Goal: Task Accomplishment & Management: Complete application form

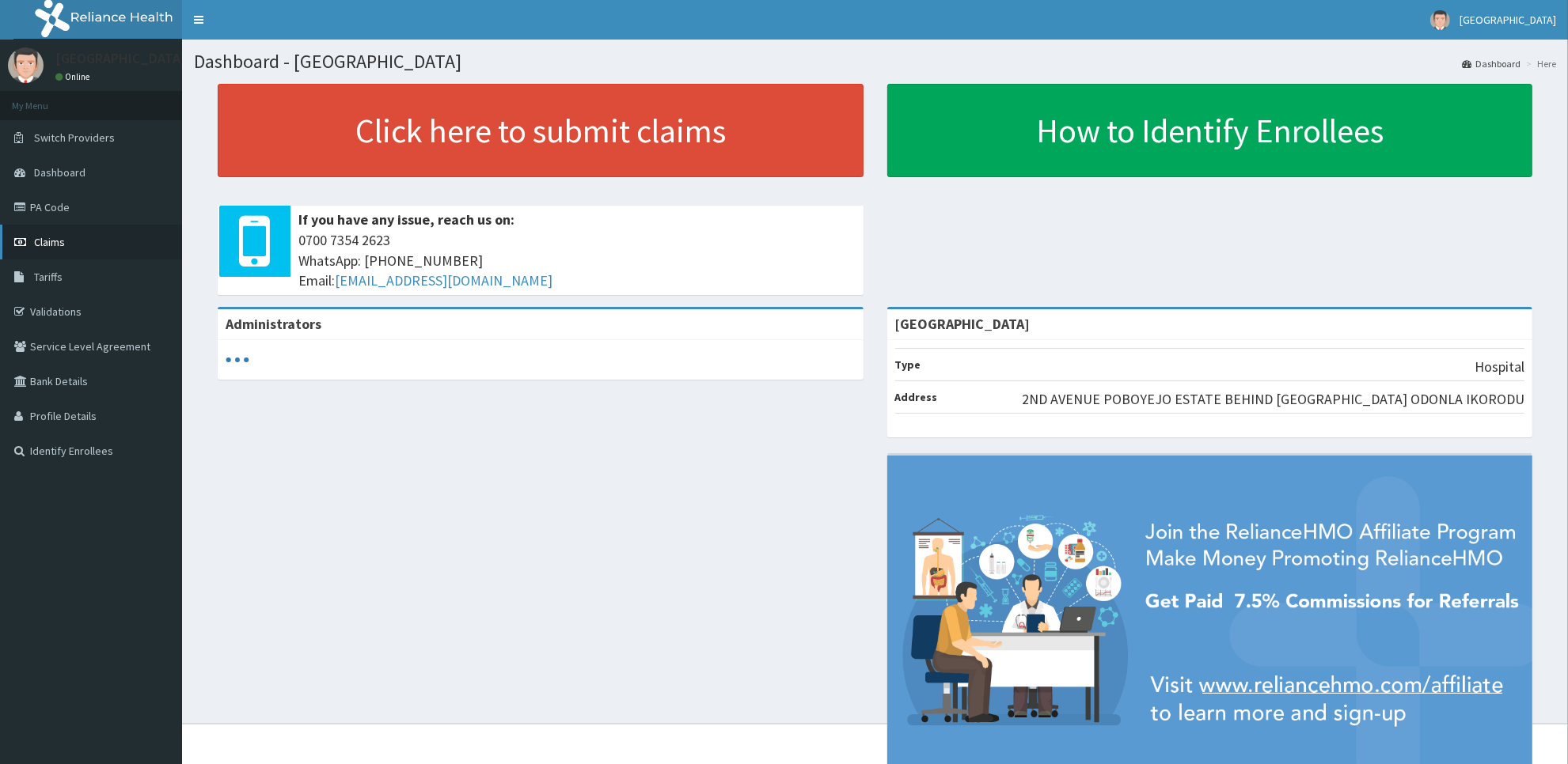
click at [55, 242] on span "Claims" at bounding box center [49, 242] width 31 height 14
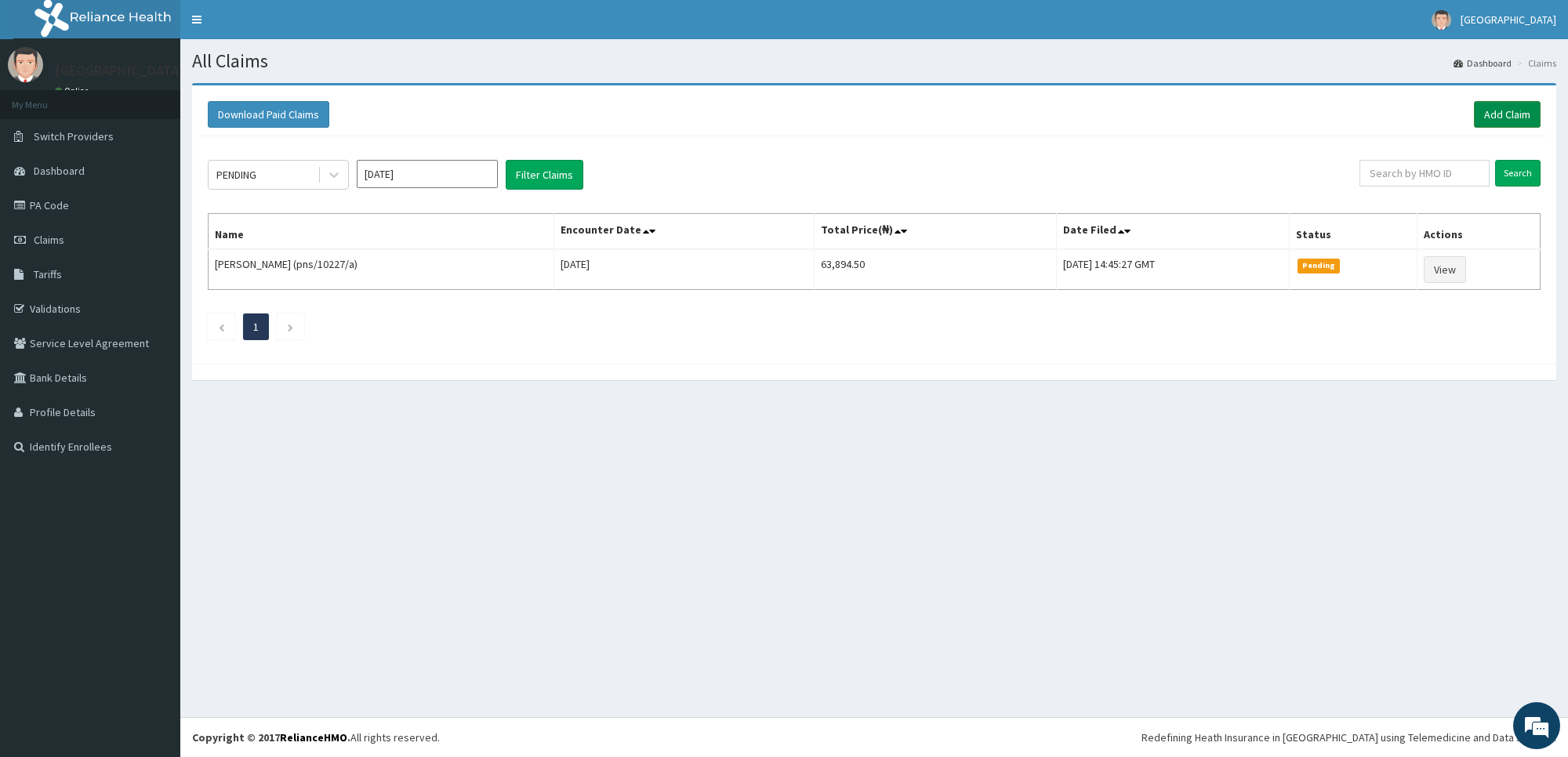
click at [1491, 118] on link "Add Claim" at bounding box center [1508, 114] width 67 height 27
click at [1496, 114] on link "Add Claim" at bounding box center [1508, 114] width 67 height 27
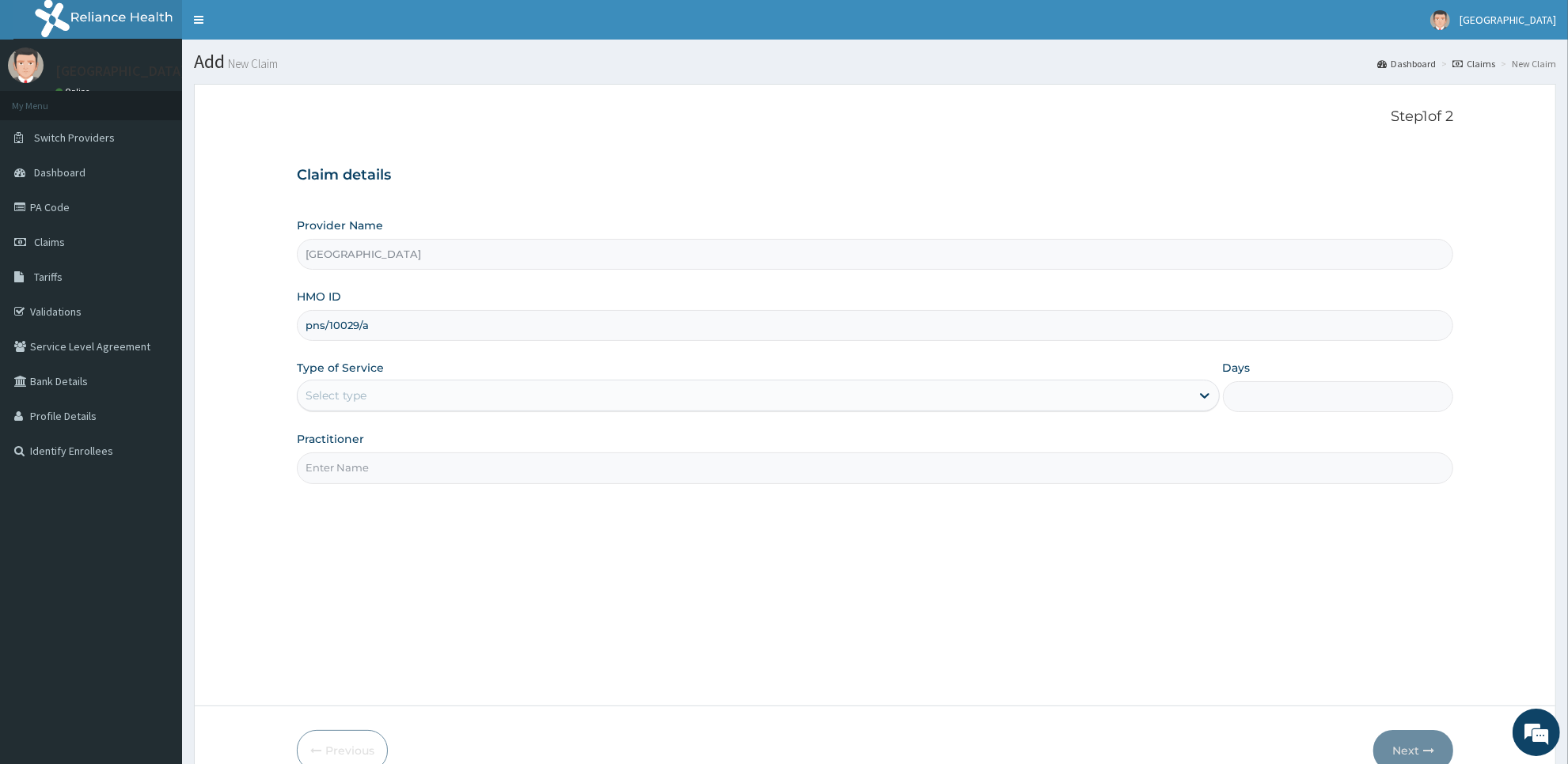
type input "pns/10029/a"
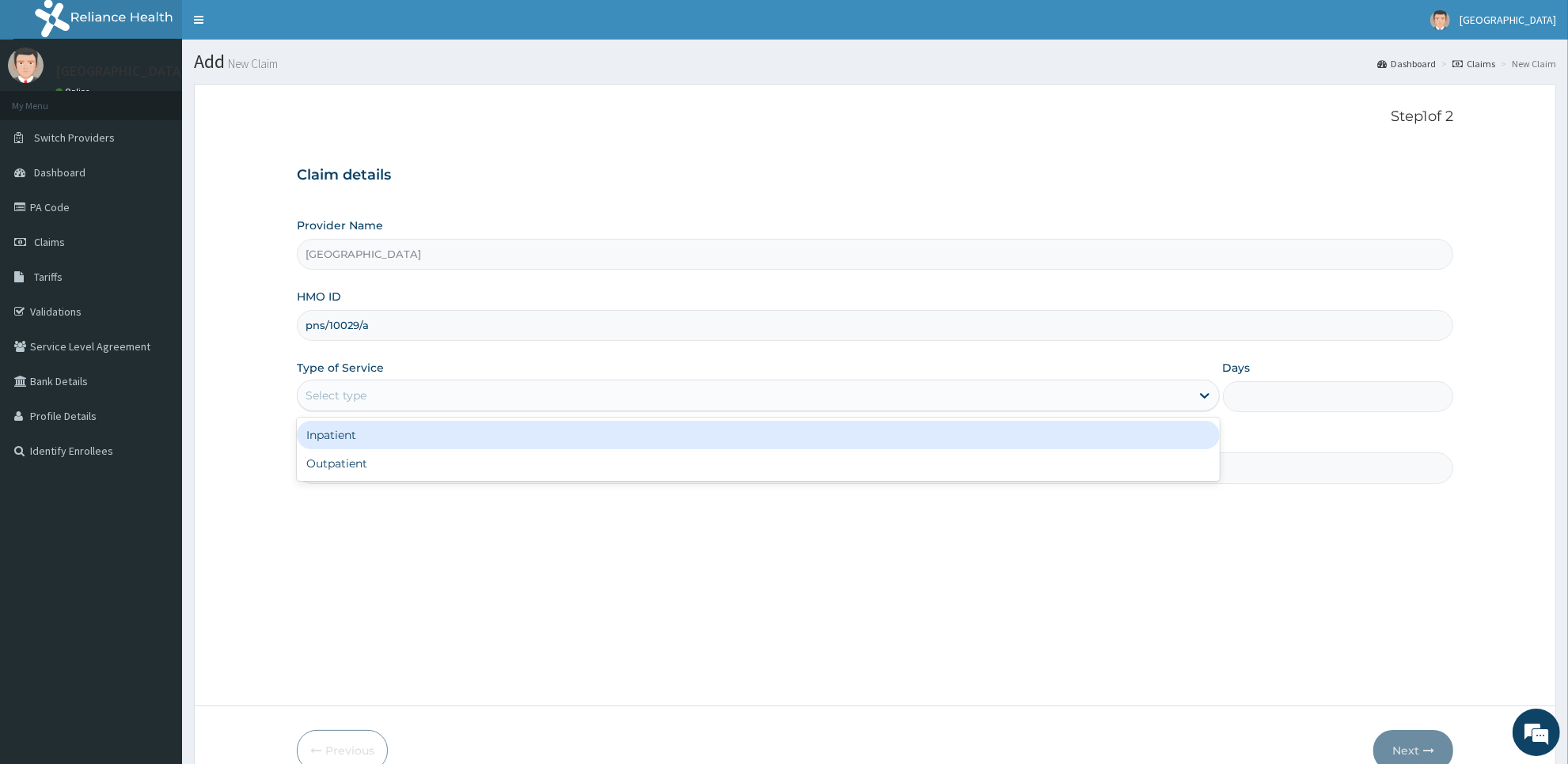
click at [1147, 412] on div "Select type" at bounding box center [758, 395] width 923 height 32
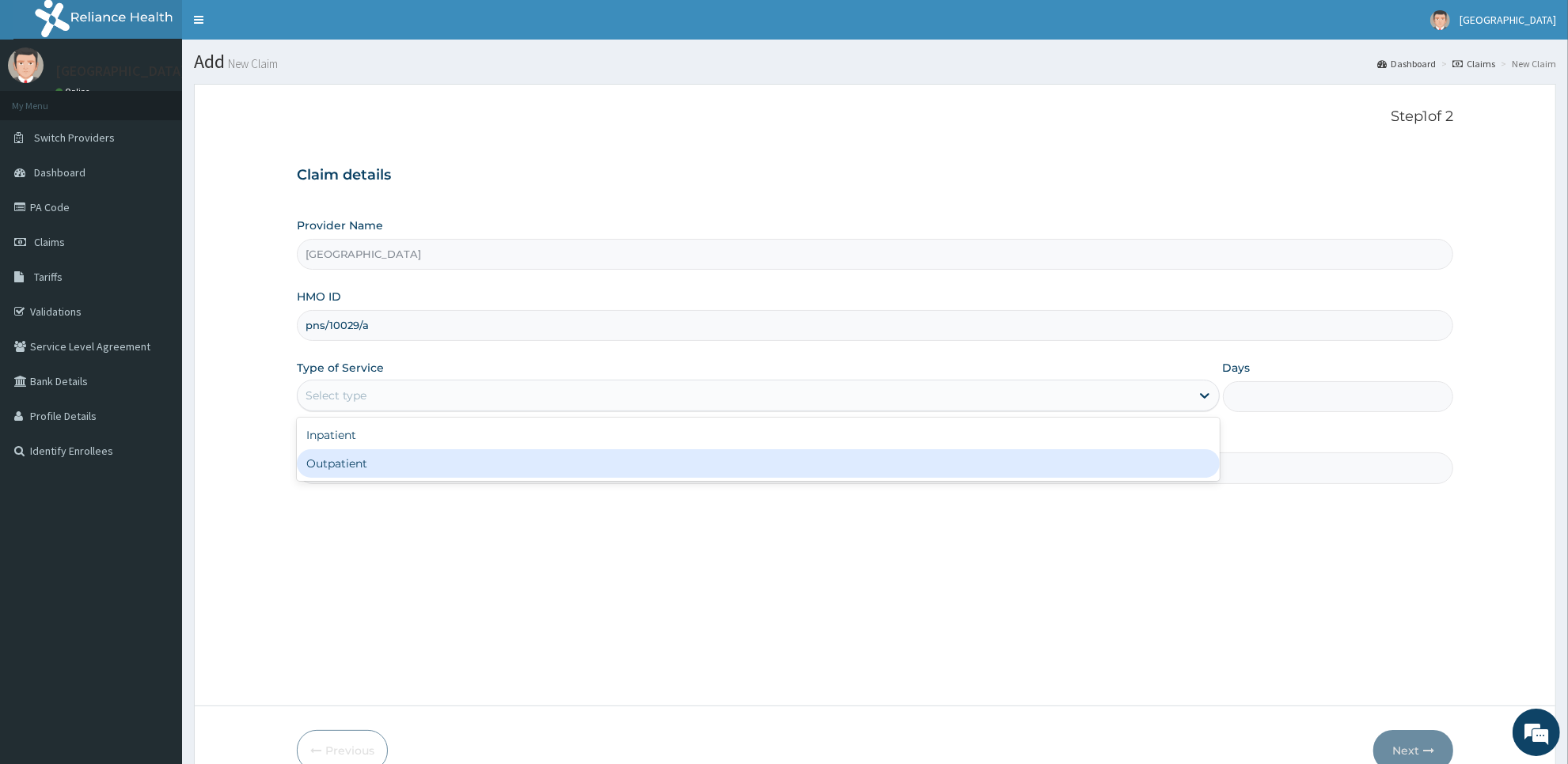
click at [1132, 476] on div "Outpatient" at bounding box center [758, 463] width 923 height 29
type input "1"
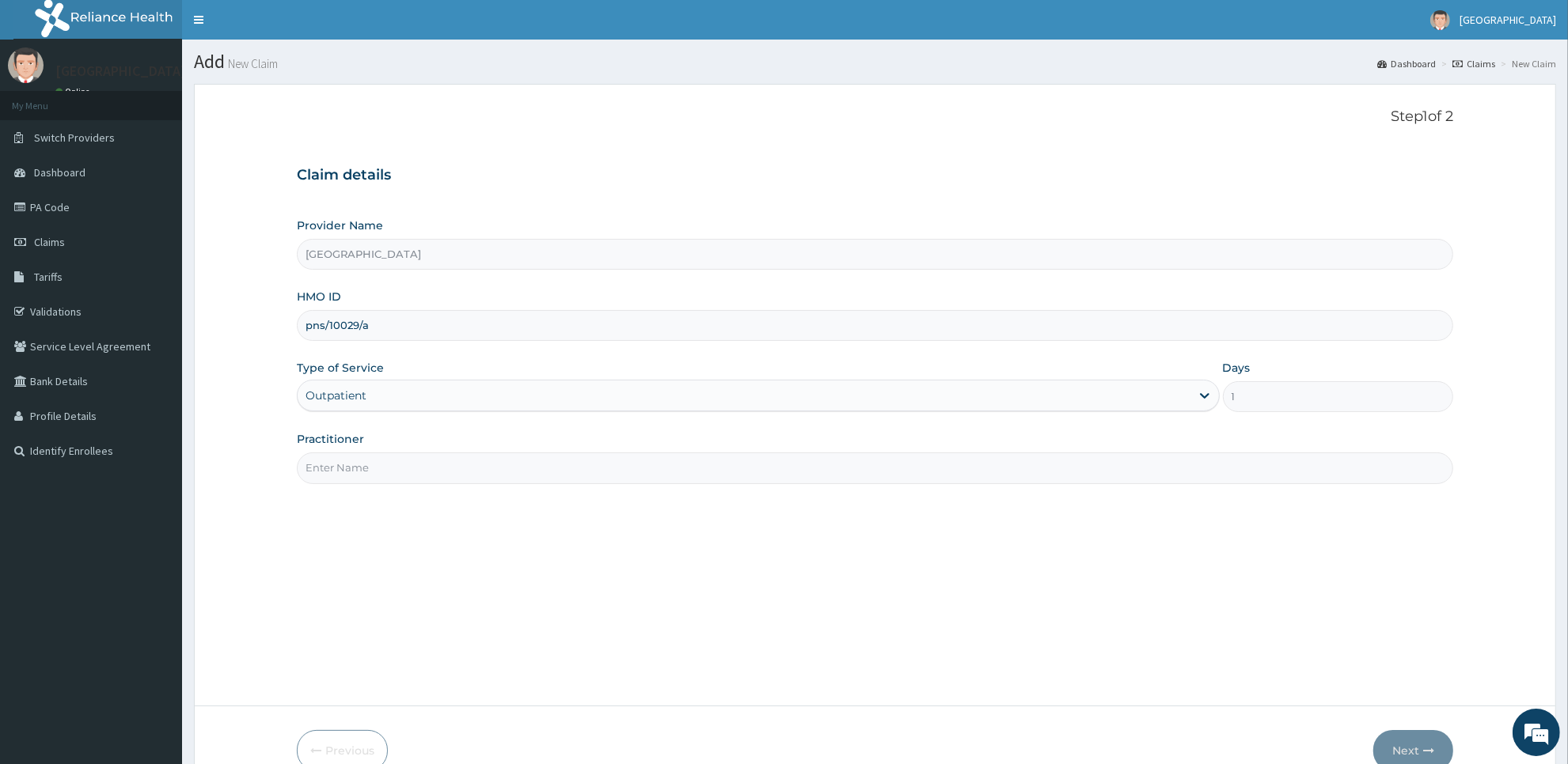
click at [1117, 476] on input "Practitioner" at bounding box center [874, 468] width 1156 height 31
type input "[PERSON_NAME]"
click at [1411, 752] on button "Next" at bounding box center [1413, 751] width 80 height 41
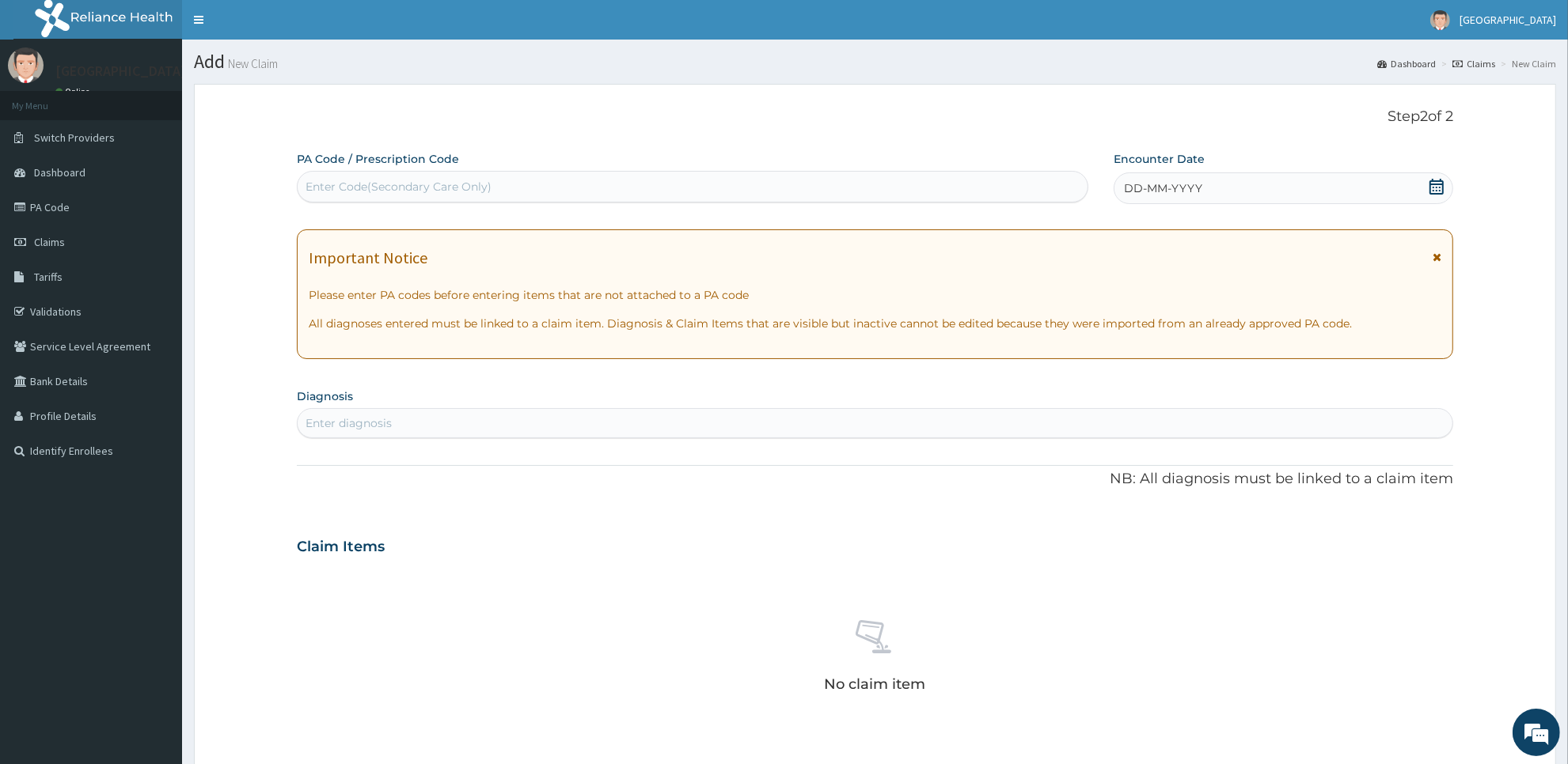
click at [1022, 174] on div "Enter Code(Secondary Care Only)" at bounding box center [692, 186] width 790 height 25
type input "PA/D70241"
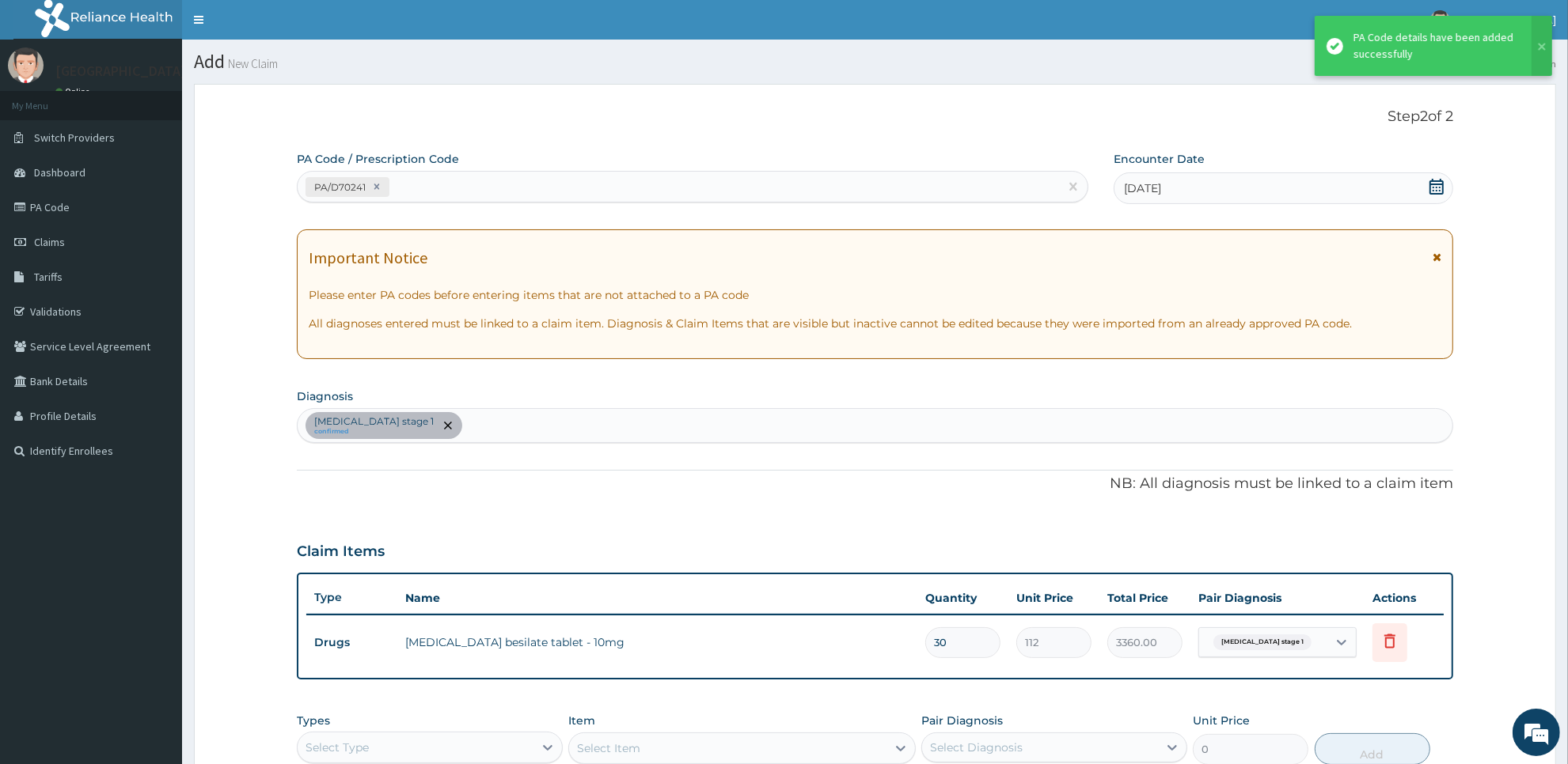
click at [876, 186] on div "PA/D70241" at bounding box center [678, 187] width 761 height 26
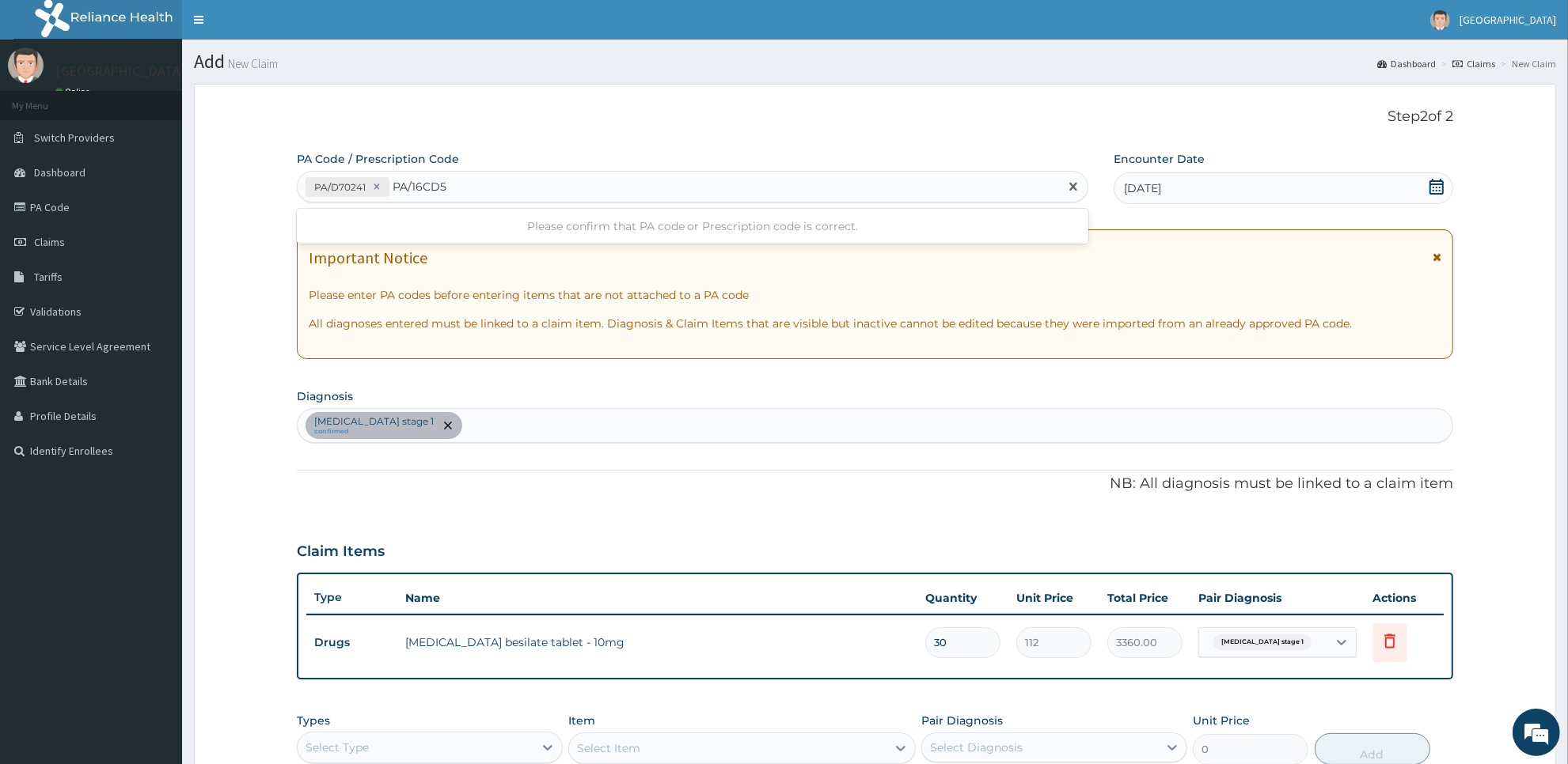
type input "PA/16CD59"
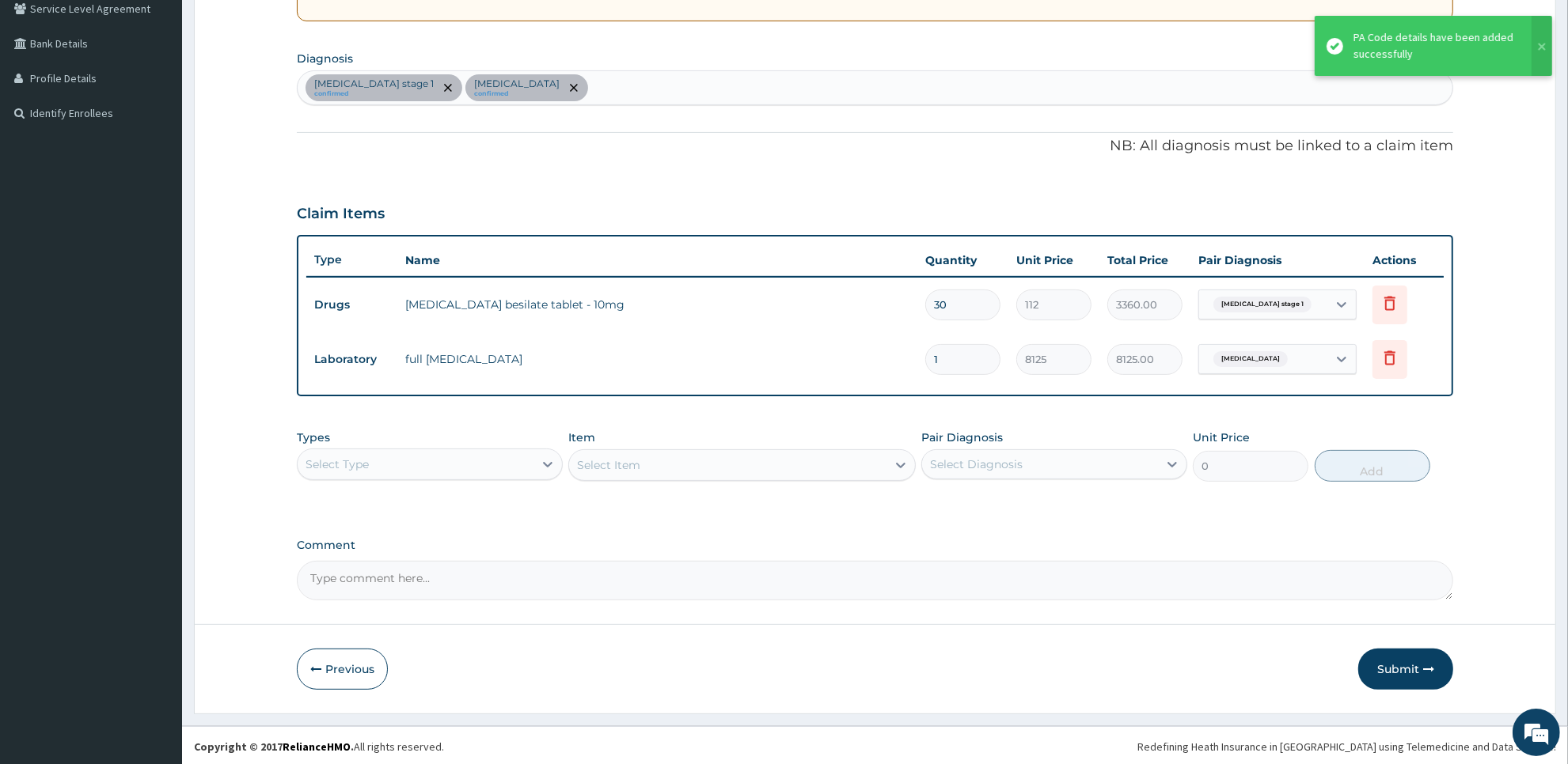
scroll to position [338, 0]
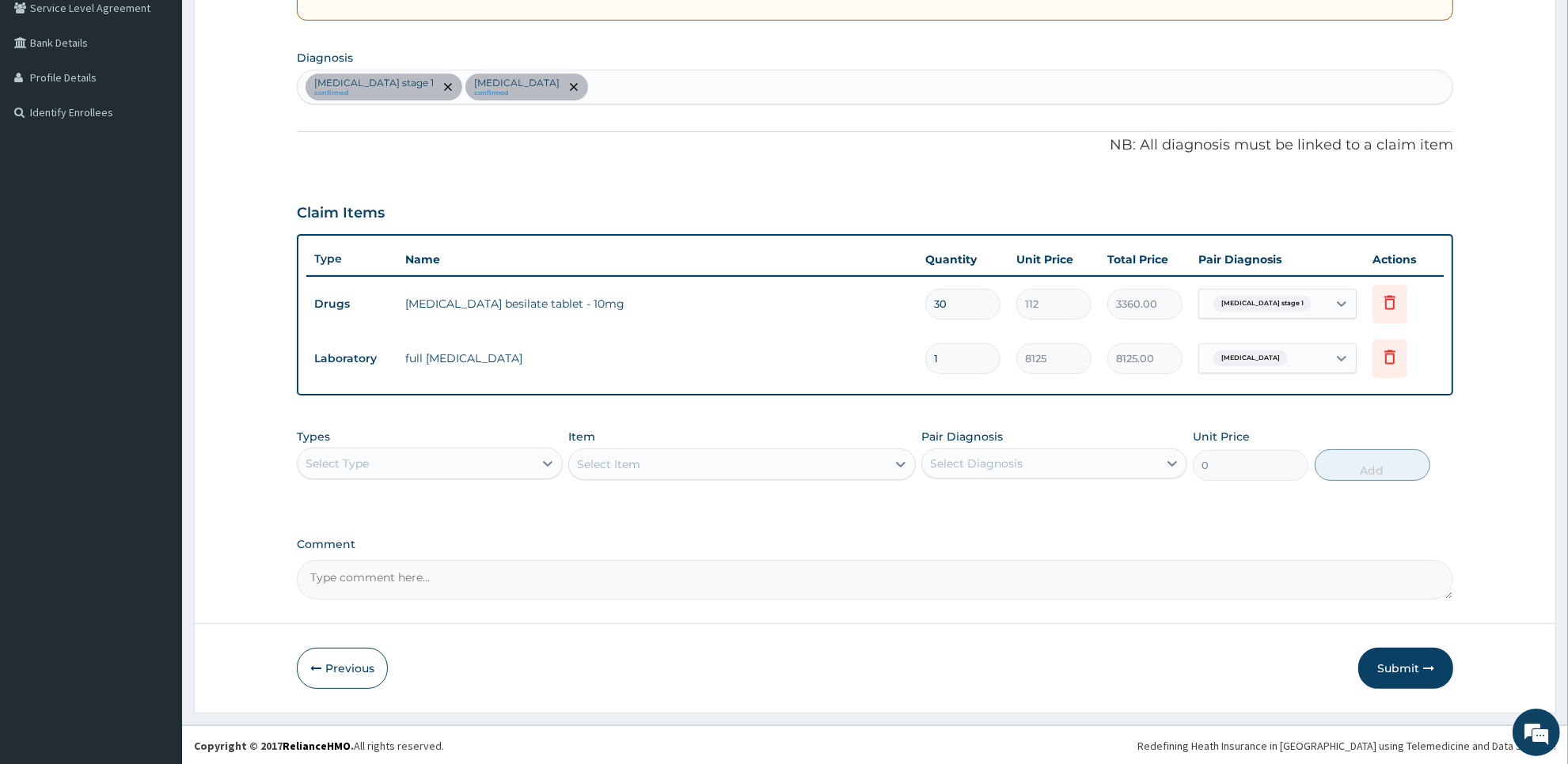
click at [588, 89] on div "[MEDICAL_DATA] stage 1 confirmed [MEDICAL_DATA] confirmed" at bounding box center [874, 87] width 1155 height 33
type input "plasm"
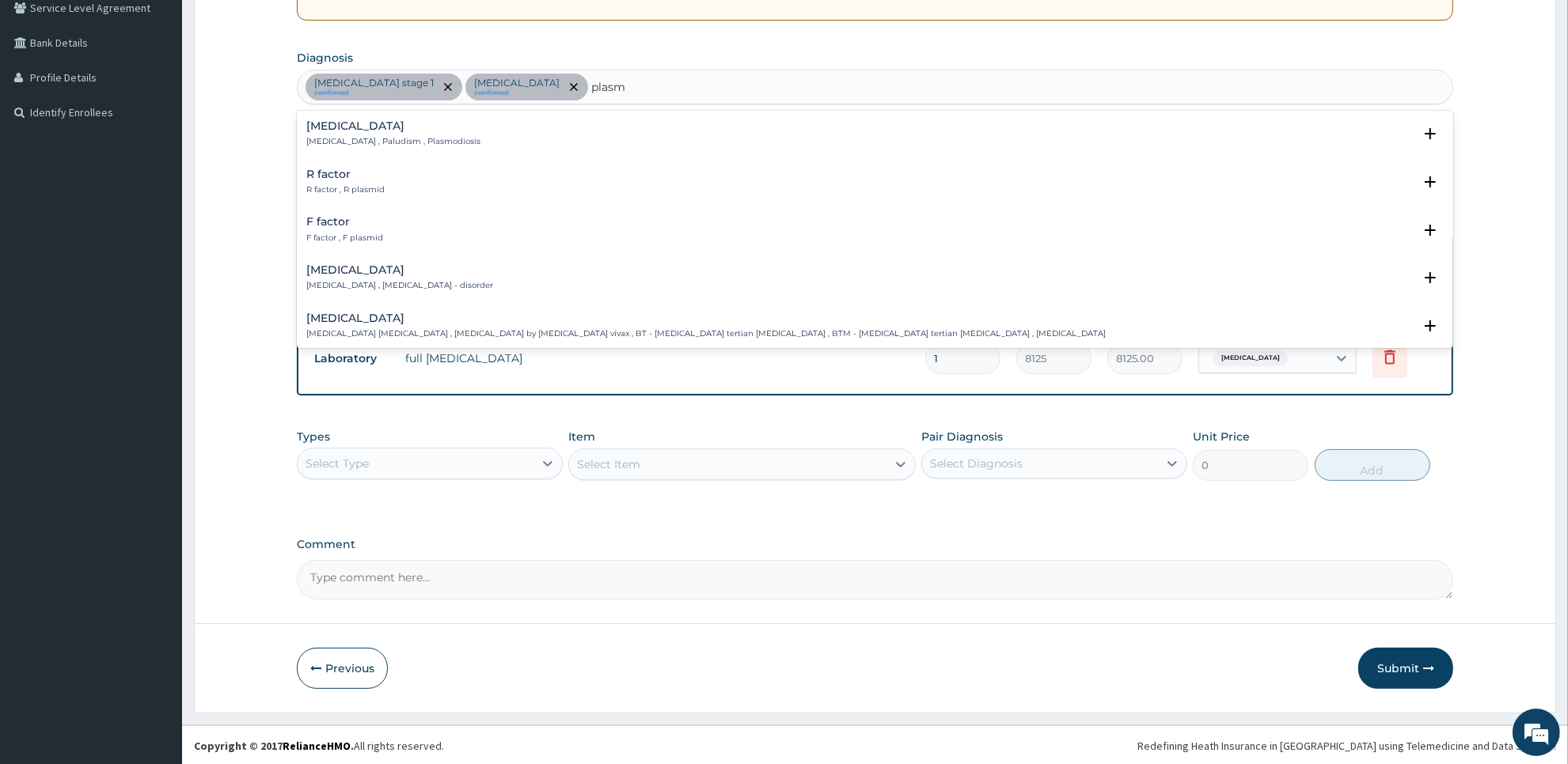
click at [451, 139] on div "[MEDICAL_DATA] [MEDICAL_DATA] , Paludism , Plasmodiosis" at bounding box center [875, 134] width 1137 height 28
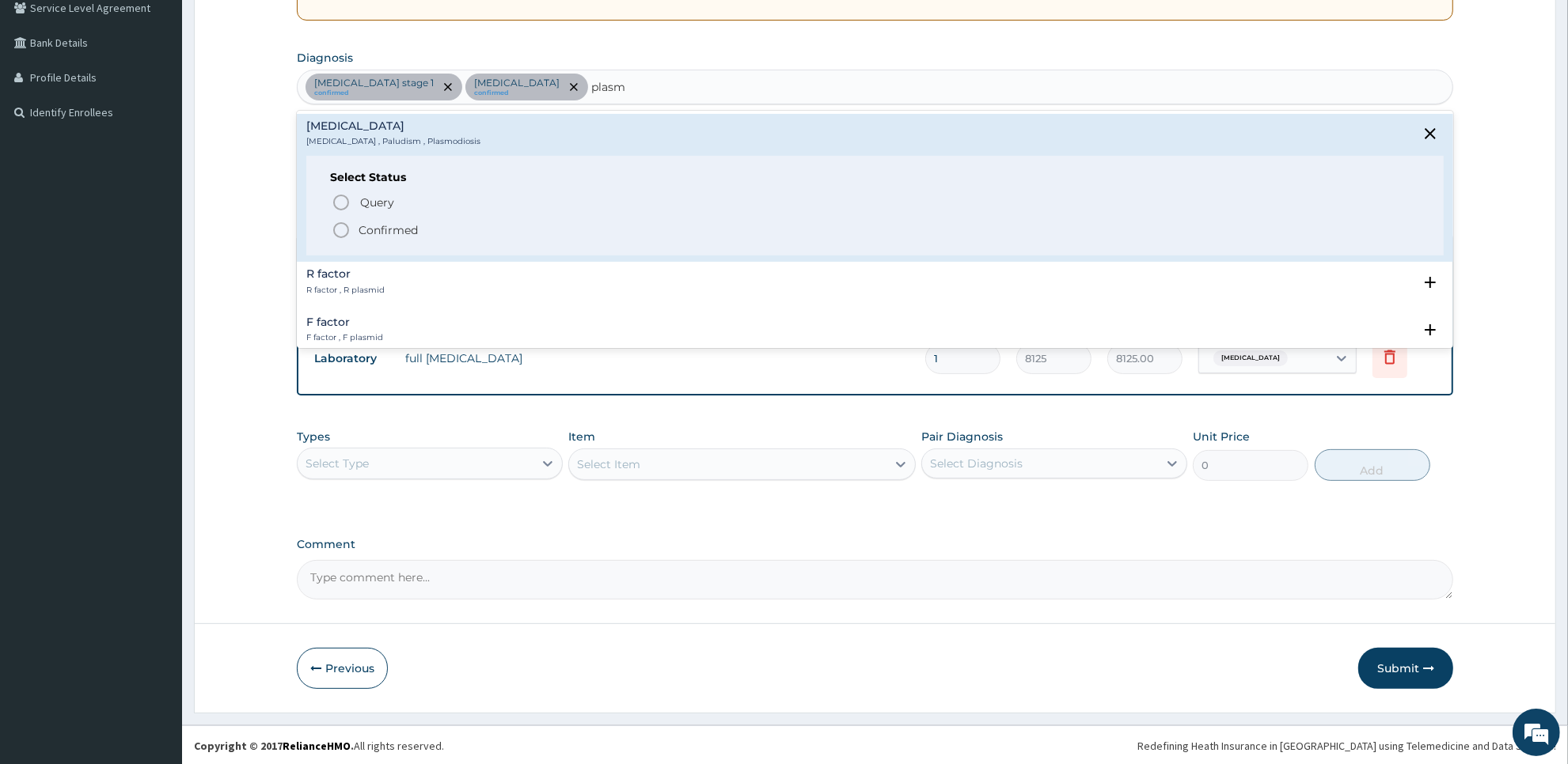
drag, startPoint x: 413, startPoint y: 218, endPoint x: 408, endPoint y: 227, distance: 10.3
click at [408, 227] on div "Query Query covers suspected (?), Keep in view (kiv), Ruled out (r/o) Confirmed" at bounding box center [875, 215] width 1090 height 48
click at [408, 227] on p "Confirmed" at bounding box center [388, 230] width 59 height 16
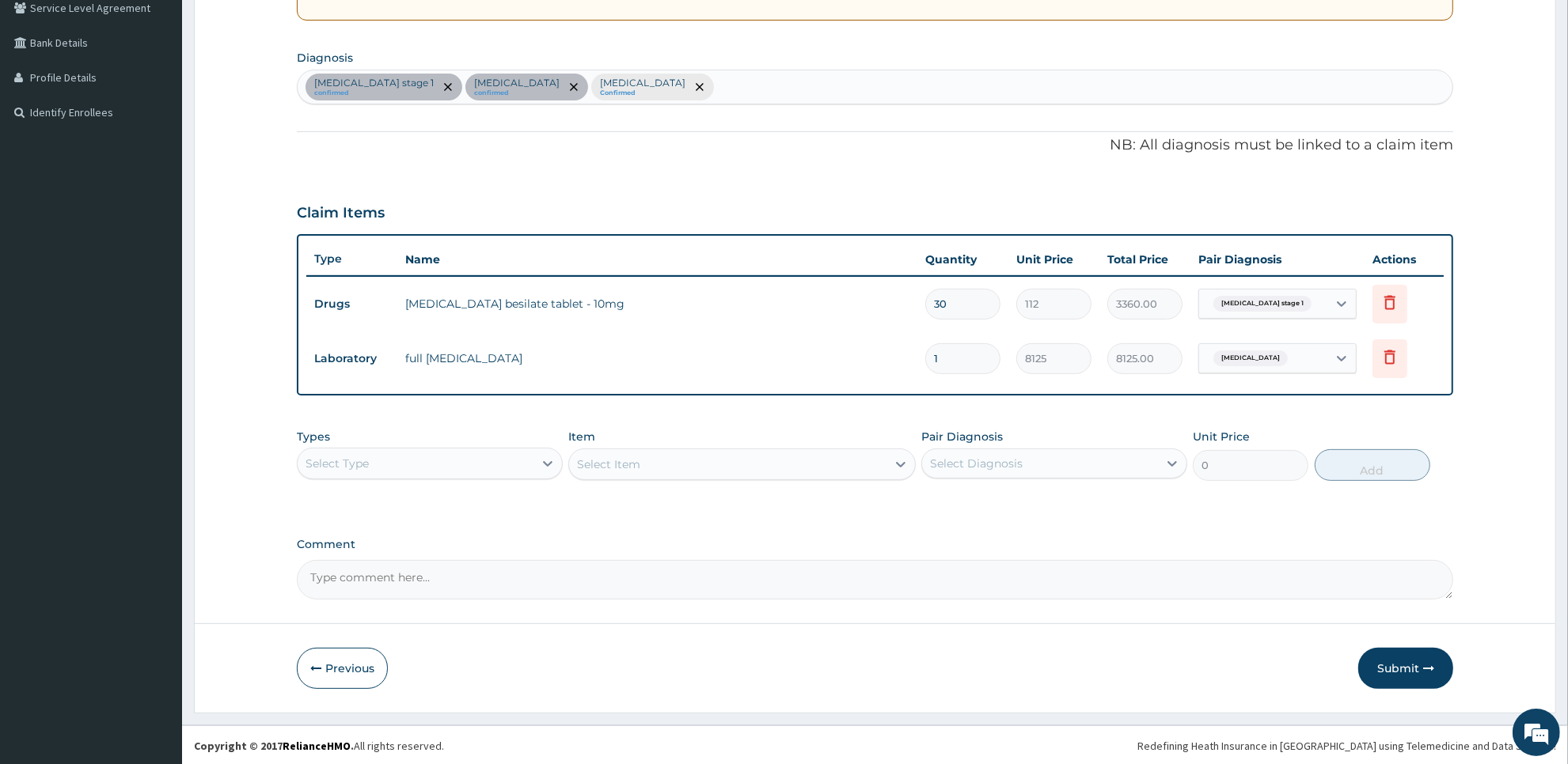
click at [492, 472] on div "Select Type" at bounding box center [415, 463] width 236 height 25
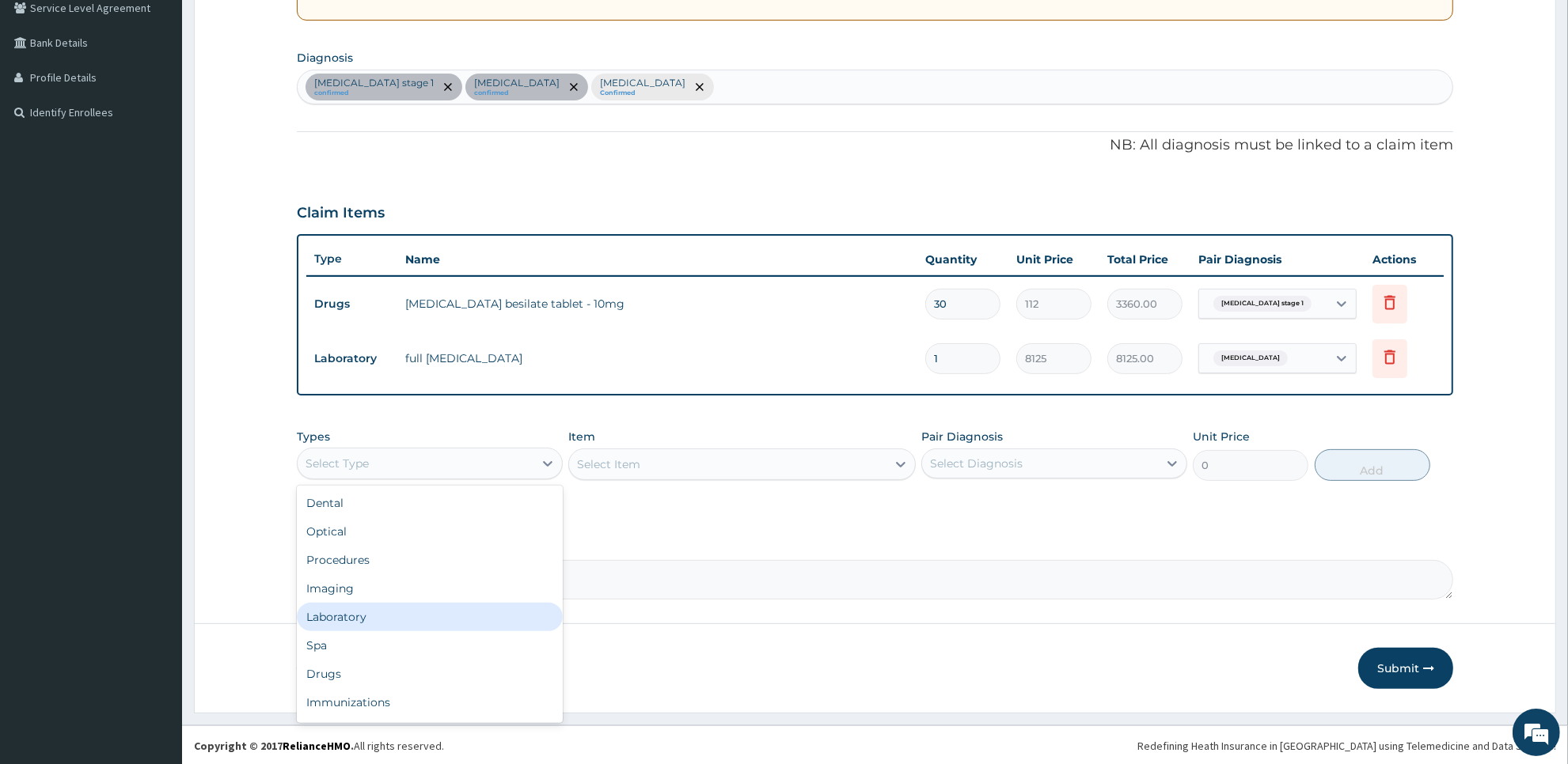
click at [489, 603] on div "Laboratory" at bounding box center [430, 617] width 266 height 29
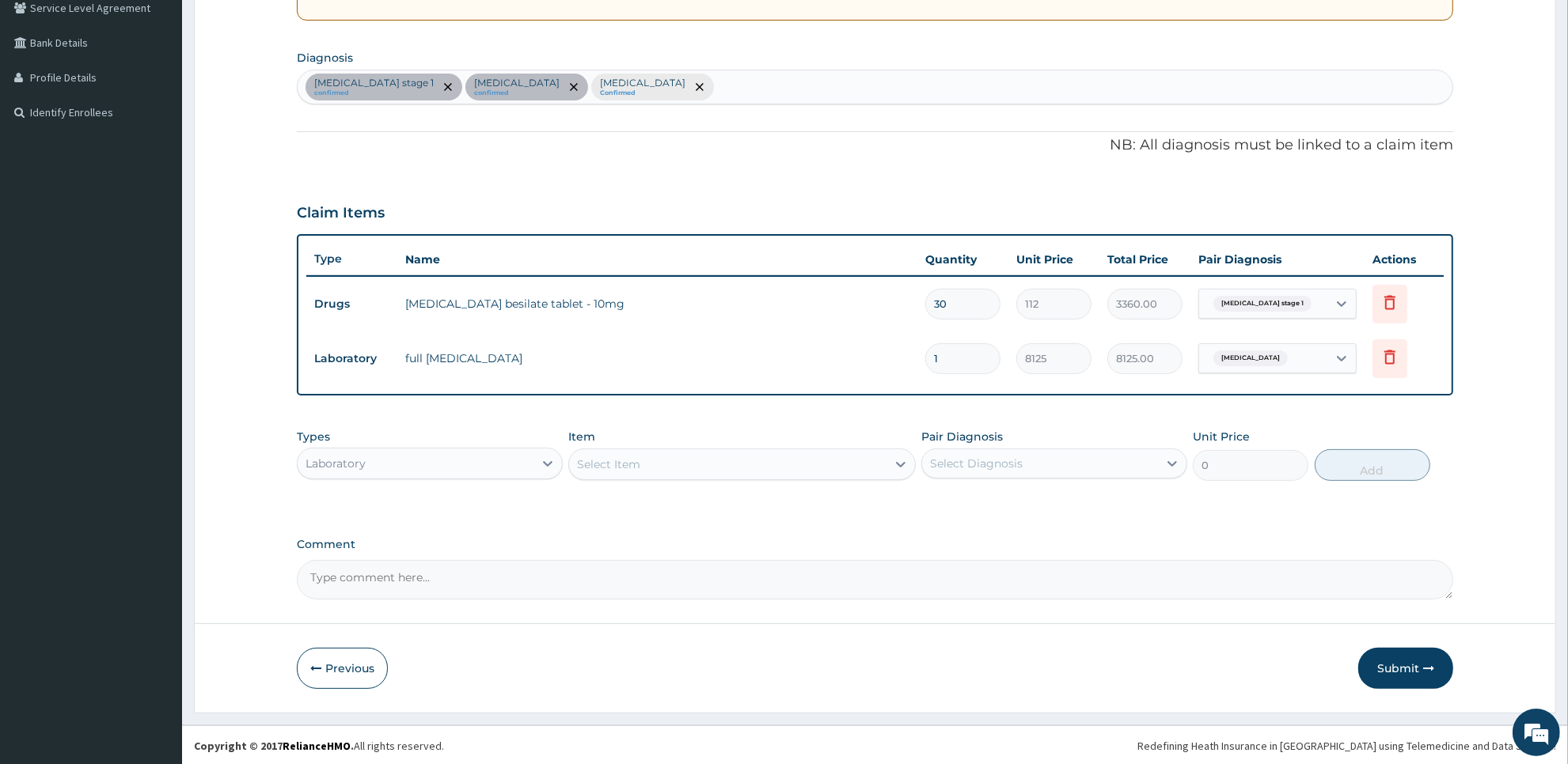
click at [842, 467] on div "Select Item" at bounding box center [726, 464] width 316 height 25
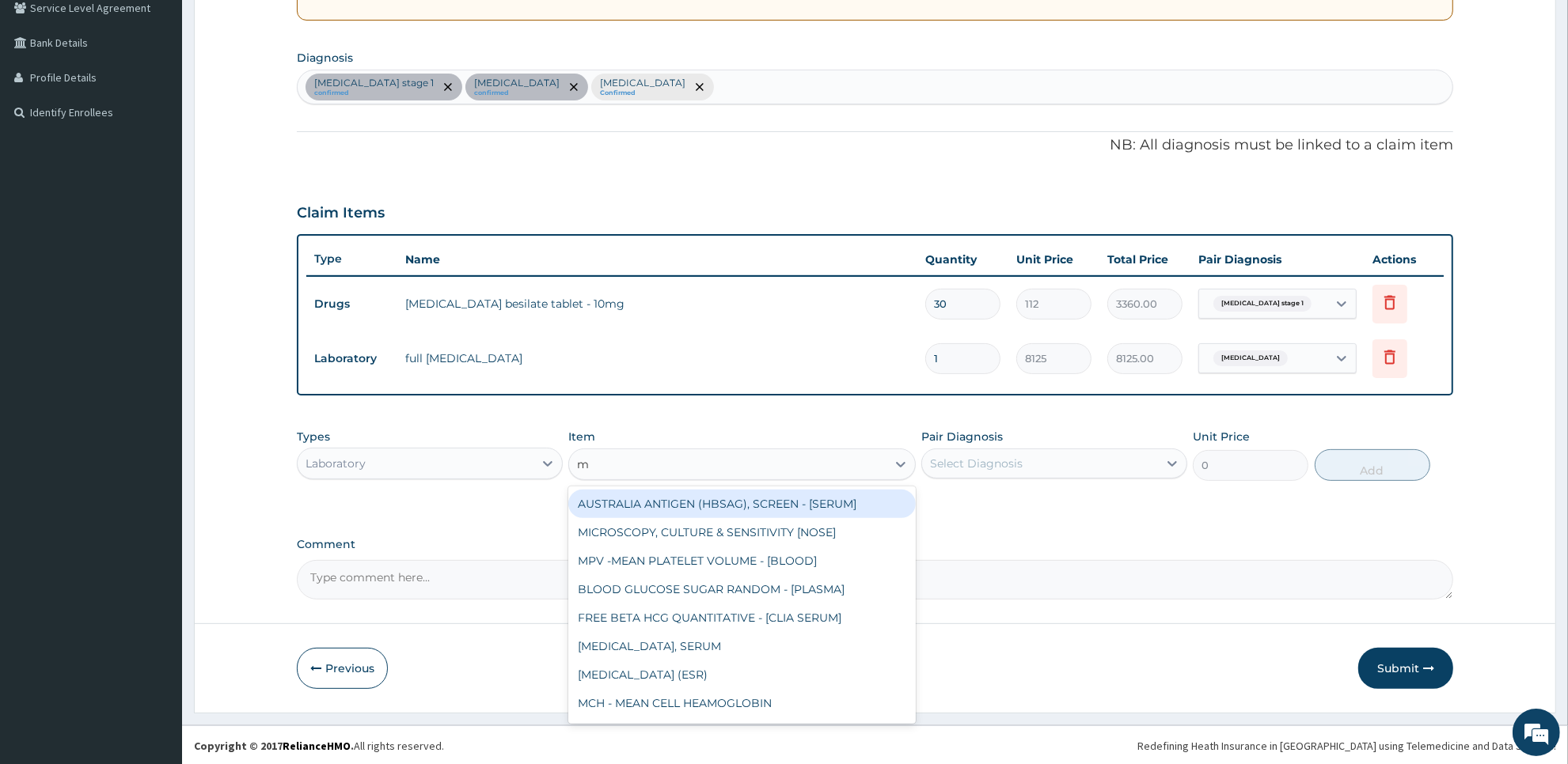
type input "mp"
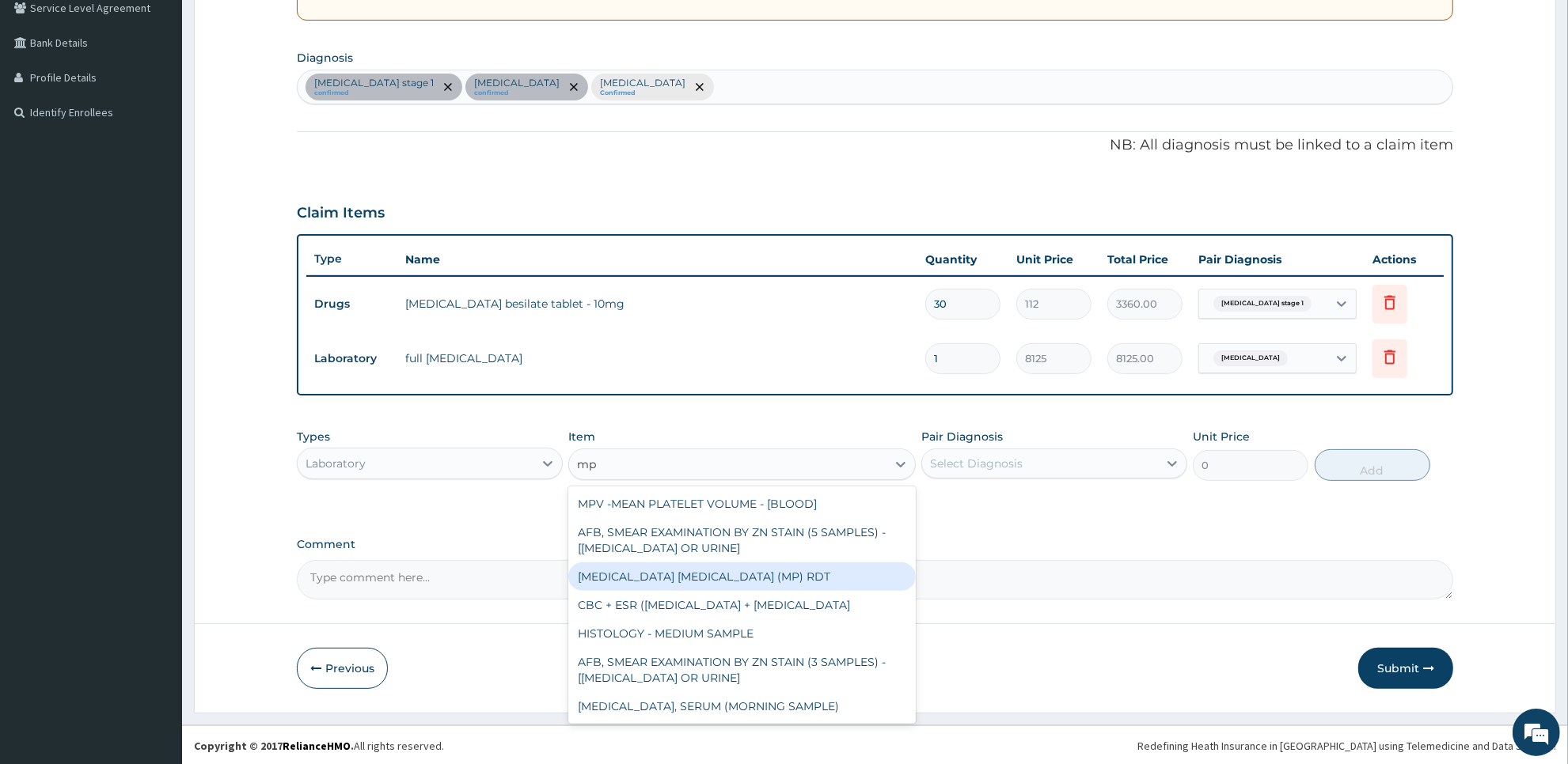
click at [844, 574] on div "[MEDICAL_DATA] [MEDICAL_DATA] (MP) RDT" at bounding box center [742, 577] width 347 height 29
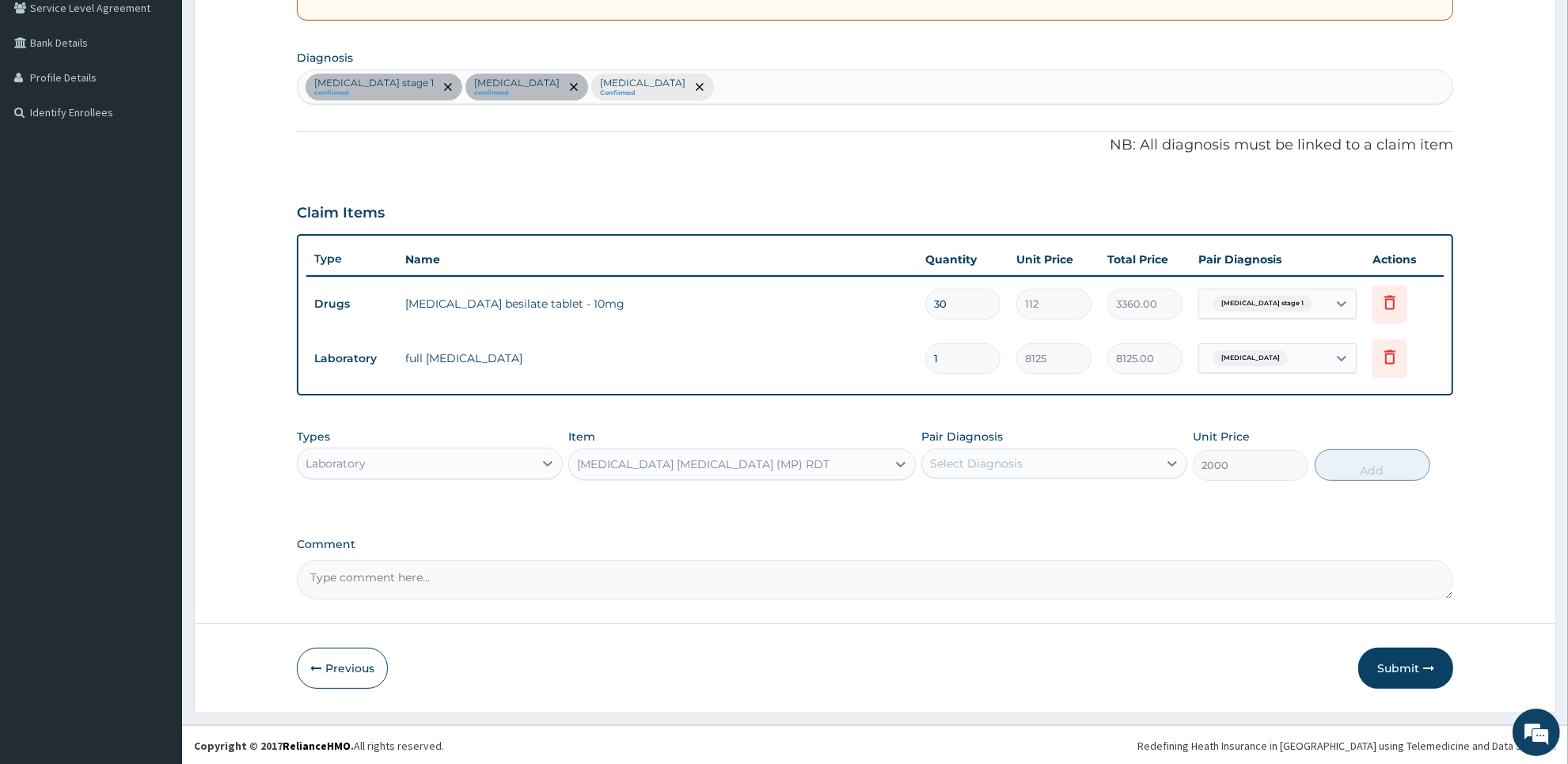
type input "2000"
click at [1105, 464] on div "Select Diagnosis" at bounding box center [1040, 463] width 236 height 25
click at [1091, 567] on div "[MEDICAL_DATA]" at bounding box center [1054, 568] width 266 height 32
checkbox input "true"
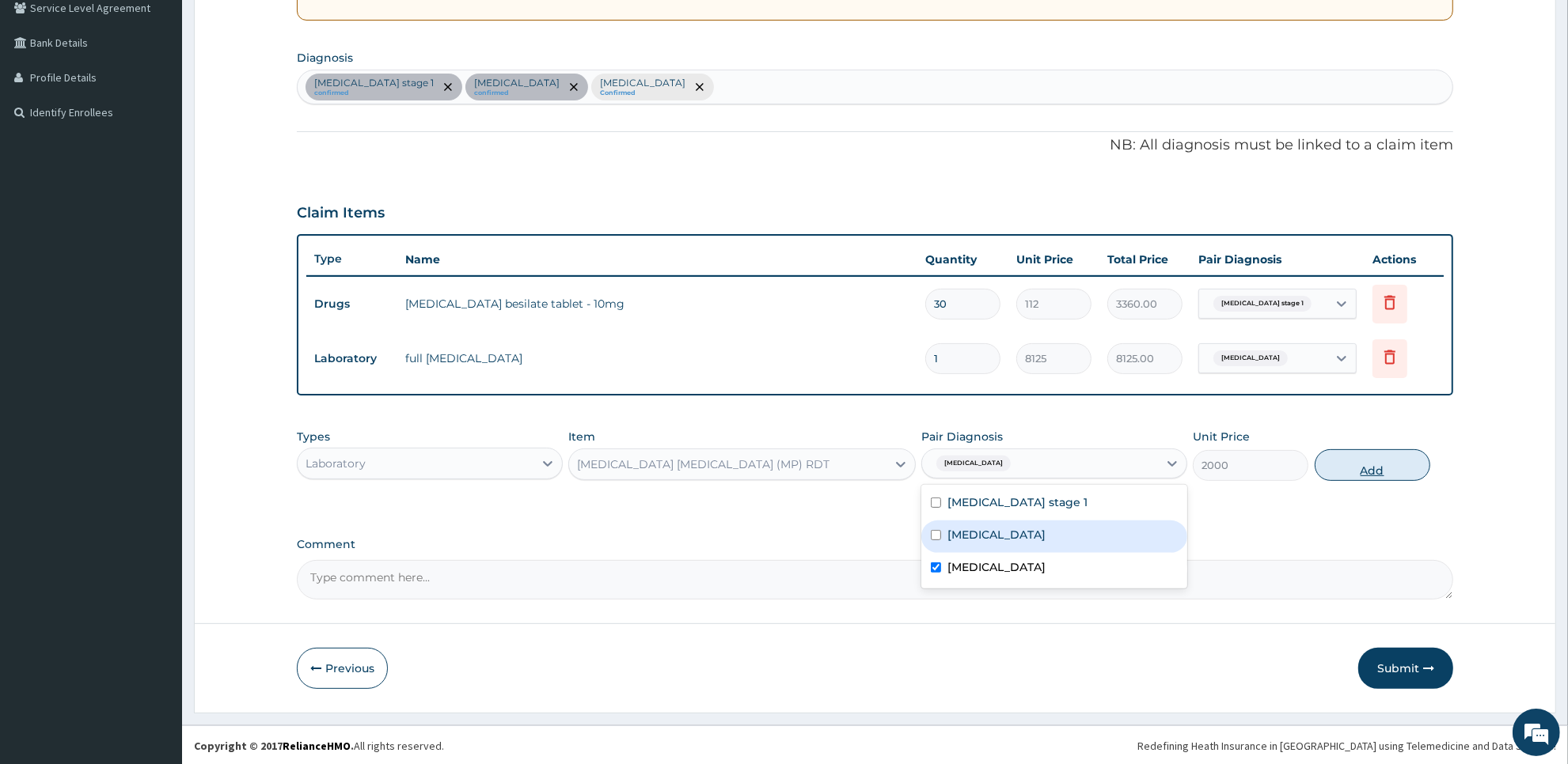
click at [1385, 467] on button "Add" at bounding box center [1372, 465] width 116 height 32
type input "0"
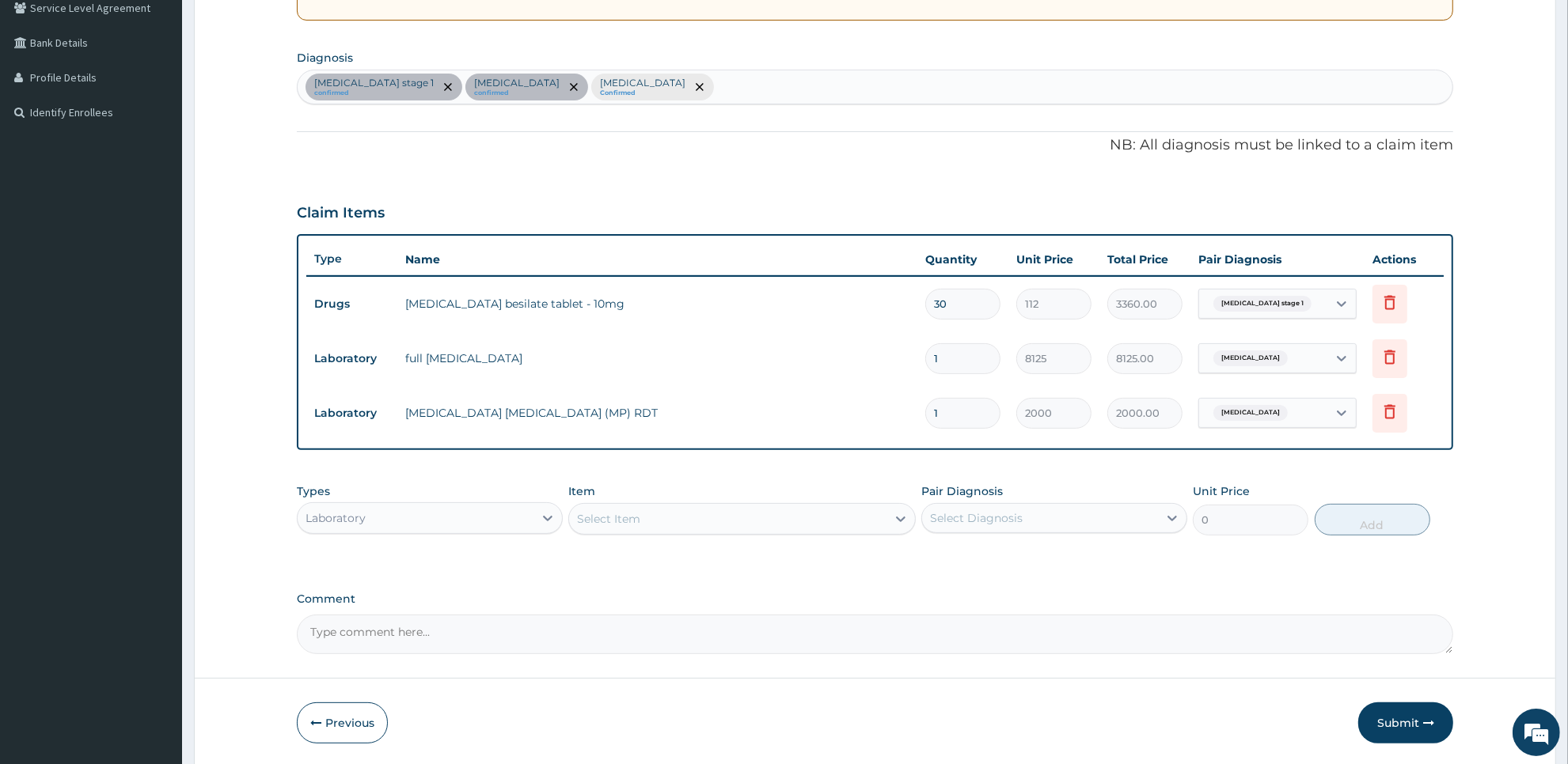
scroll to position [394, 0]
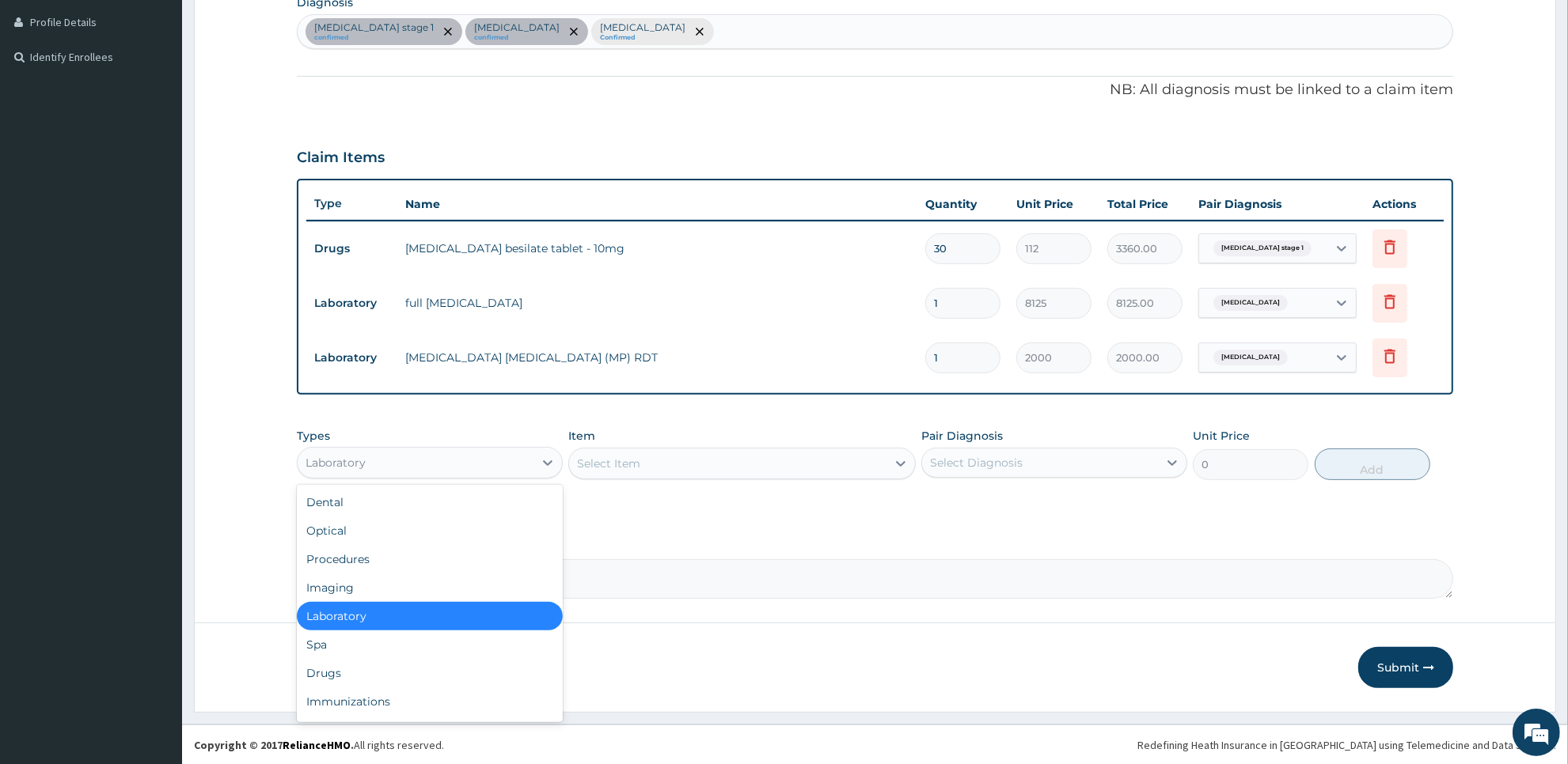
click at [531, 461] on div "Laboratory" at bounding box center [415, 463] width 236 height 25
click at [468, 673] on div "Drugs" at bounding box center [430, 673] width 266 height 29
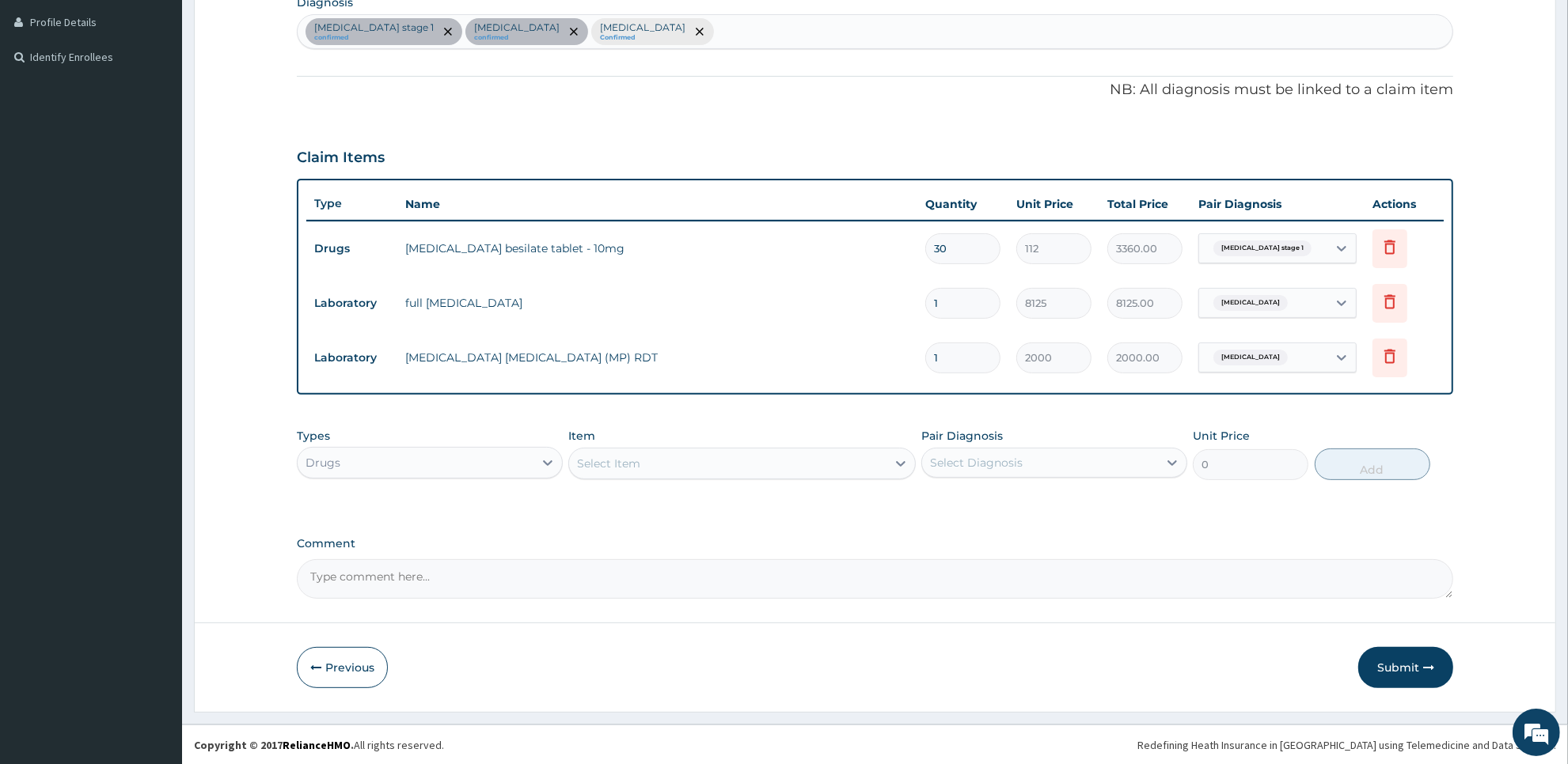
click at [842, 464] on div "Select Item" at bounding box center [726, 463] width 316 height 25
click at [674, 37] on div "[MEDICAL_DATA] stage 1 confirmed [MEDICAL_DATA] confirmed [MEDICAL_DATA] Confir…" at bounding box center [874, 31] width 1155 height 33
type input "pud"
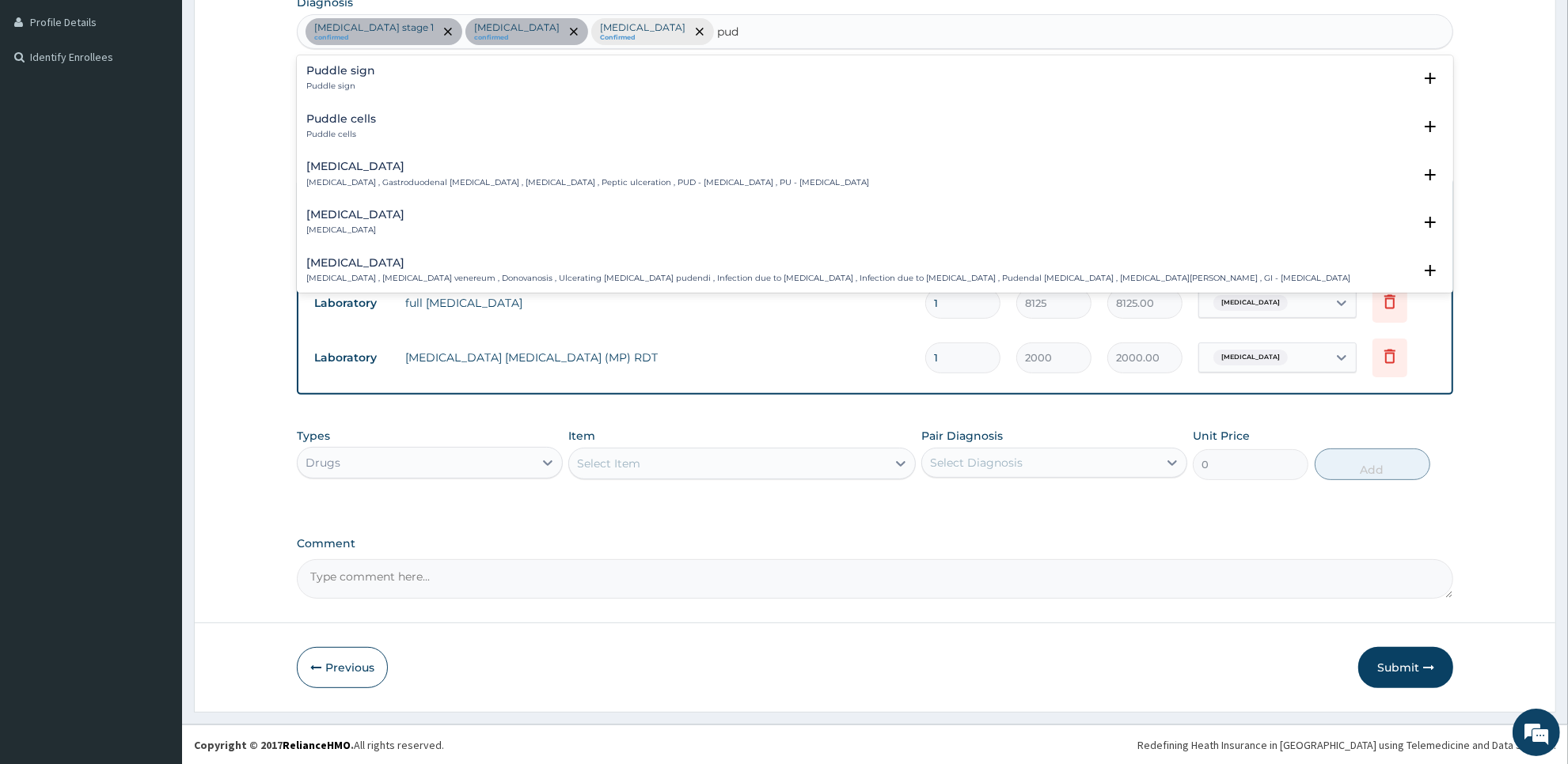
click at [493, 173] on h4 "[MEDICAL_DATA]" at bounding box center [588, 167] width 563 height 12
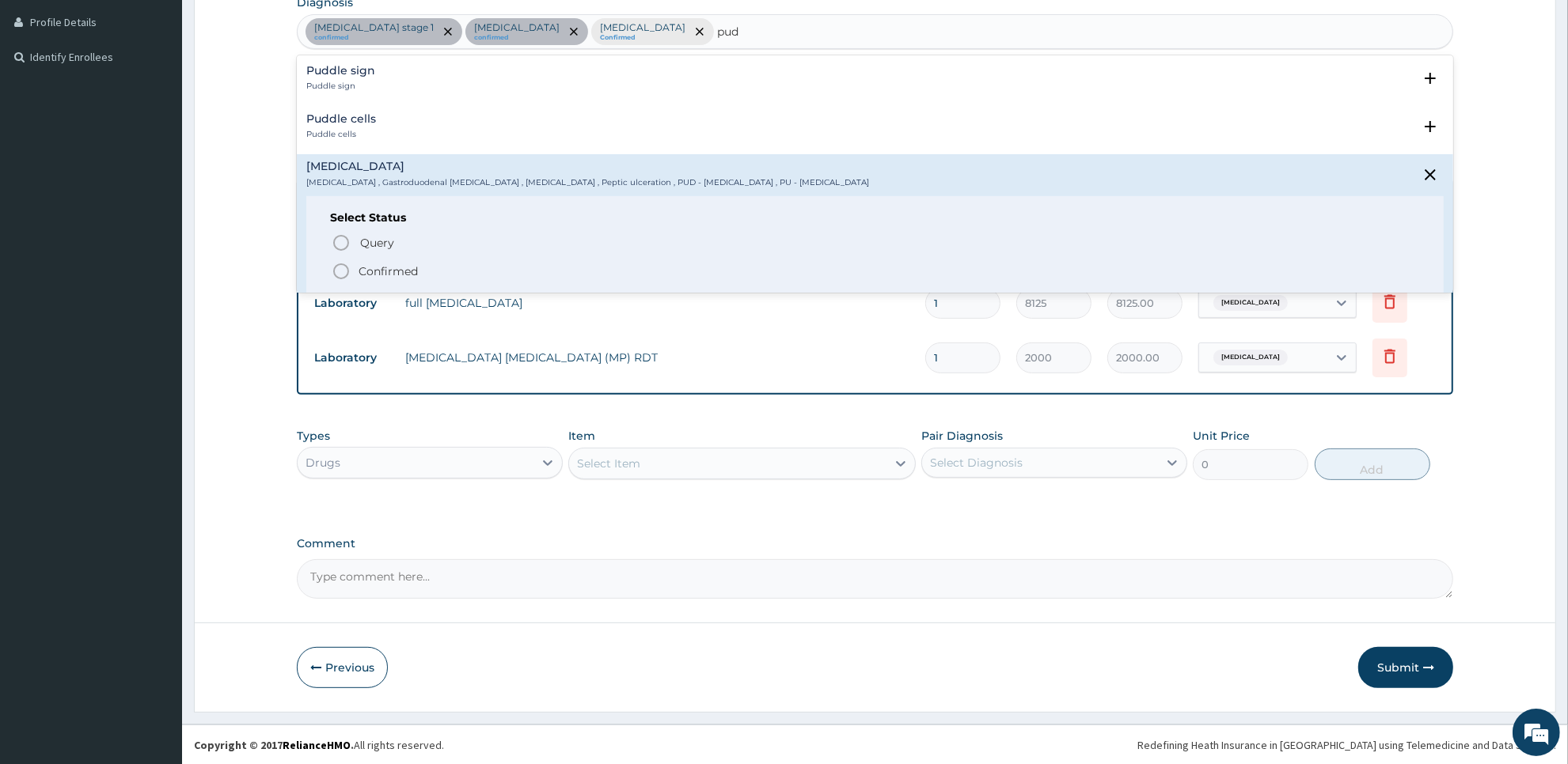
click at [473, 278] on span "Confirmed" at bounding box center [876, 271] width 1088 height 19
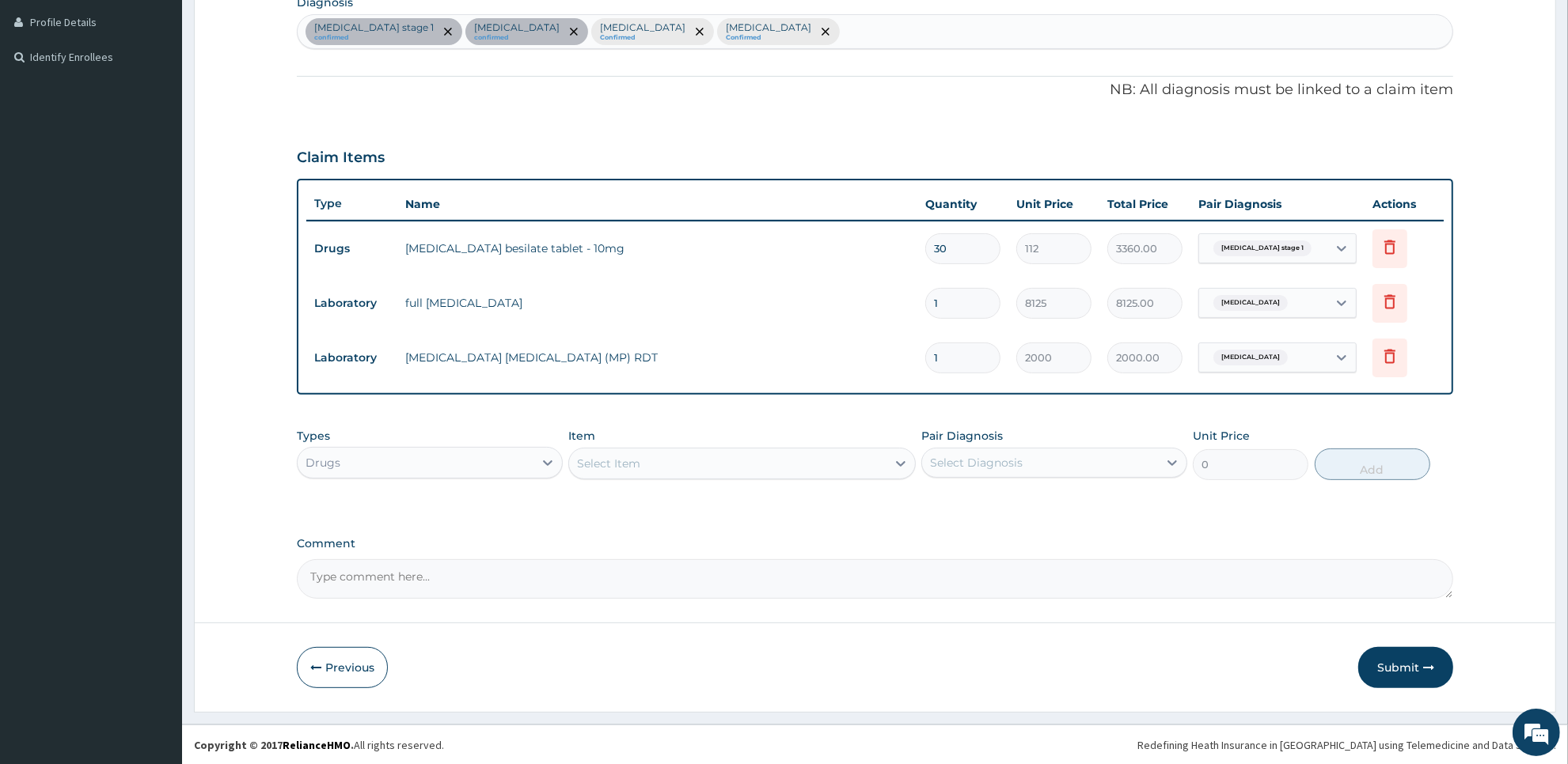
click at [714, 464] on div "Select Item" at bounding box center [726, 463] width 316 height 25
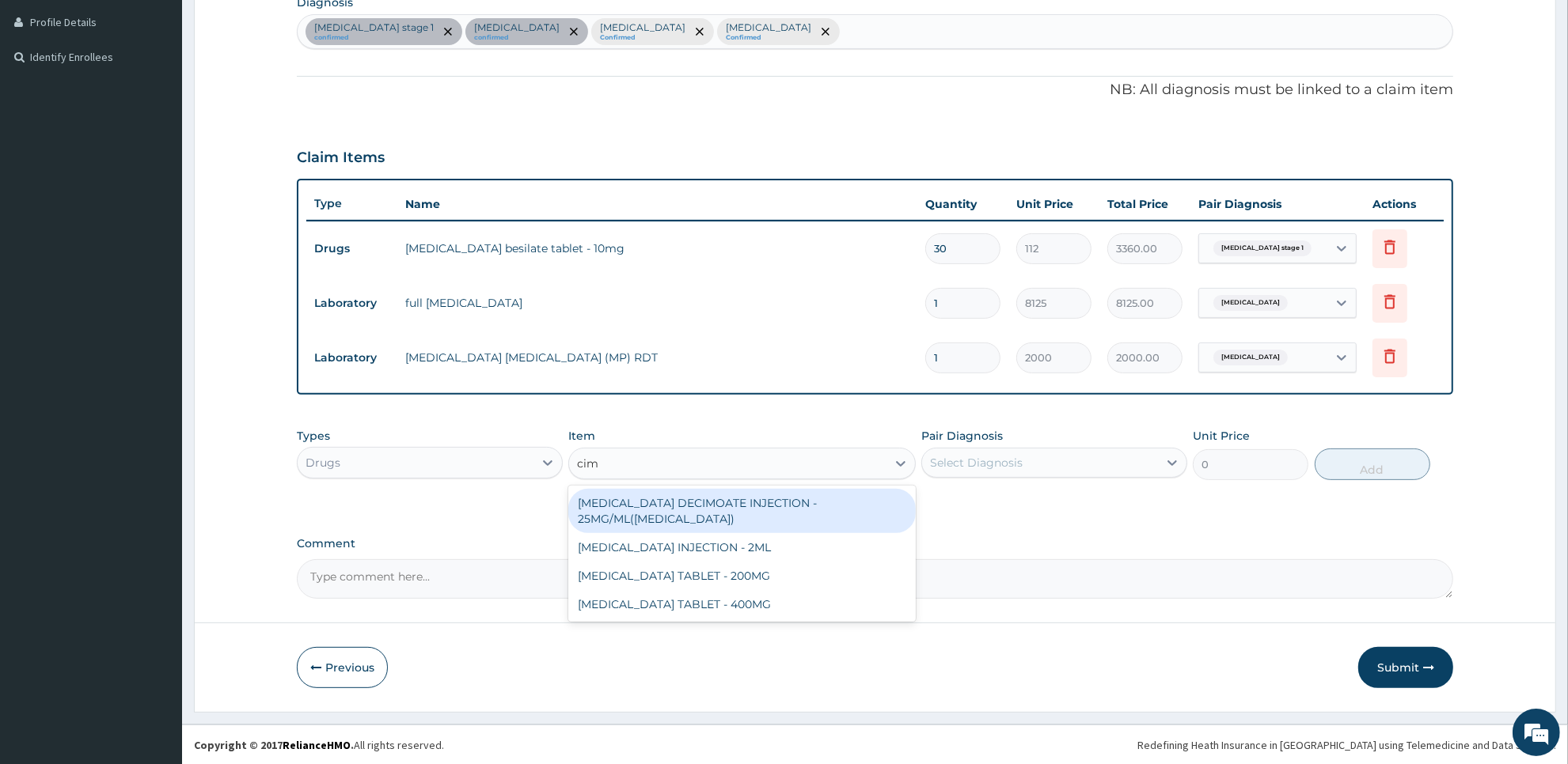
type input "cime"
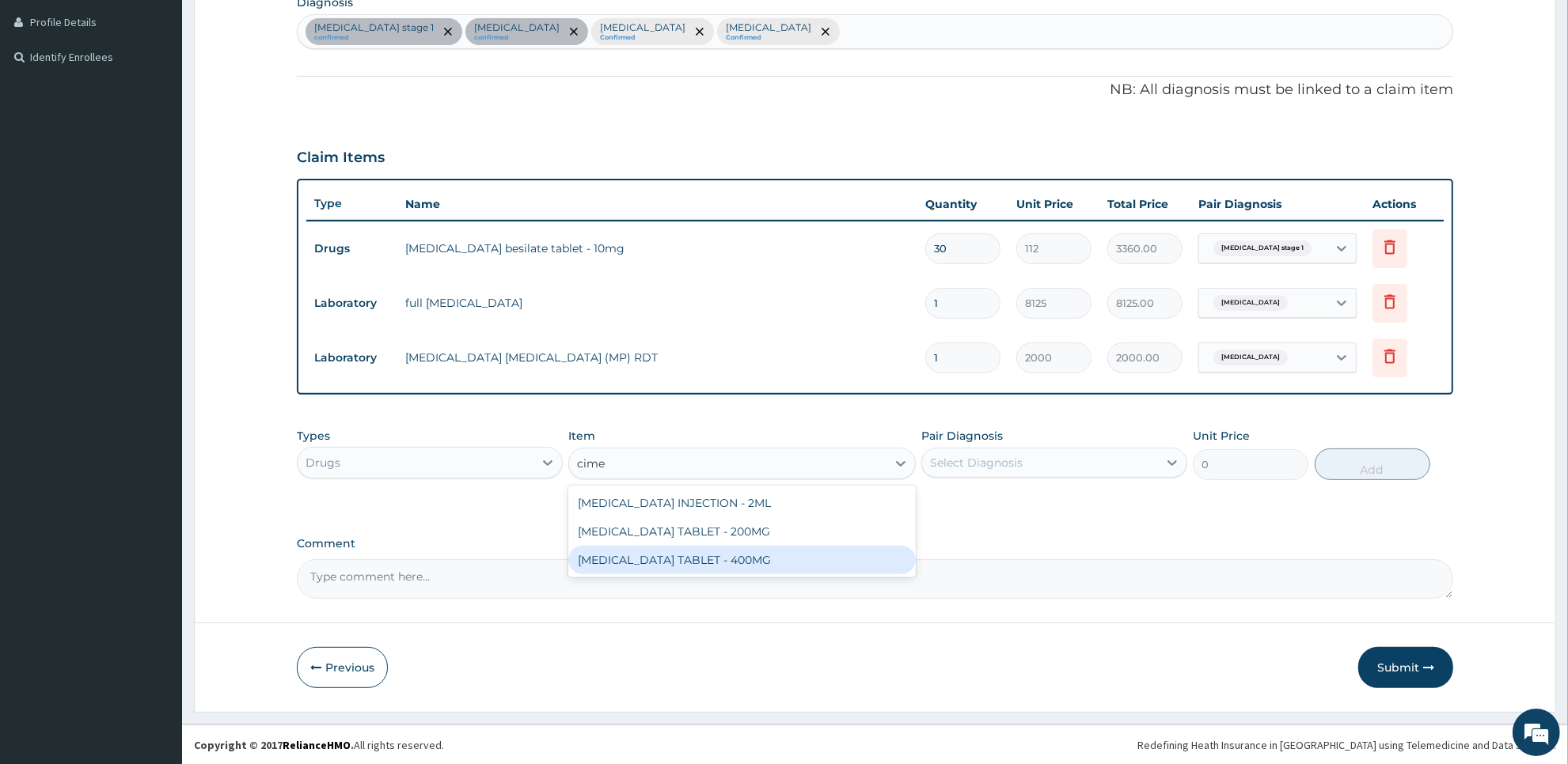
click at [718, 550] on div "[MEDICAL_DATA] TABLET - 400MG" at bounding box center [742, 560] width 347 height 29
type input "95.19999999999999"
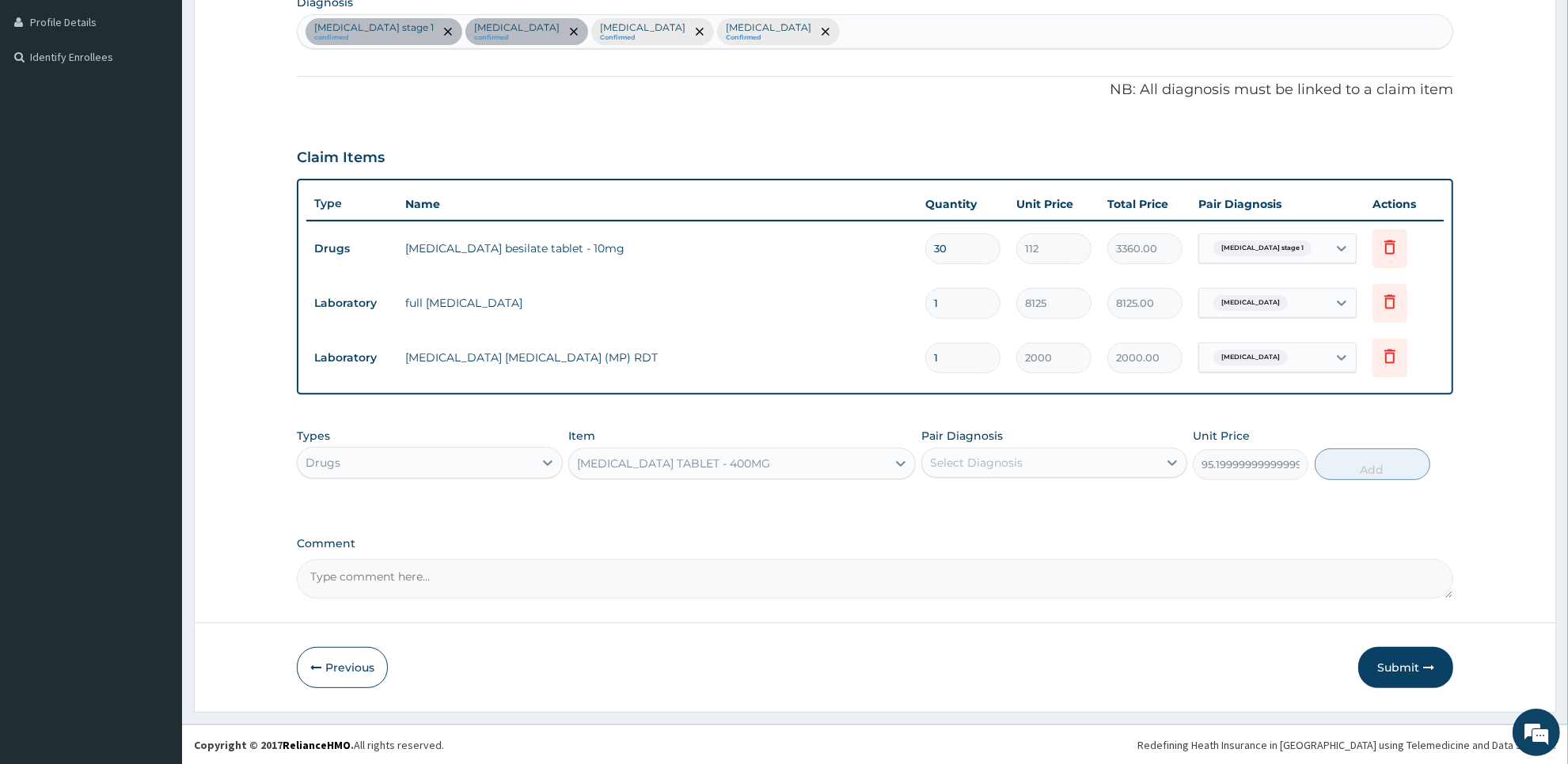
click at [1002, 459] on div "Select Diagnosis" at bounding box center [976, 463] width 93 height 16
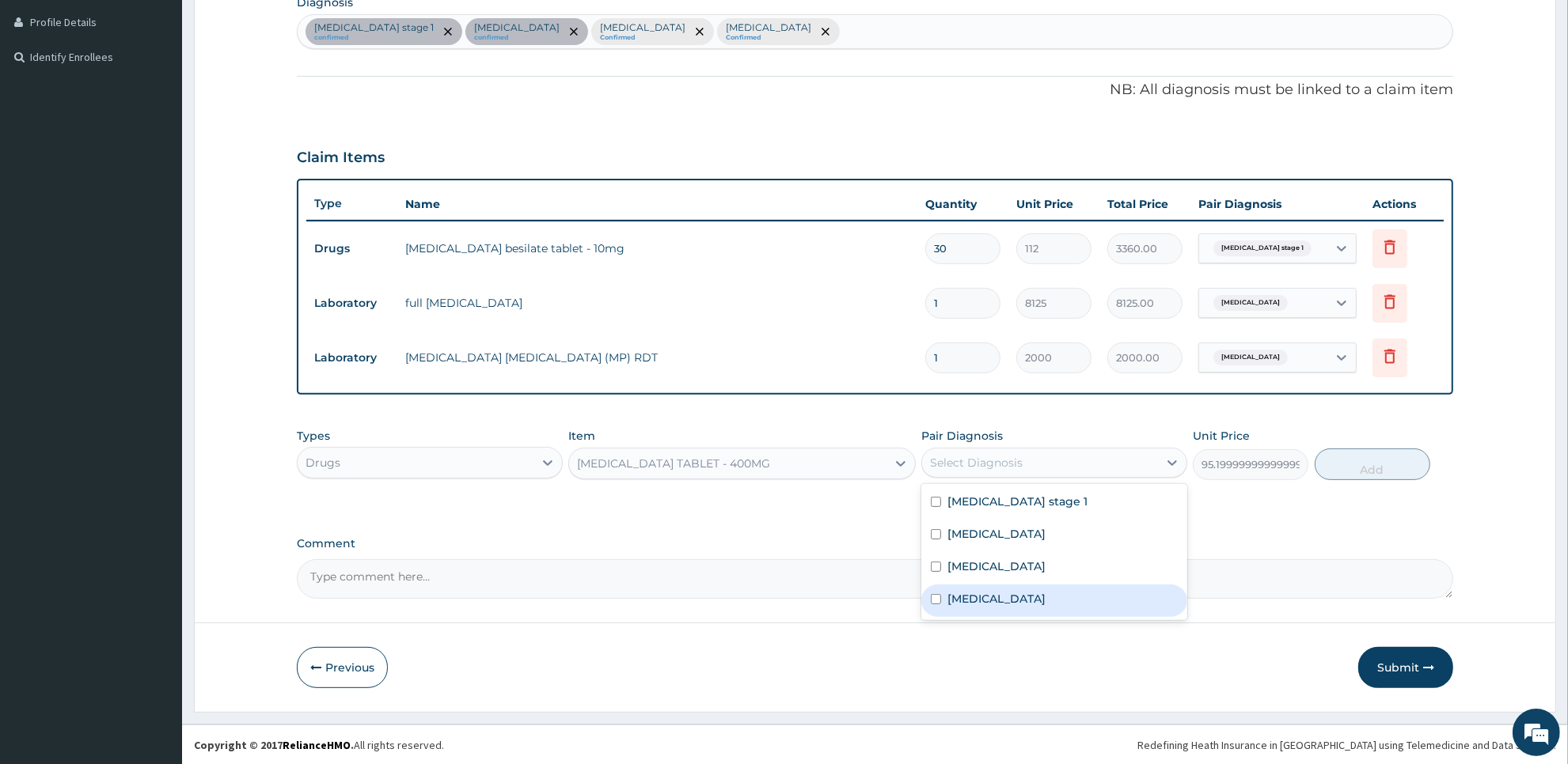
click at [986, 591] on label "[MEDICAL_DATA]" at bounding box center [996, 598] width 98 height 16
checkbox input "true"
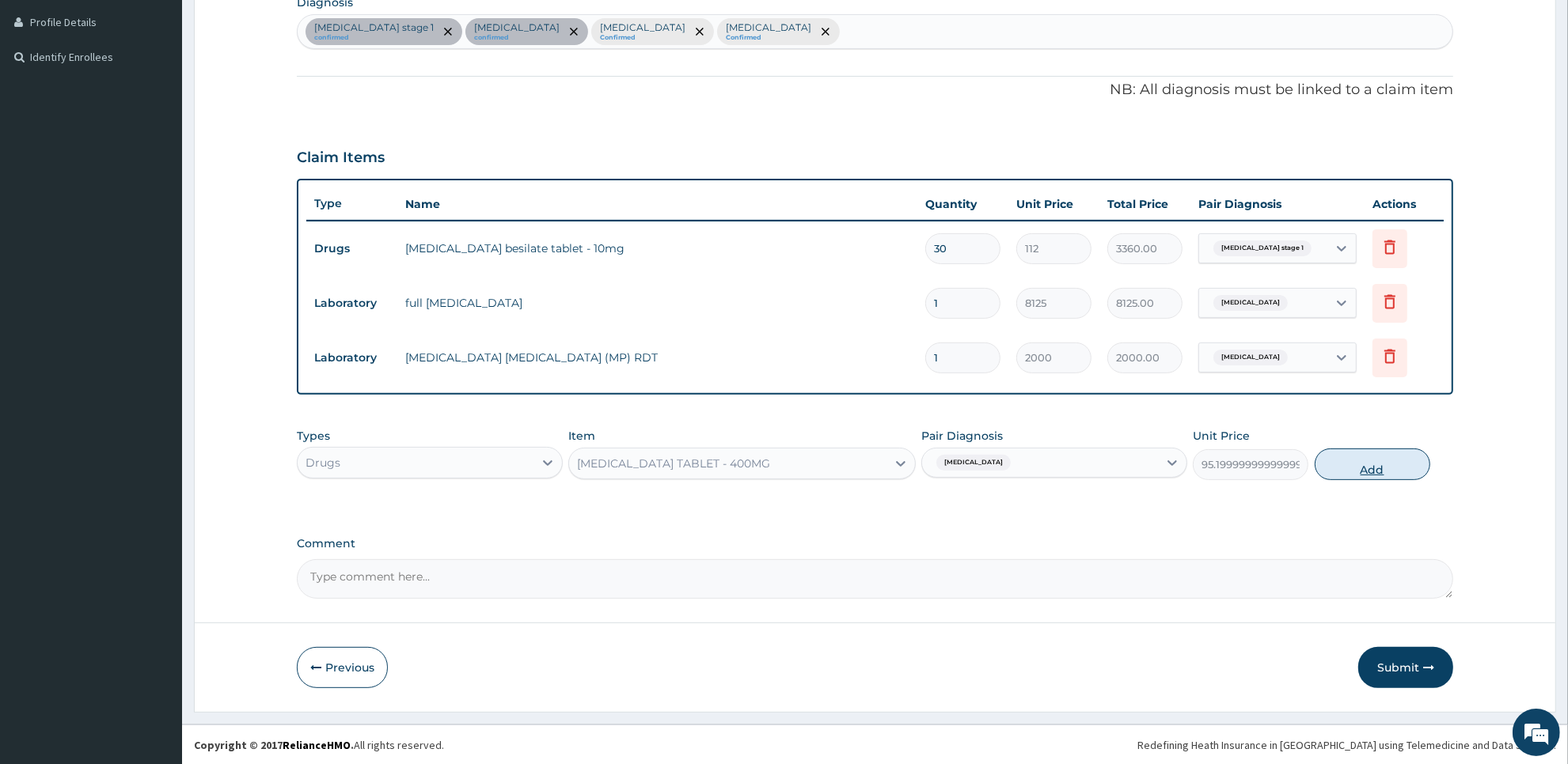
click at [1341, 452] on button "Add" at bounding box center [1372, 464] width 116 height 32
type input "0"
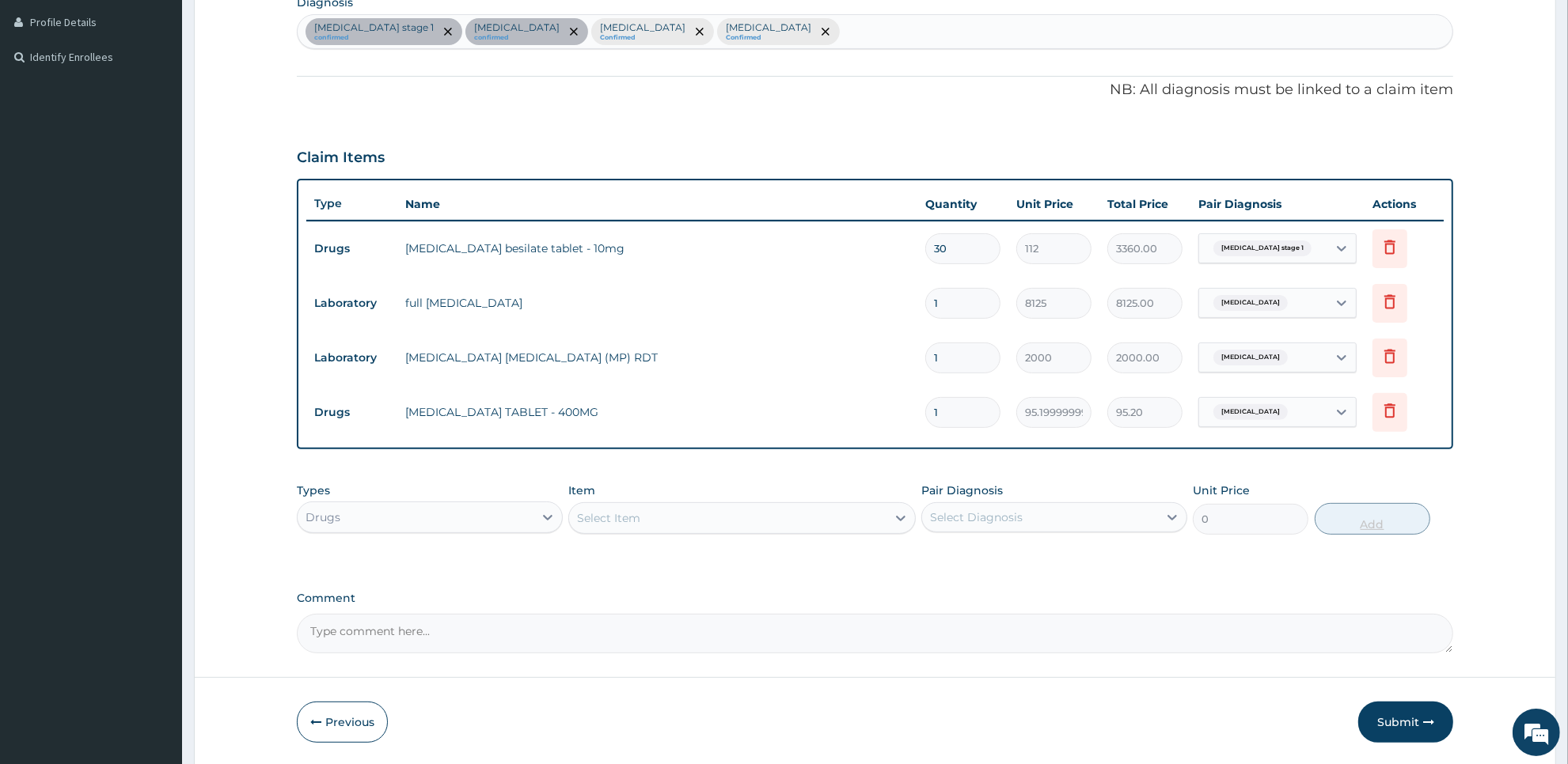
type input "10"
type input "952.00"
type input "10"
click at [820, 514] on div "Select Item" at bounding box center [726, 518] width 316 height 25
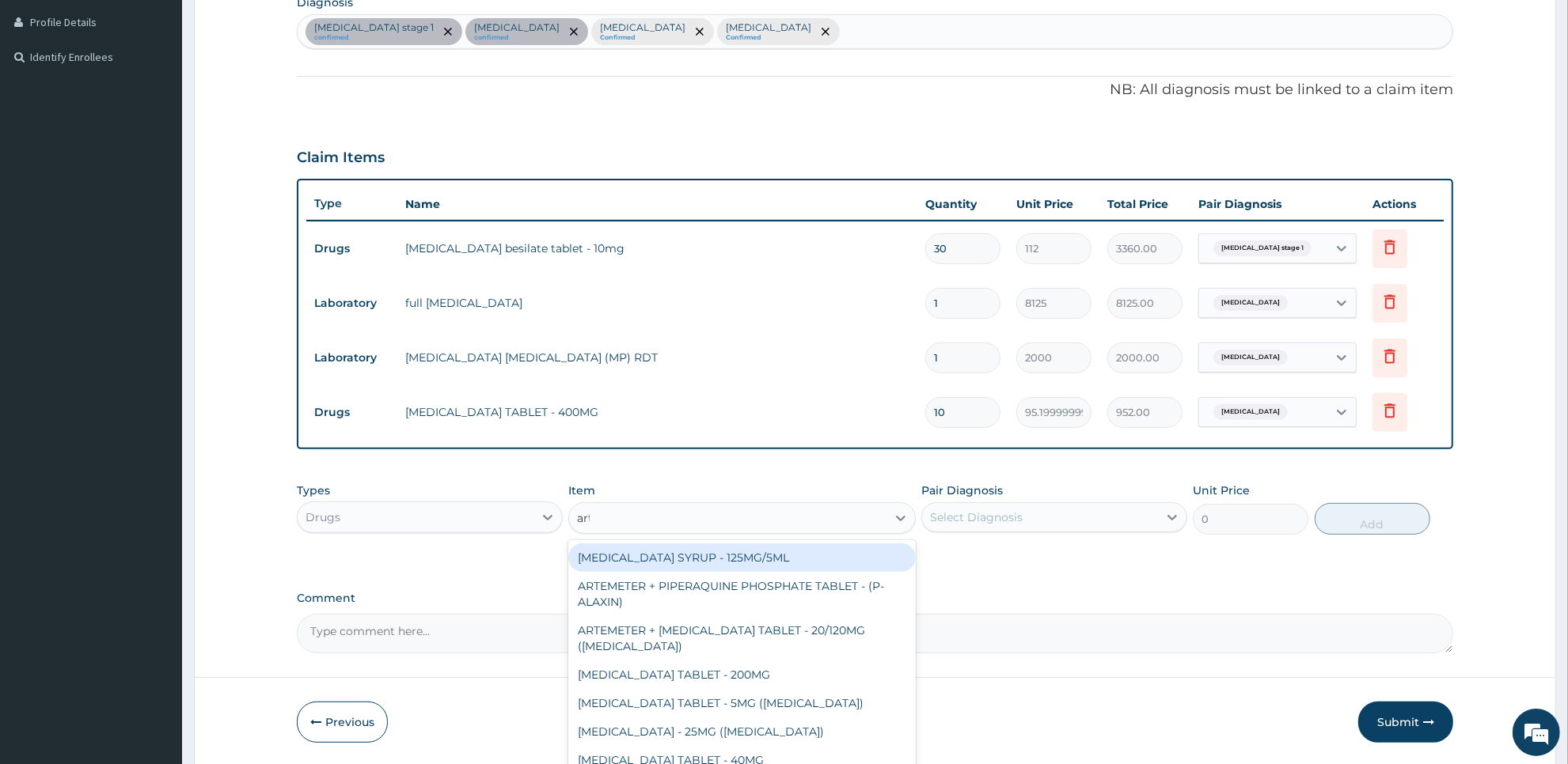
type input "arte"
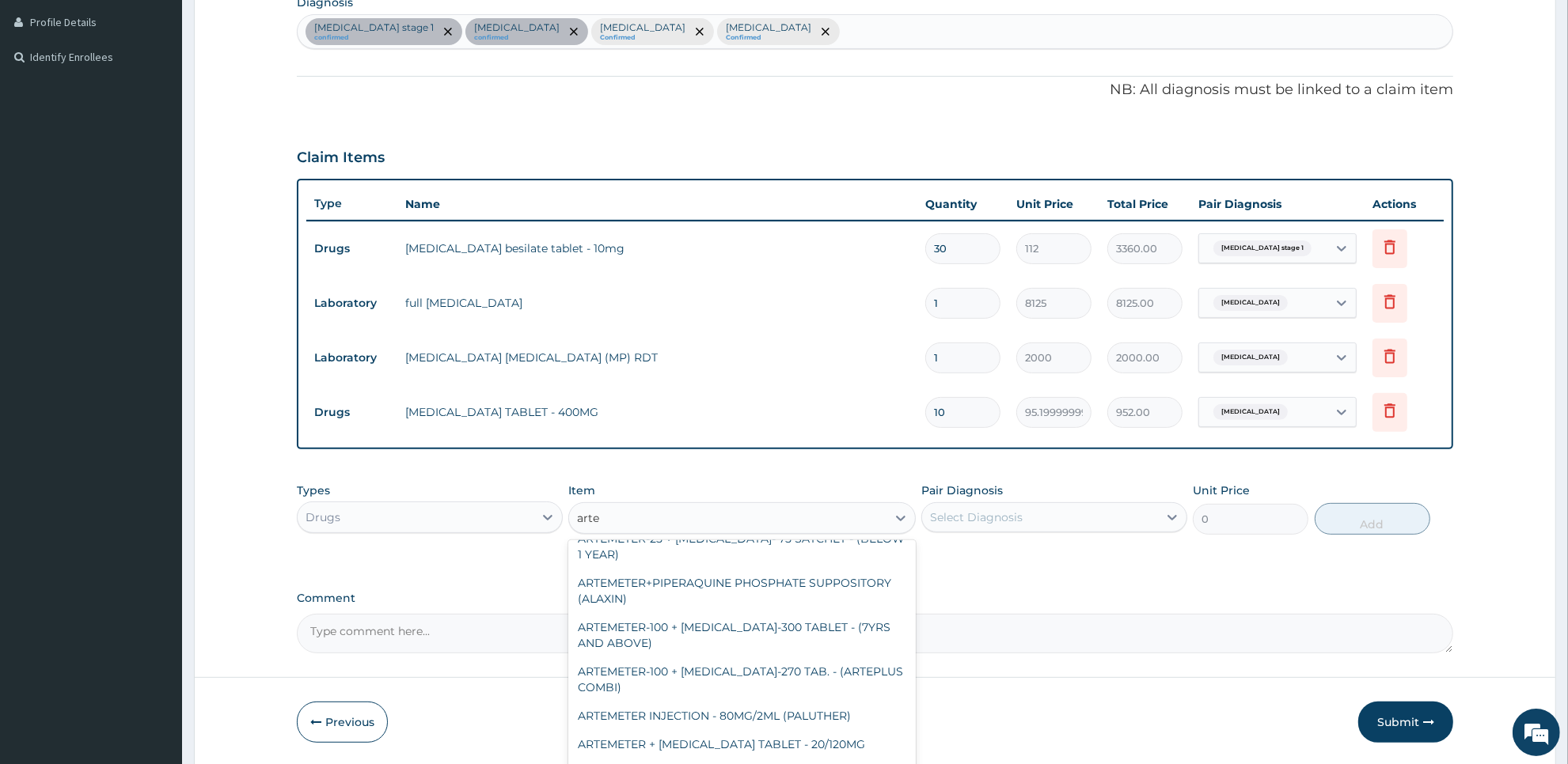
scroll to position [279, 0]
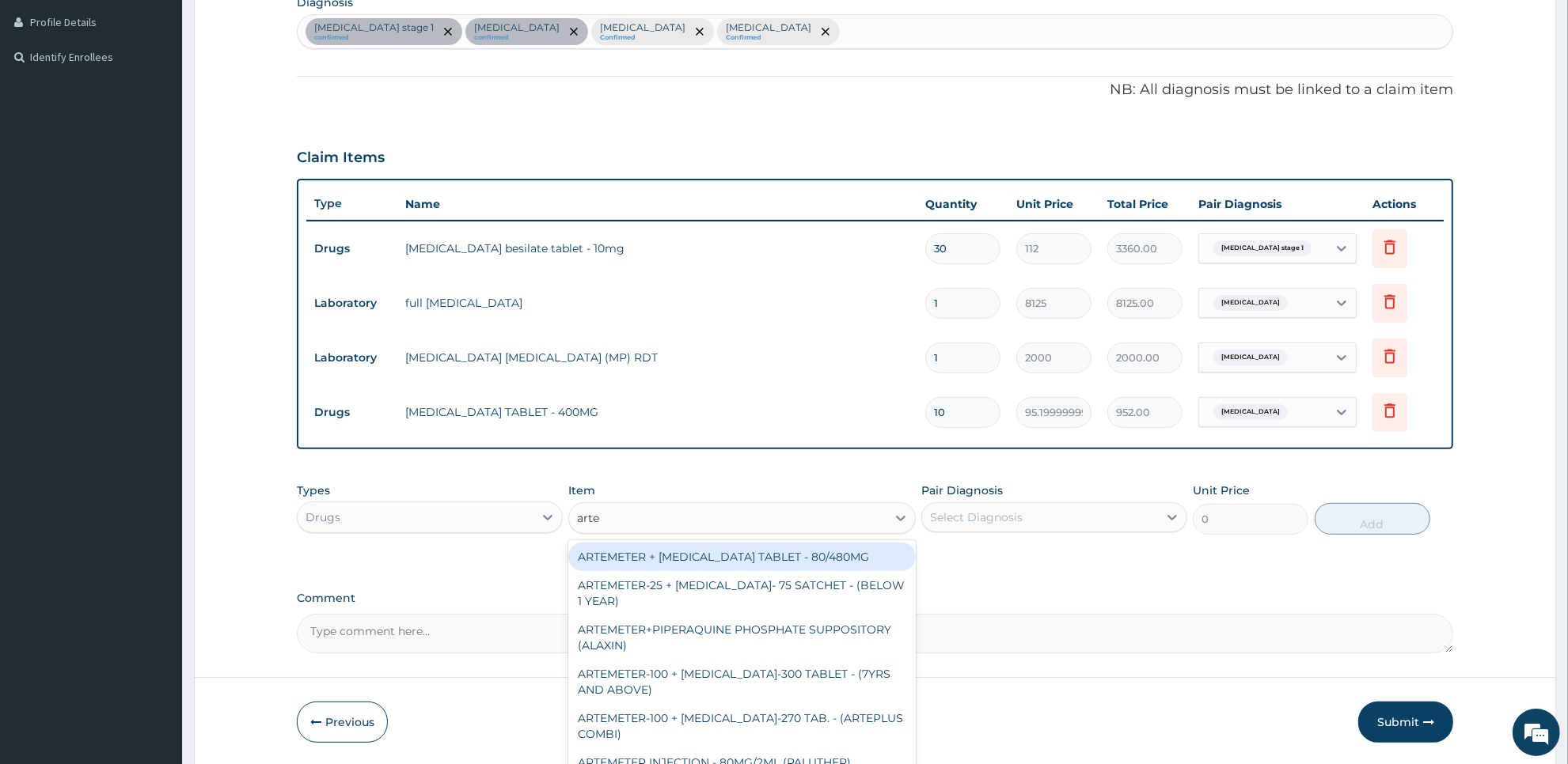
click at [842, 558] on div "ARTEMETER + [MEDICAL_DATA] TABLET - 80/480MG" at bounding box center [742, 557] width 347 height 29
type input "364"
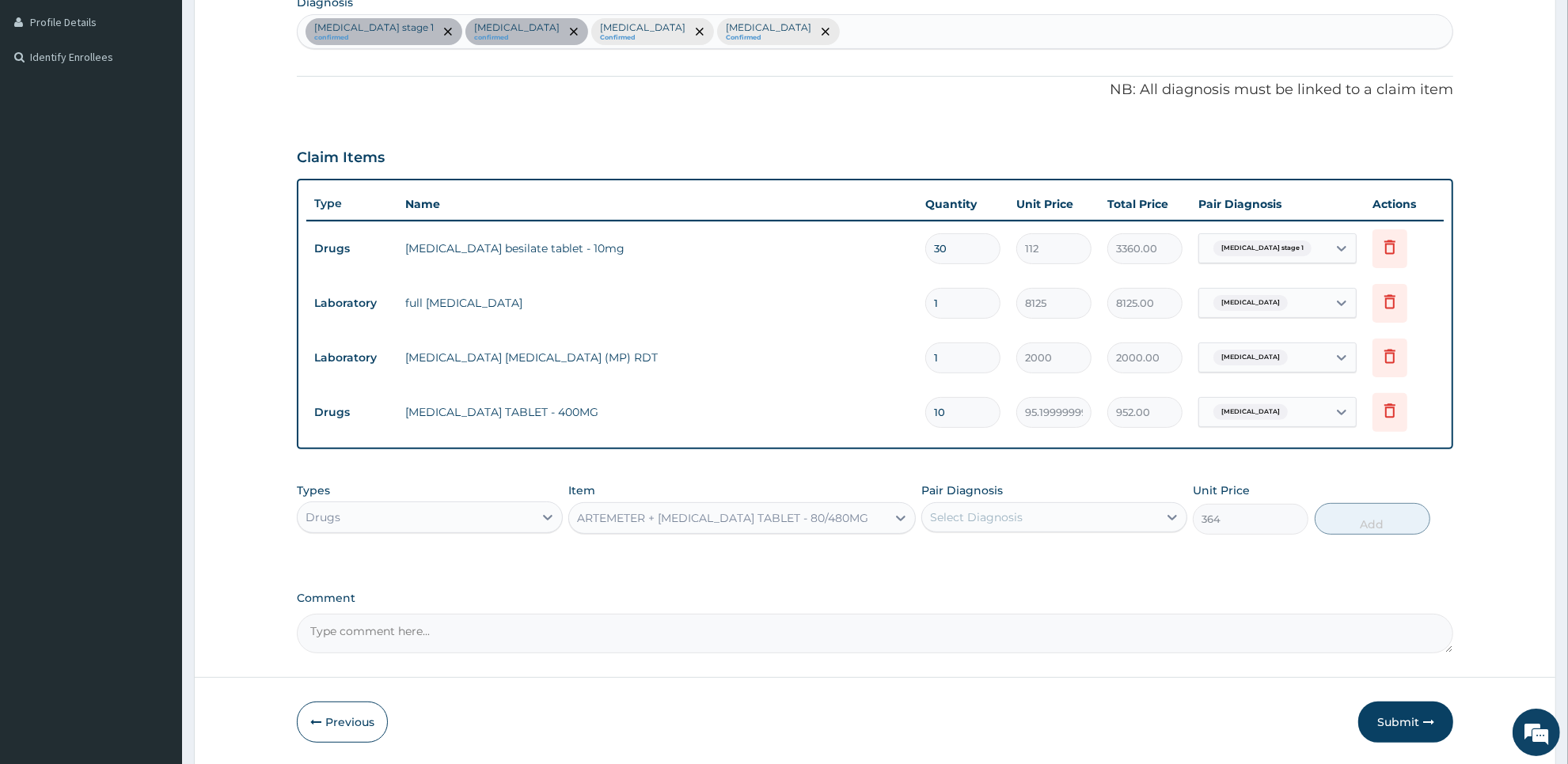
click at [1051, 524] on div "Select Diagnosis" at bounding box center [1040, 517] width 236 height 25
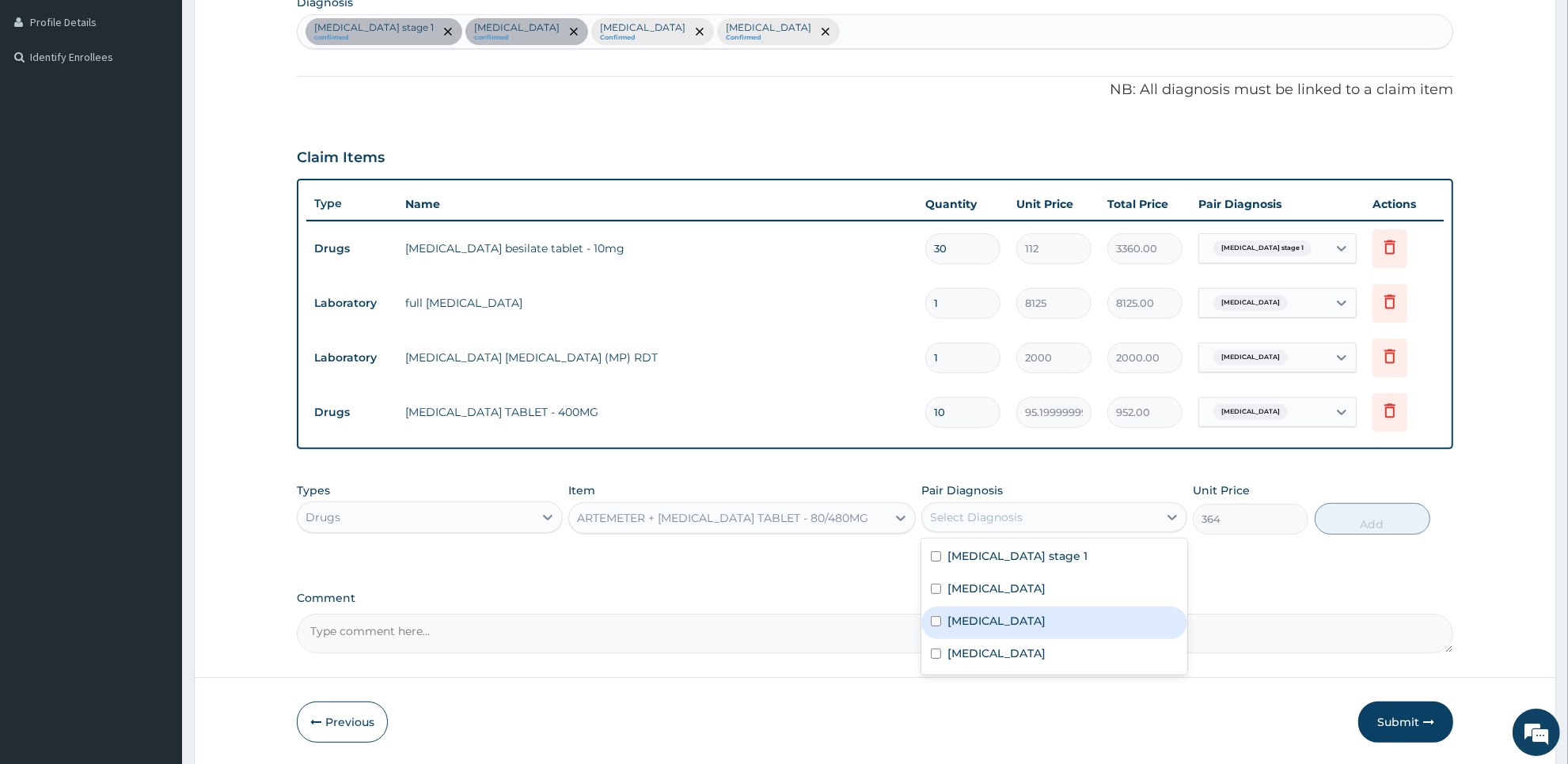
click at [1046, 610] on div "[MEDICAL_DATA]" at bounding box center [1054, 623] width 266 height 32
checkbox input "true"
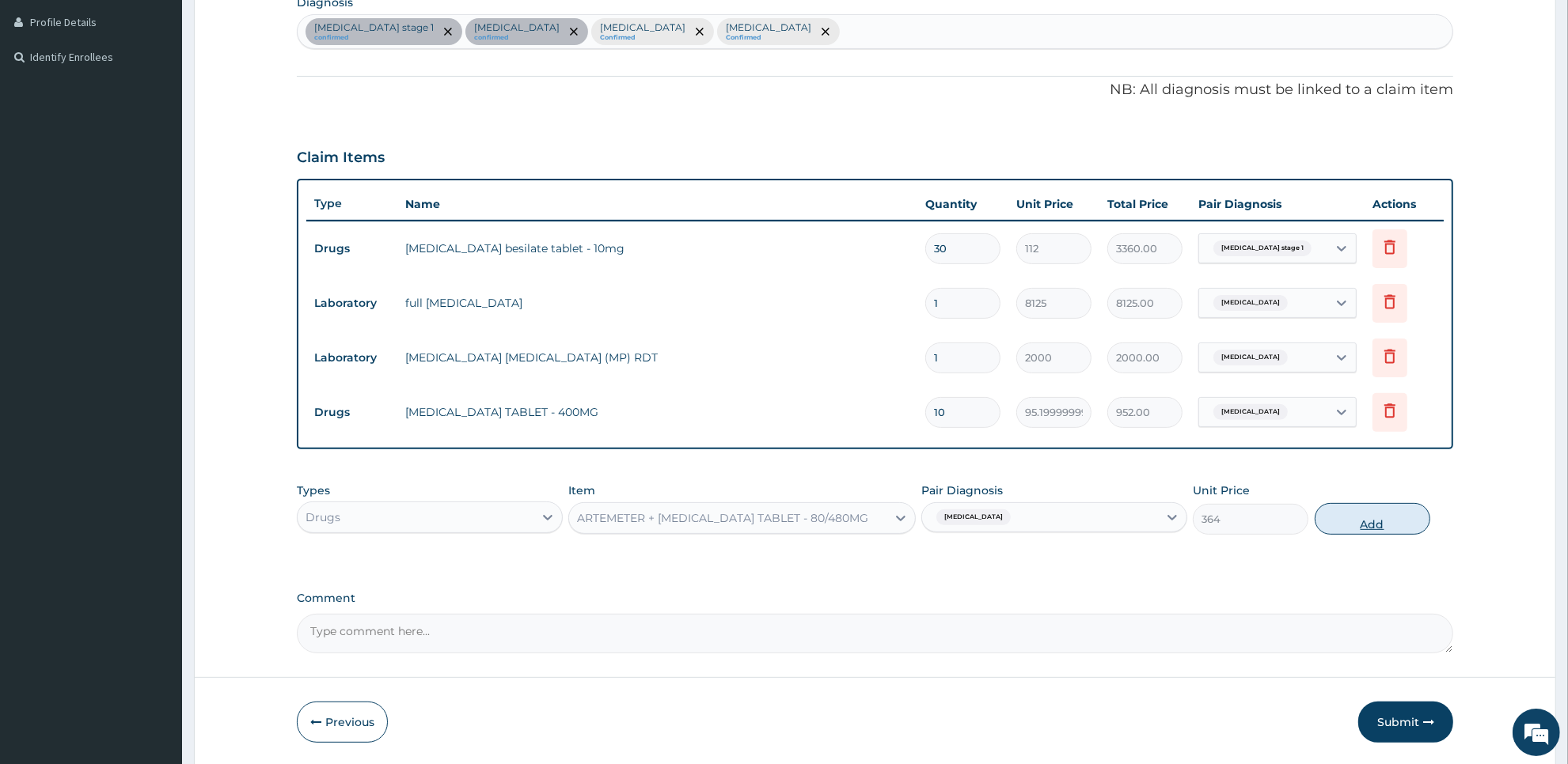
click at [1341, 511] on button "Add" at bounding box center [1372, 519] width 116 height 32
type input "0"
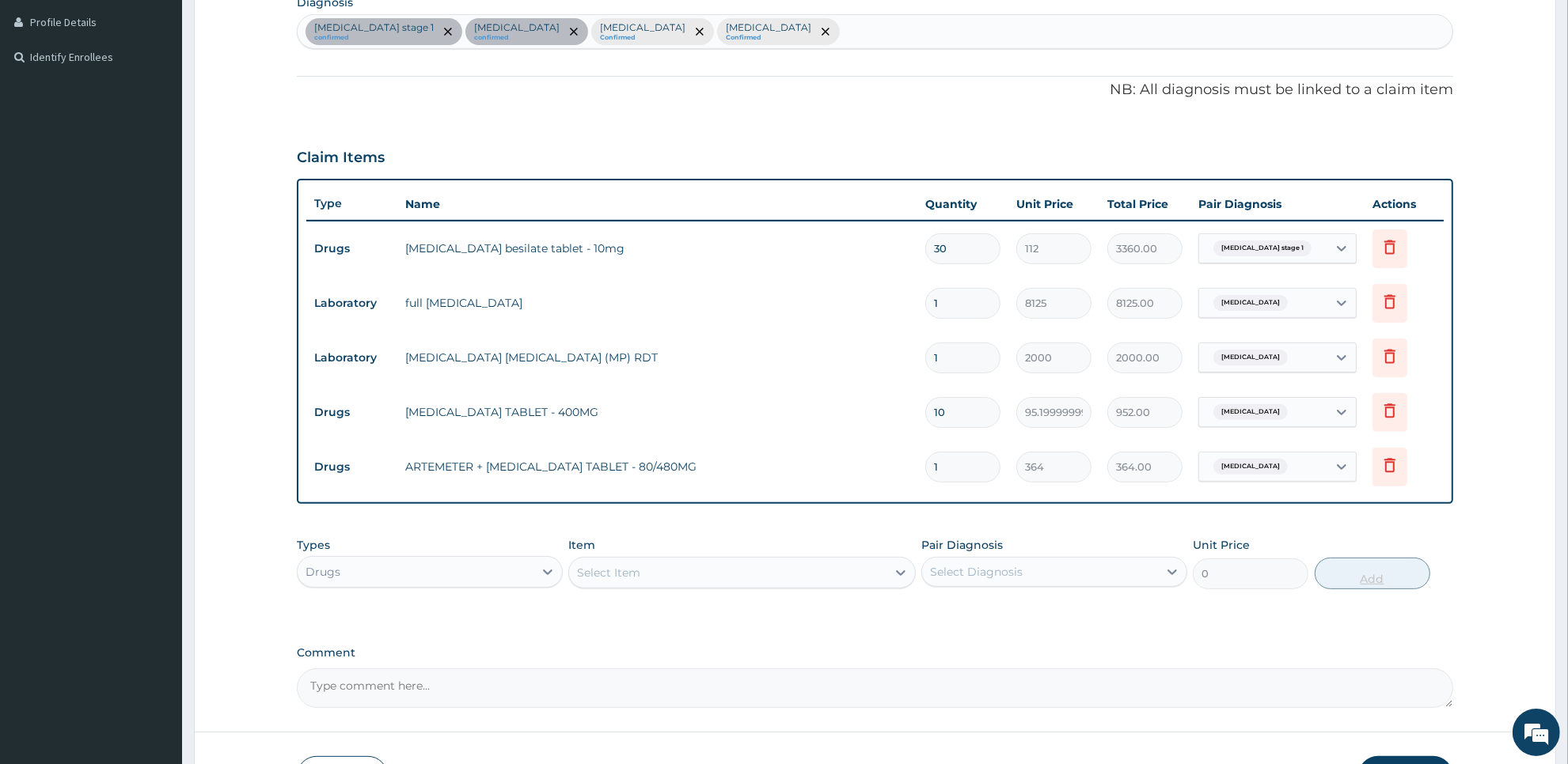
type input "0.00"
type input "6"
type input "2184.00"
type input "6"
click at [833, 570] on div "Select Item" at bounding box center [726, 573] width 316 height 25
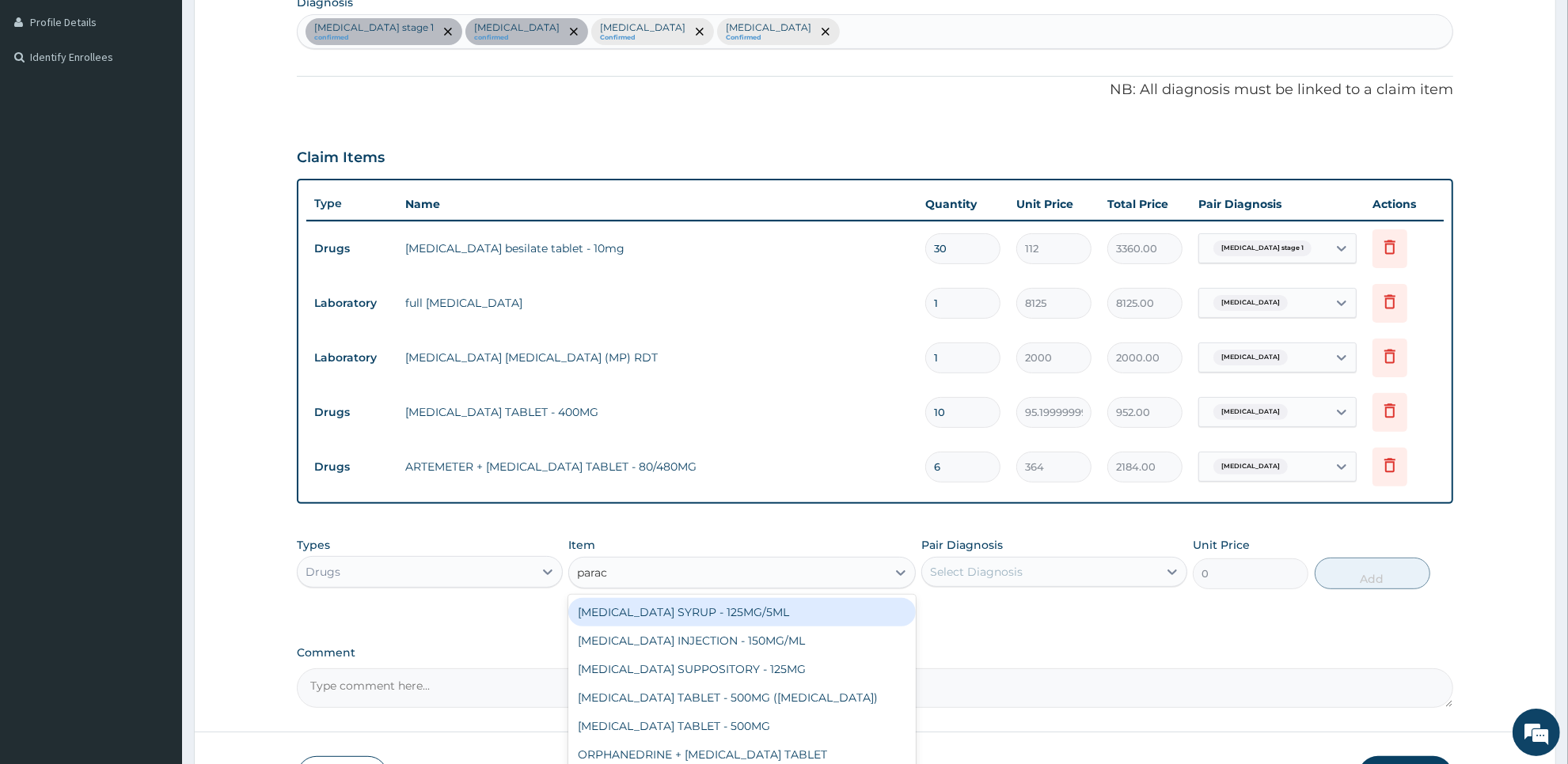
type input "parace"
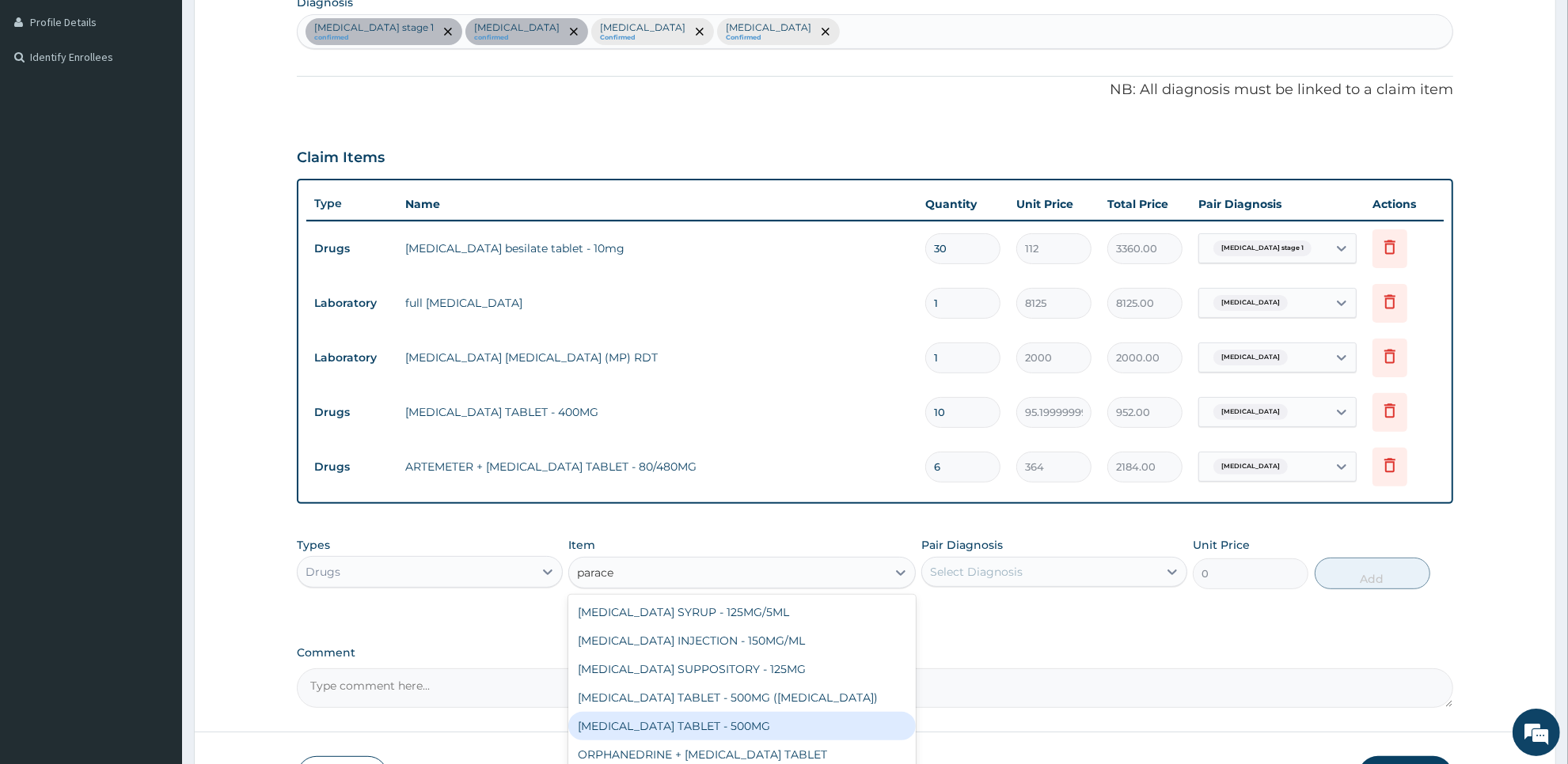
click at [805, 726] on div "[MEDICAL_DATA] TABLET - 500MG" at bounding box center [742, 726] width 347 height 29
type input "33.599999999999994"
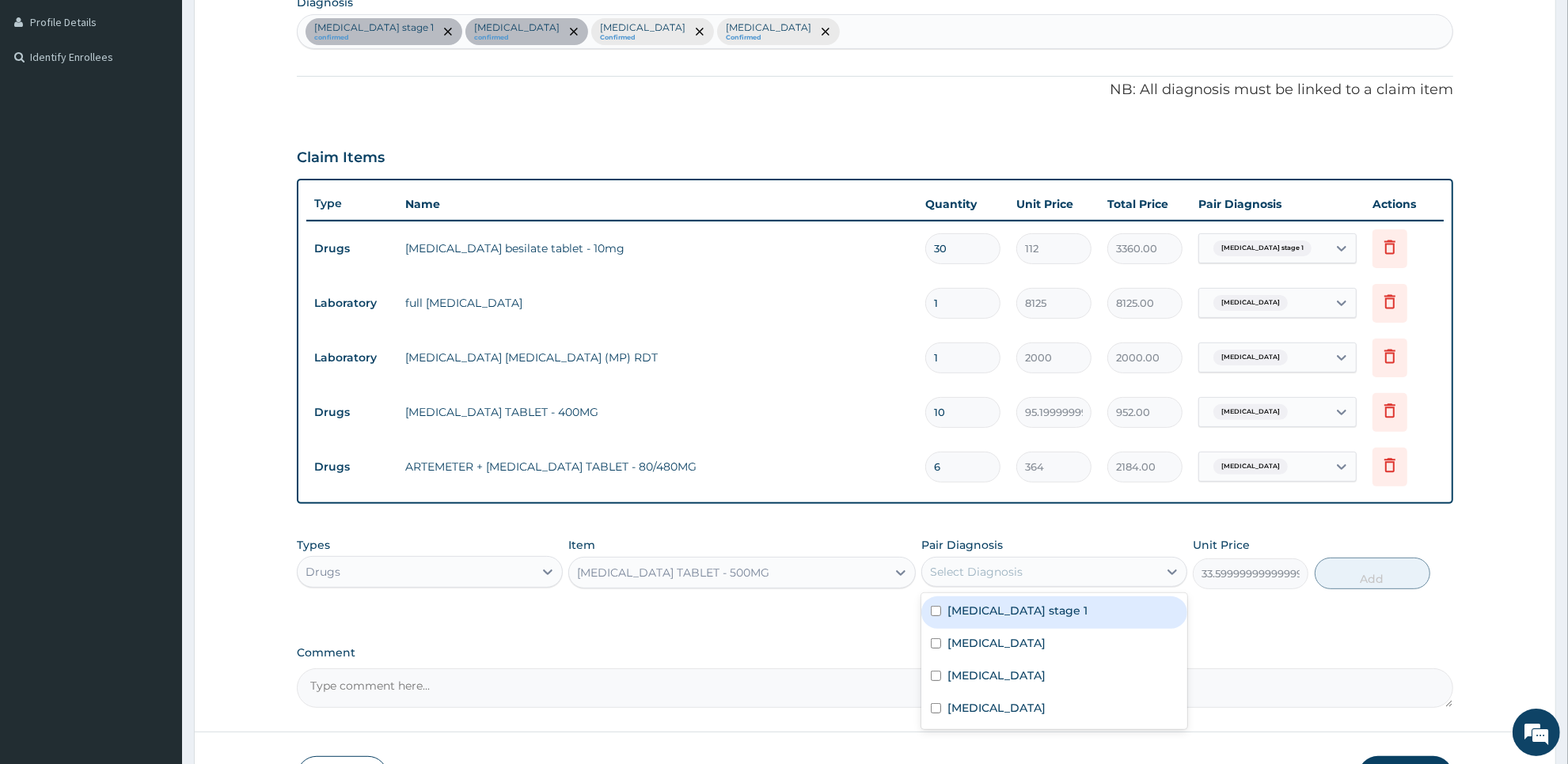
click at [1040, 568] on div "Select Diagnosis" at bounding box center [1040, 572] width 236 height 25
click at [1029, 608] on label "[MEDICAL_DATA] stage 1" at bounding box center [1017, 610] width 140 height 16
checkbox input "true"
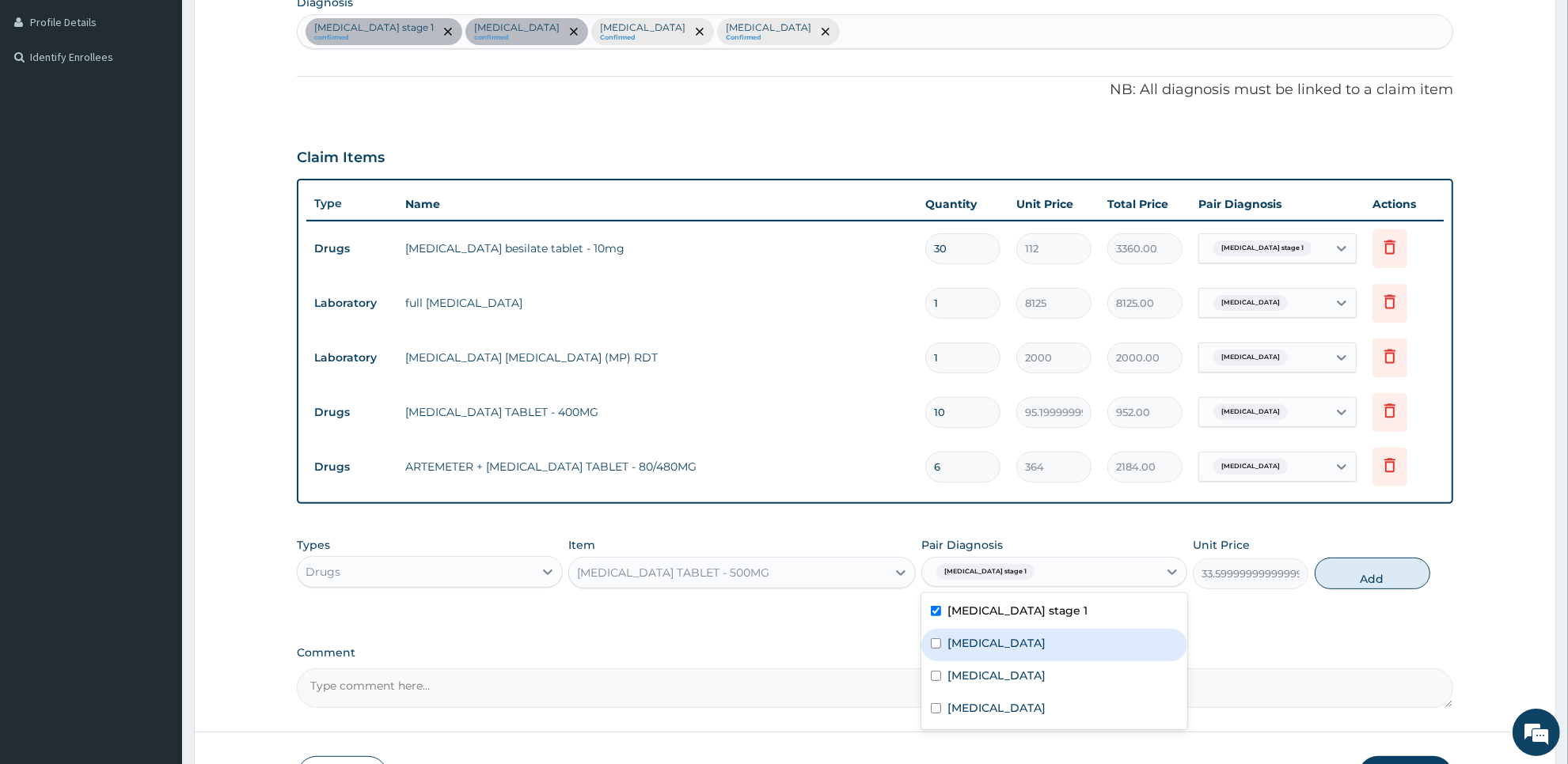
click at [1034, 646] on label "[MEDICAL_DATA]" at bounding box center [996, 642] width 98 height 16
checkbox input "true"
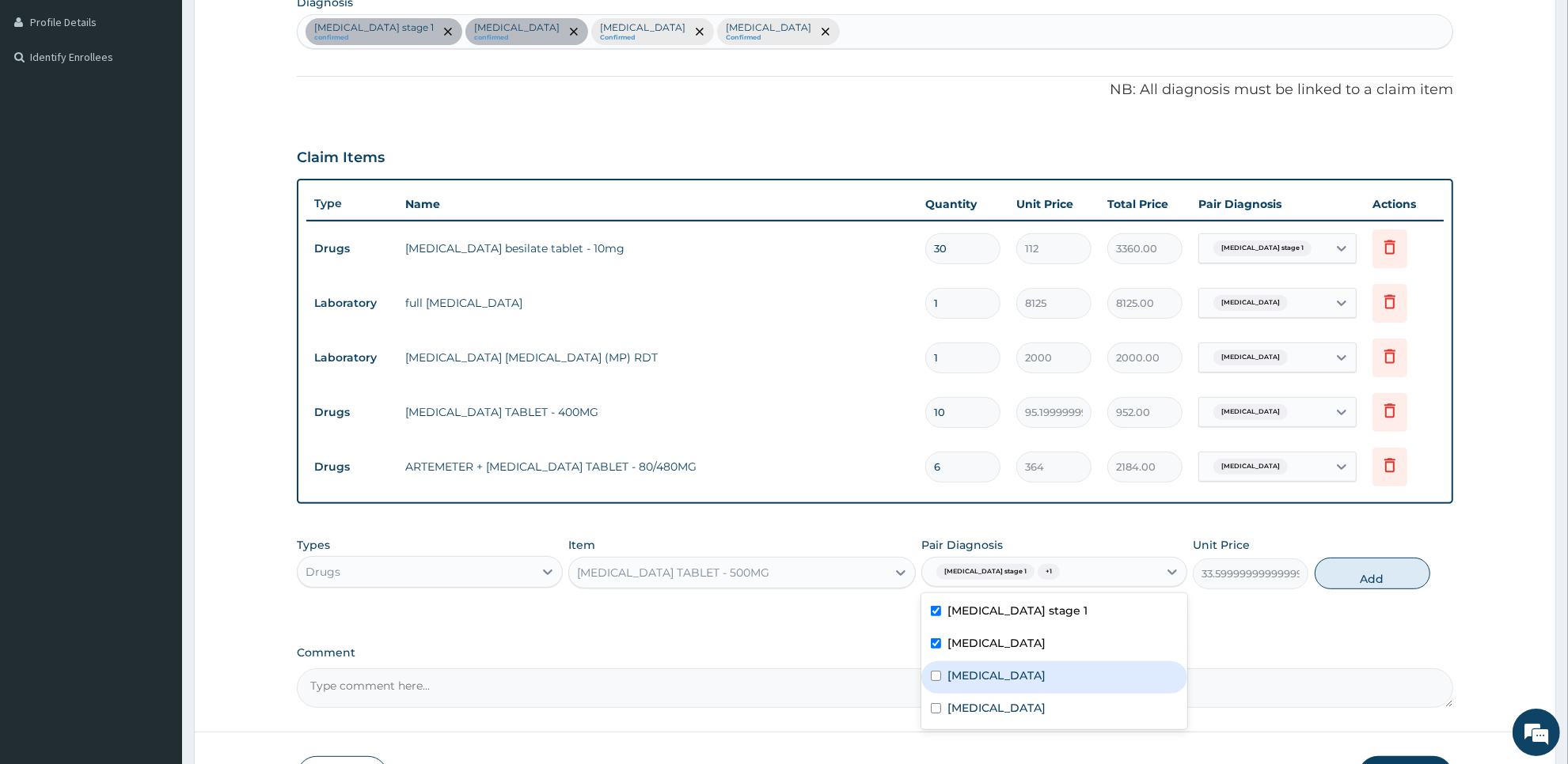
click at [1030, 676] on div "[MEDICAL_DATA]" at bounding box center [1054, 677] width 266 height 32
checkbox input "true"
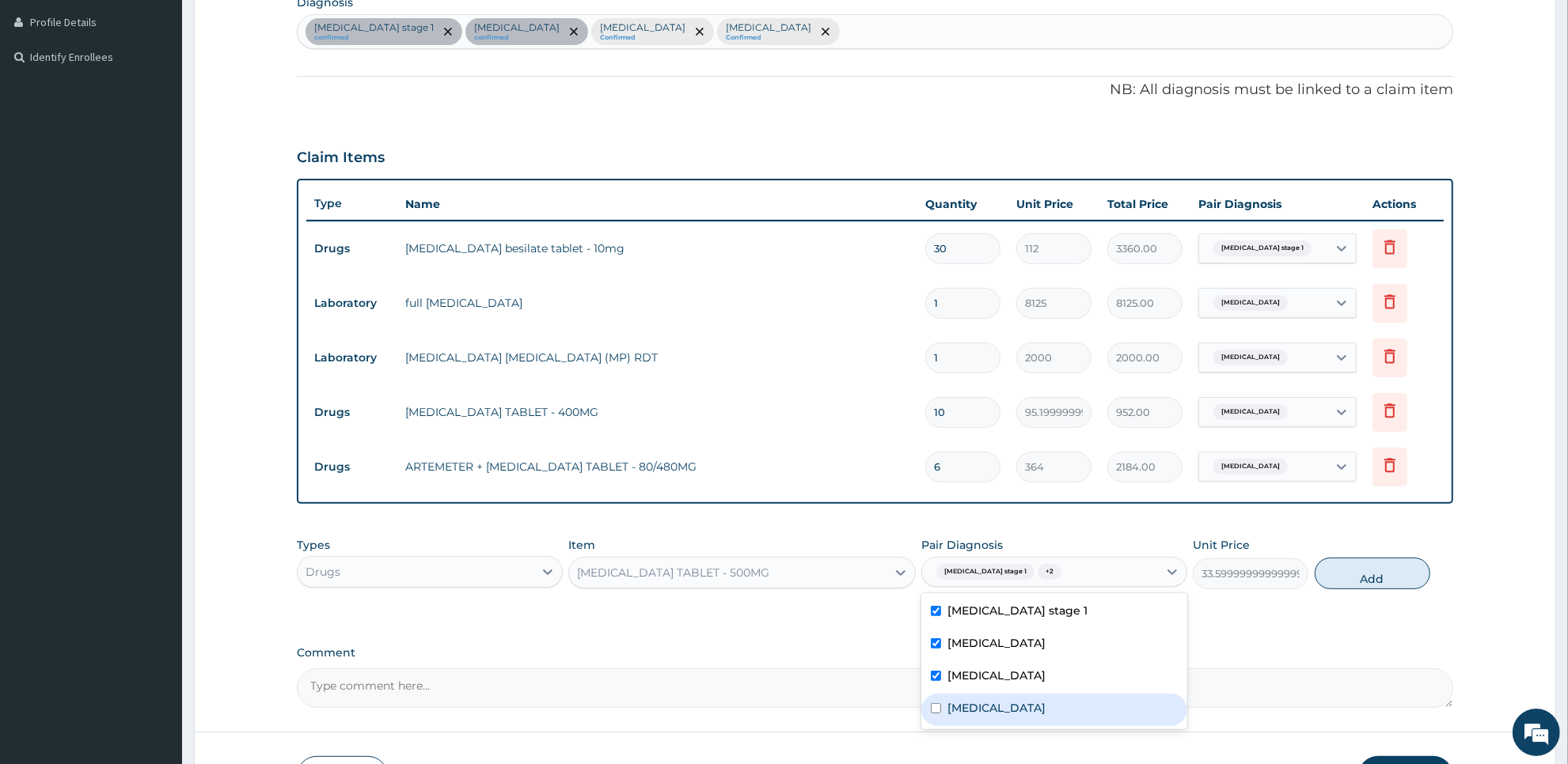
click at [1026, 704] on div "[MEDICAL_DATA]" at bounding box center [1054, 710] width 266 height 32
checkbox input "true"
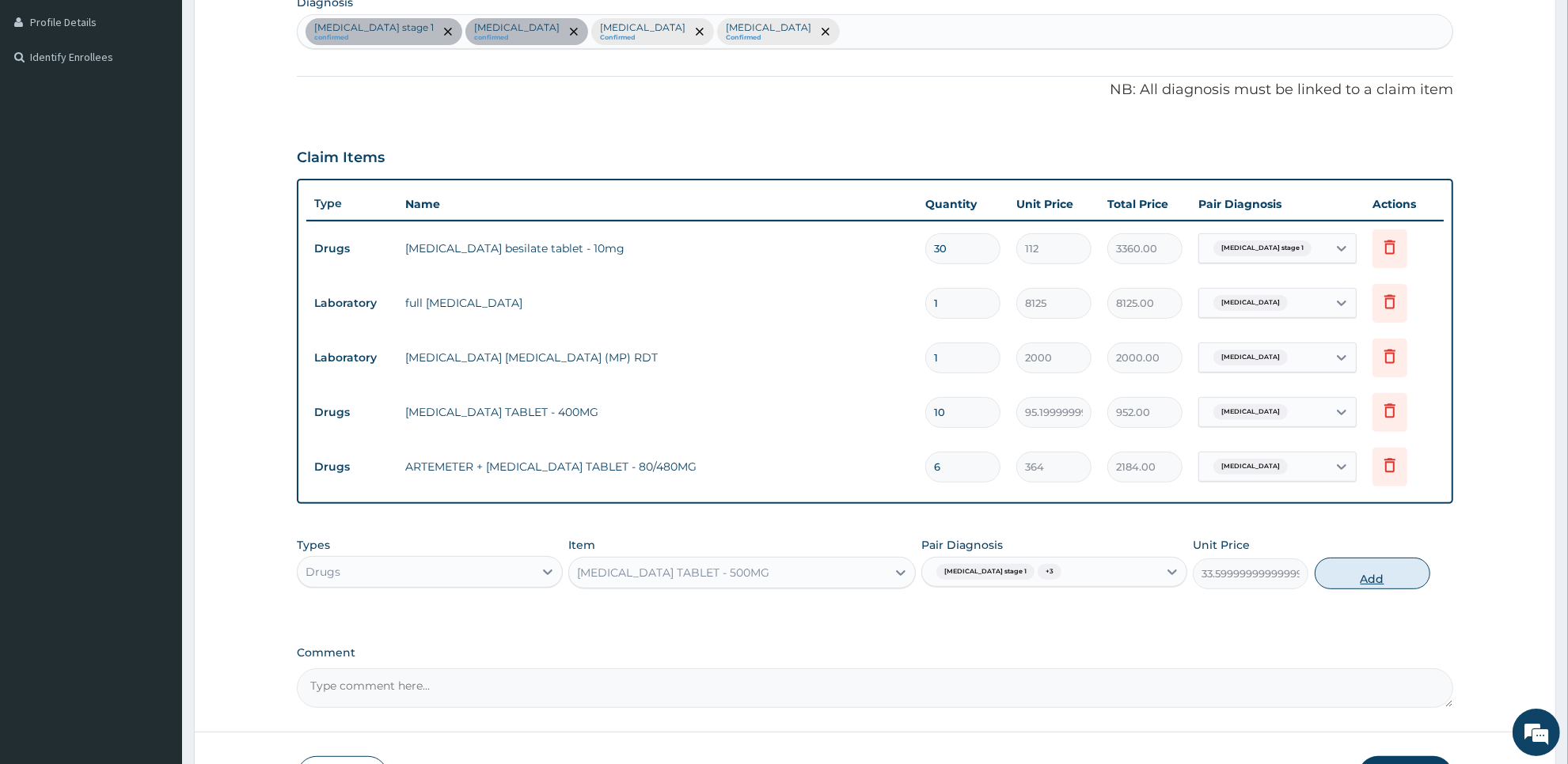
click at [1355, 576] on button "Add" at bounding box center [1372, 573] width 116 height 32
type input "0"
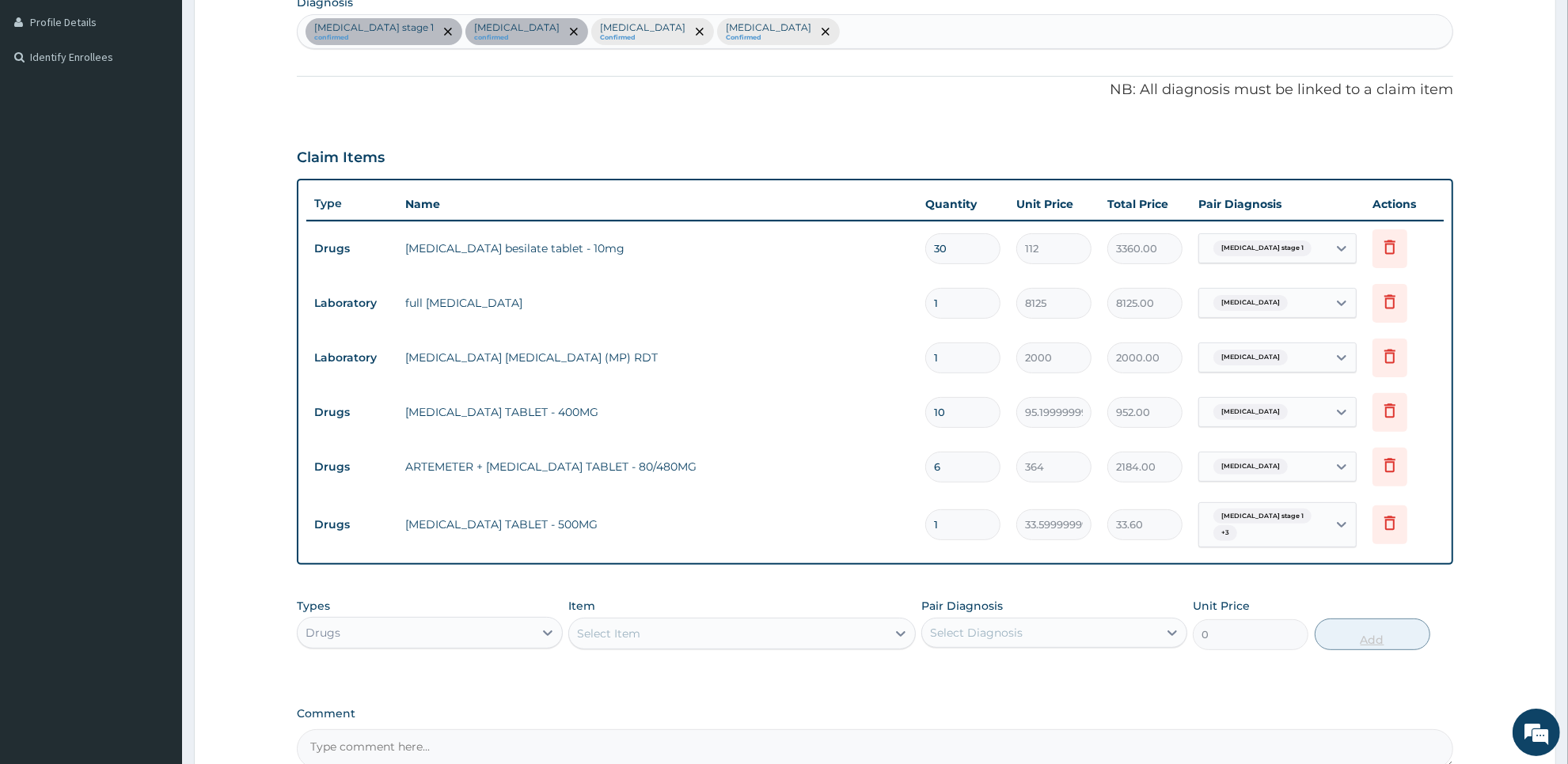
type input "18"
type input "604.80"
type input "18"
click at [865, 629] on div "Select Item" at bounding box center [726, 633] width 316 height 25
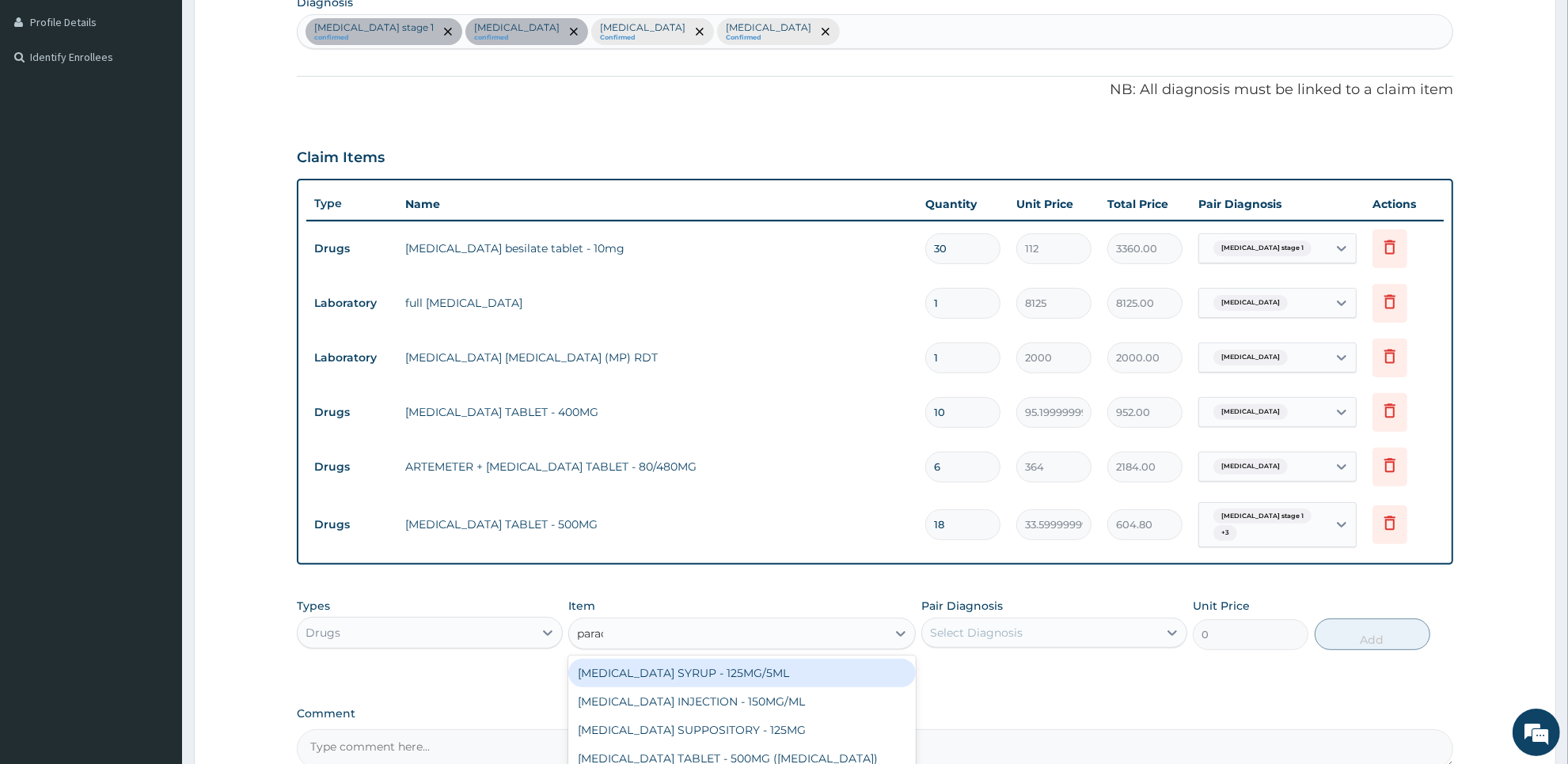
type input "parace"
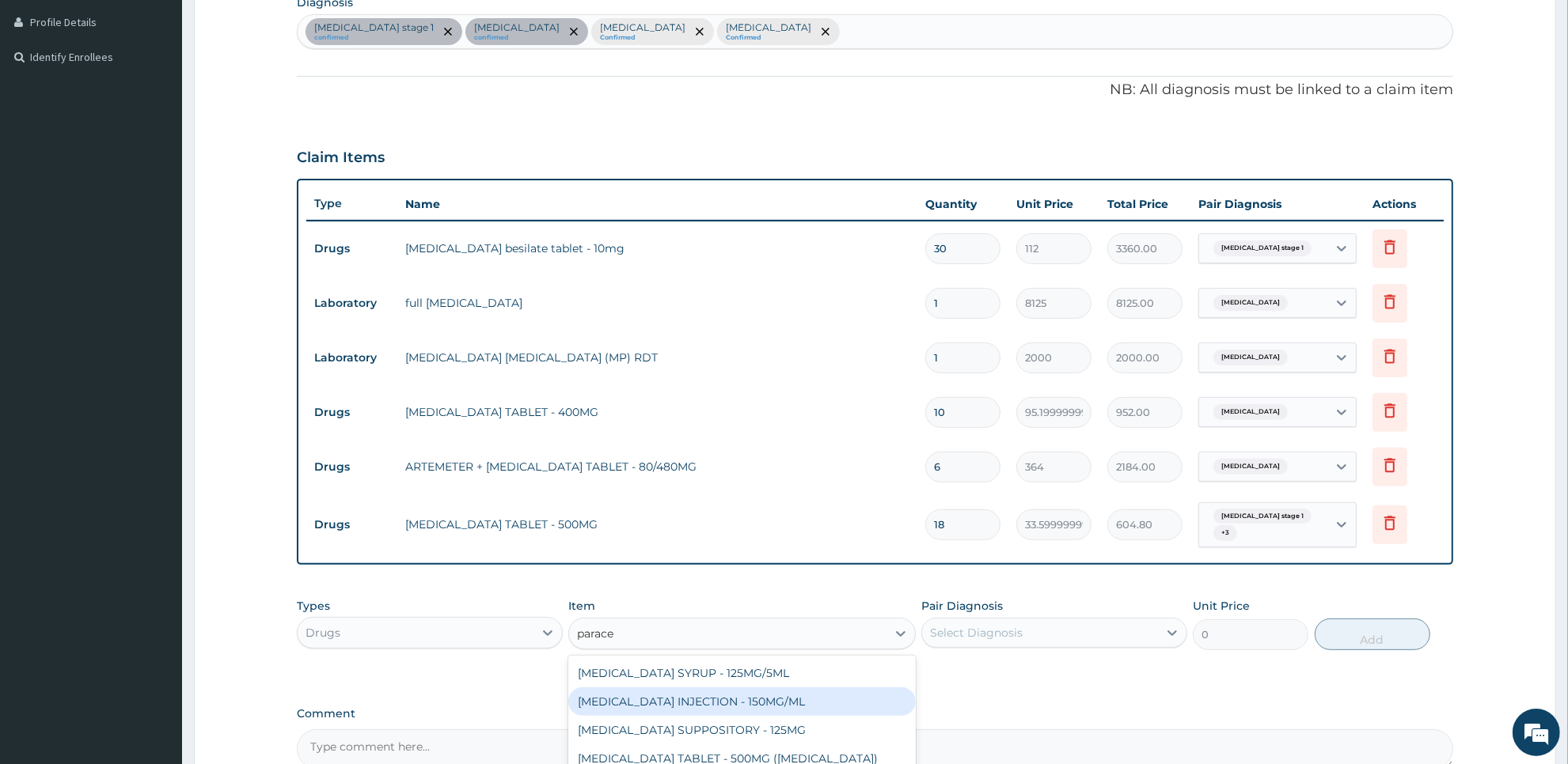
click at [847, 701] on div "[MEDICAL_DATA] INJECTION - 150MG/ML" at bounding box center [742, 702] width 347 height 29
type input "560"
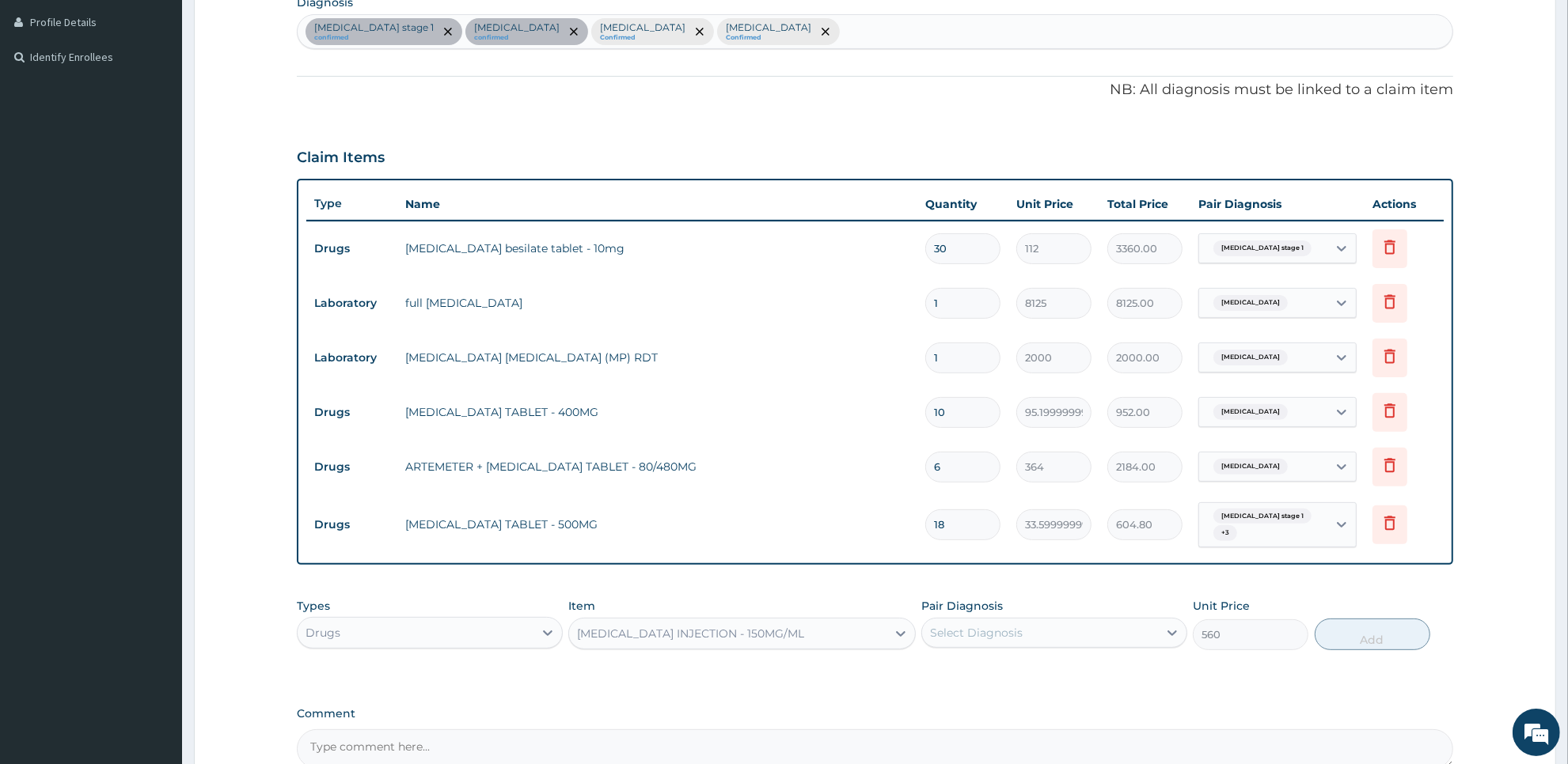
click at [995, 637] on div "Select Diagnosis" at bounding box center [976, 633] width 93 height 16
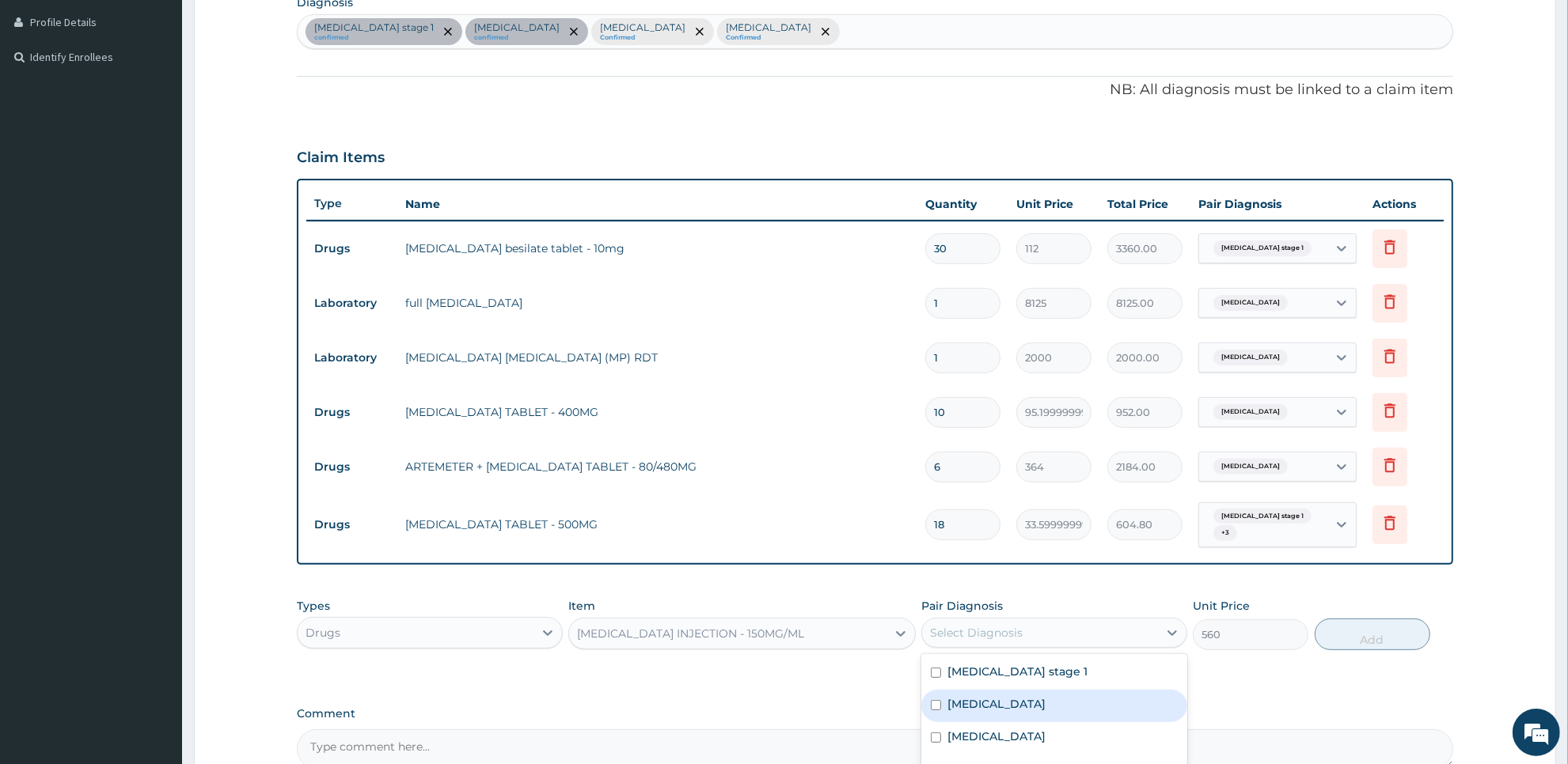
click at [981, 690] on div "[MEDICAL_DATA]" at bounding box center [1054, 706] width 266 height 32
checkbox input "false"
click at [988, 682] on div "[MEDICAL_DATA] stage 1" at bounding box center [1054, 673] width 266 height 32
checkbox input "true"
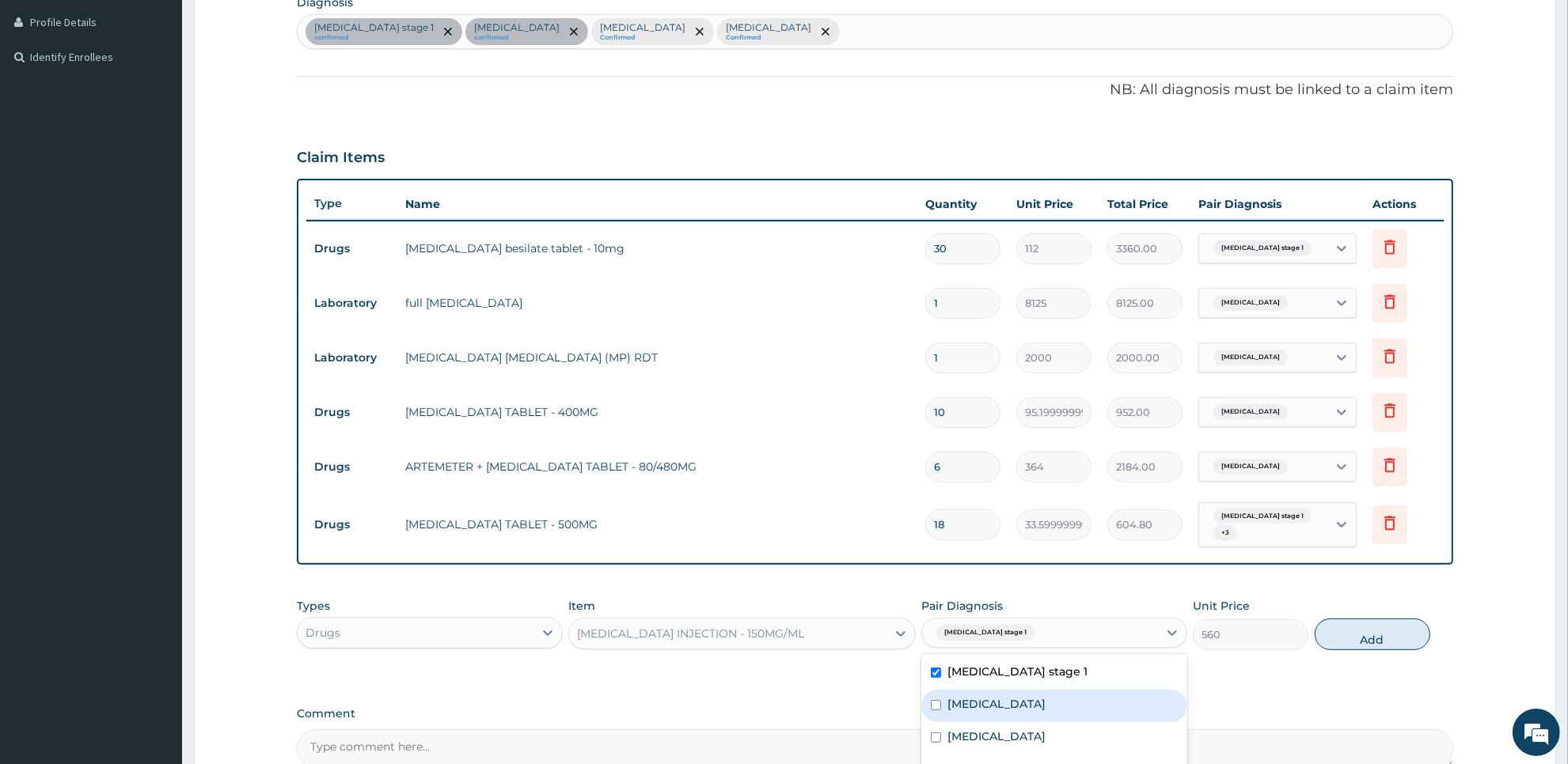
click at [983, 706] on label "[MEDICAL_DATA]" at bounding box center [996, 704] width 98 height 16
checkbox input "true"
click at [978, 729] on label "[MEDICAL_DATA]" at bounding box center [996, 736] width 98 height 16
checkbox input "true"
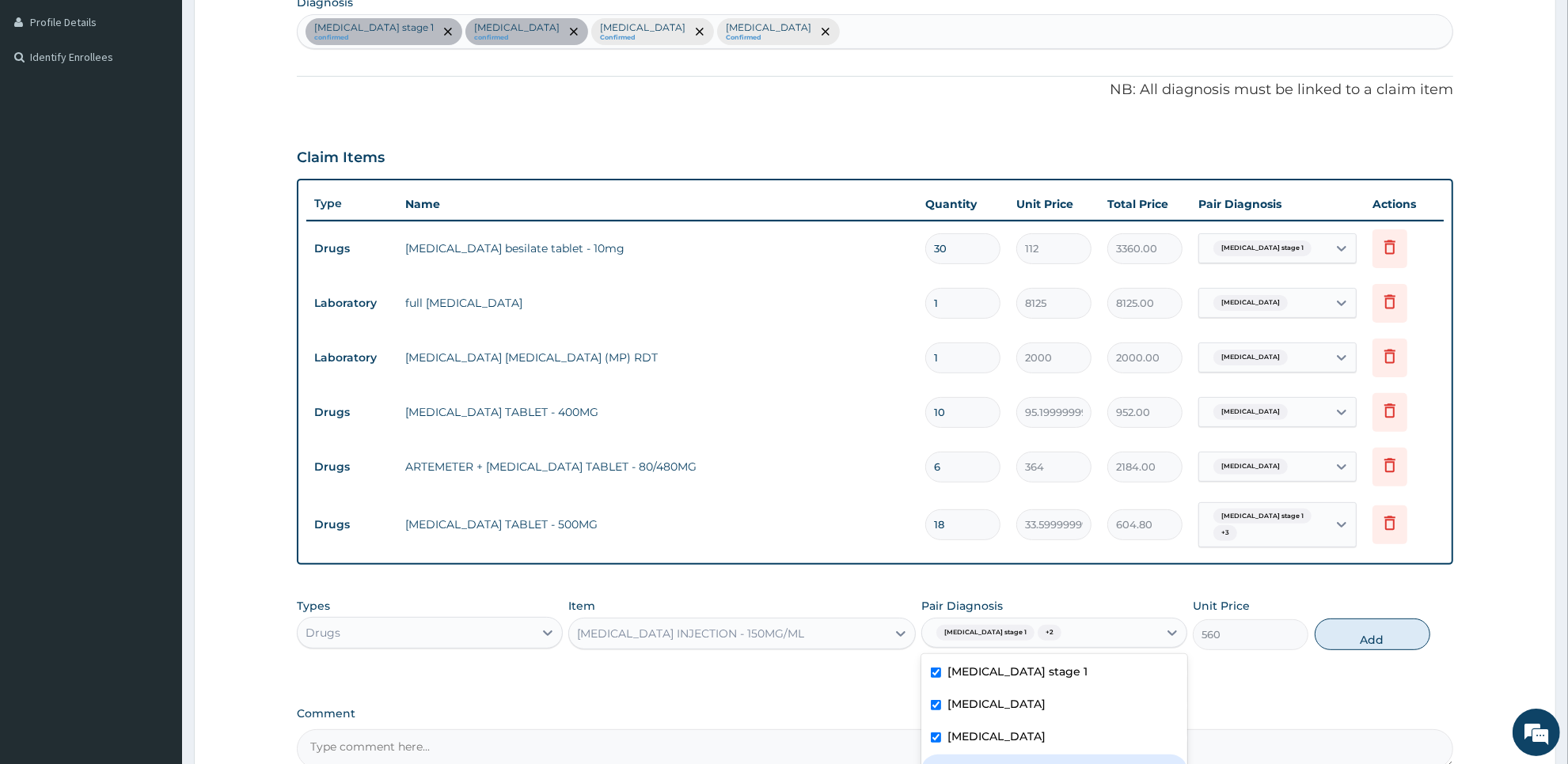
click at [970, 757] on div "[MEDICAL_DATA]" at bounding box center [1054, 771] width 266 height 32
checkbox input "true"
click at [1369, 637] on button "Add" at bounding box center [1372, 634] width 116 height 32
type input "0"
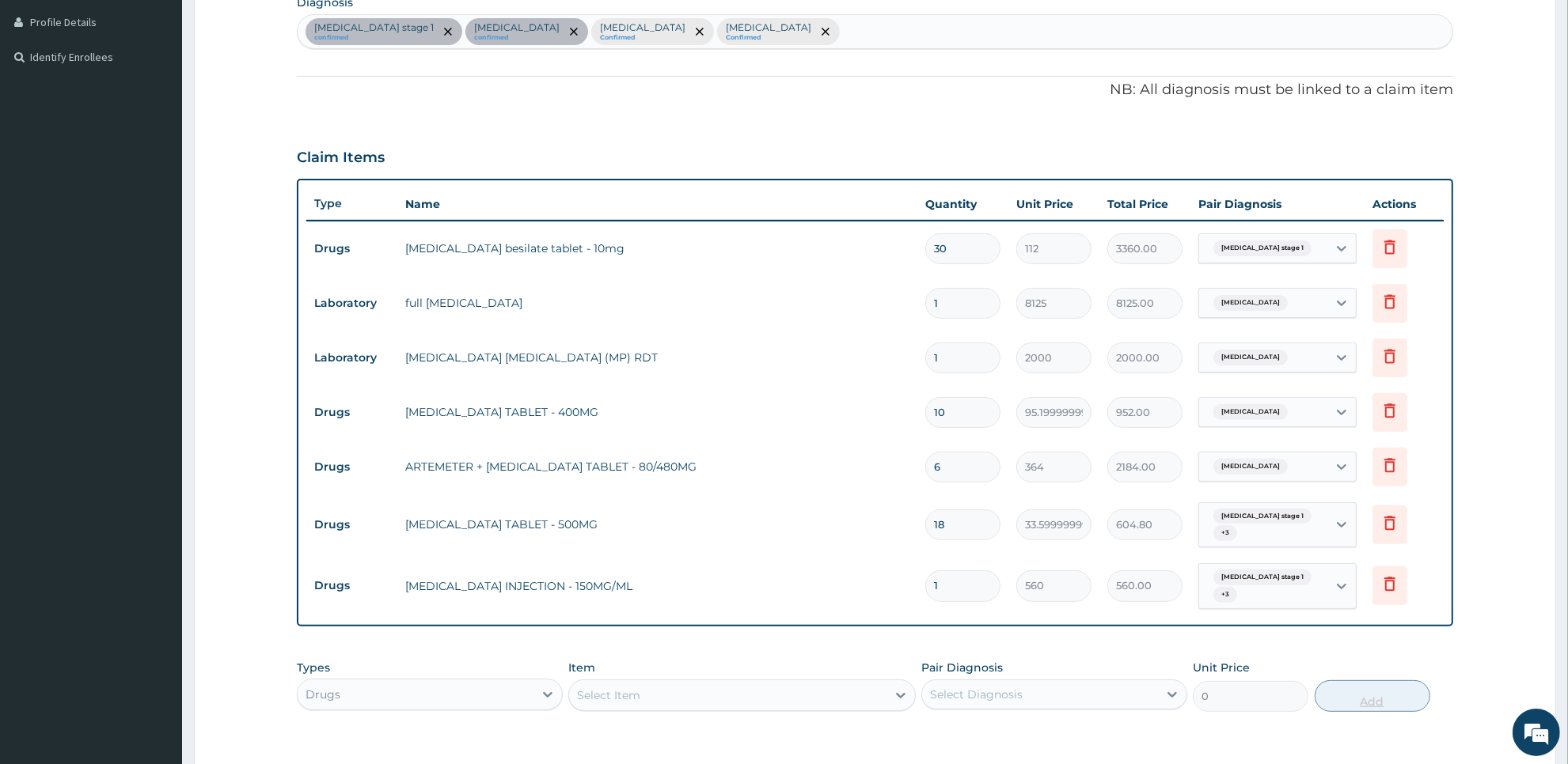
type input "0.00"
type input "4"
type input "2240.00"
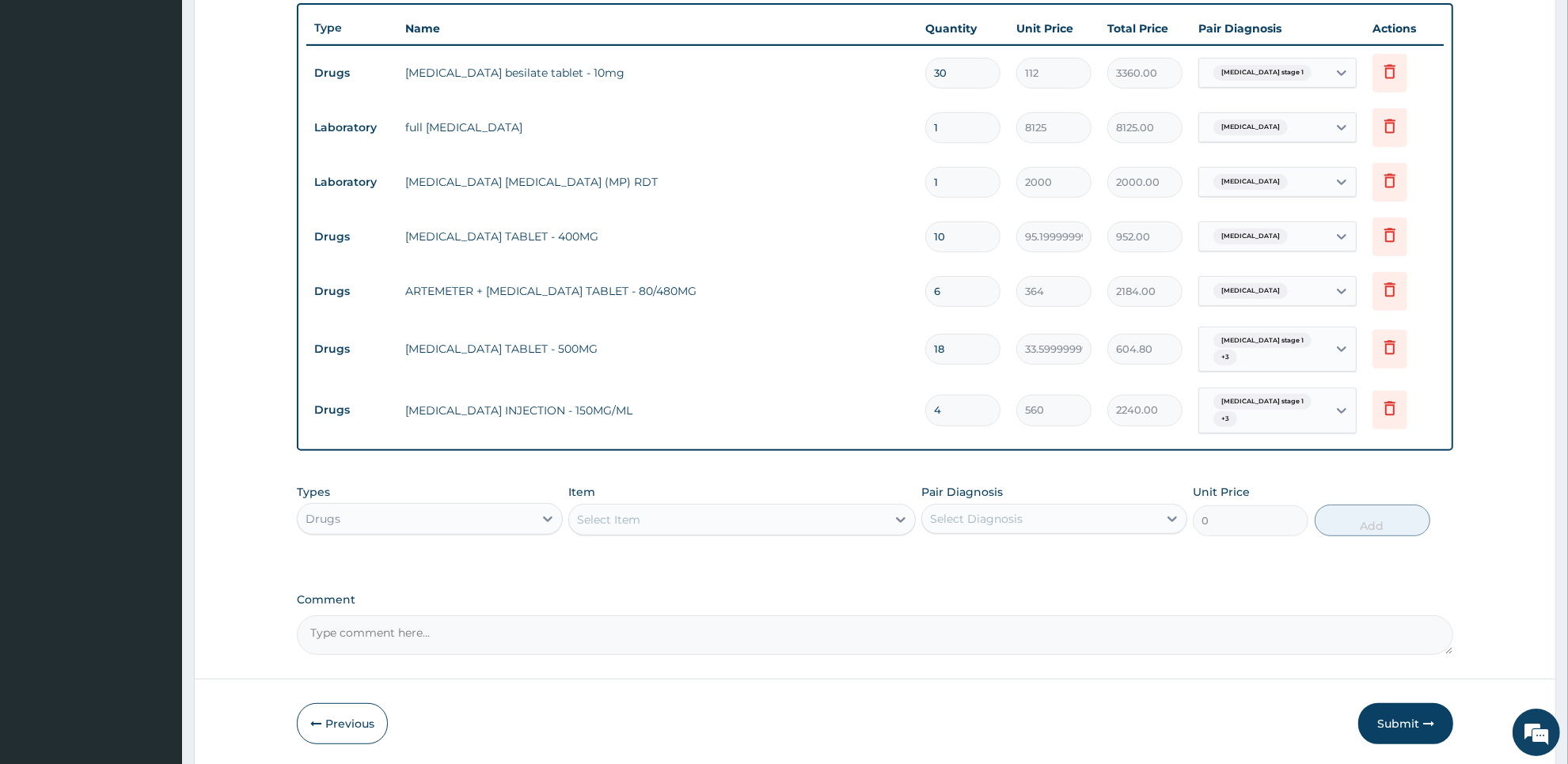
scroll to position [627, 0]
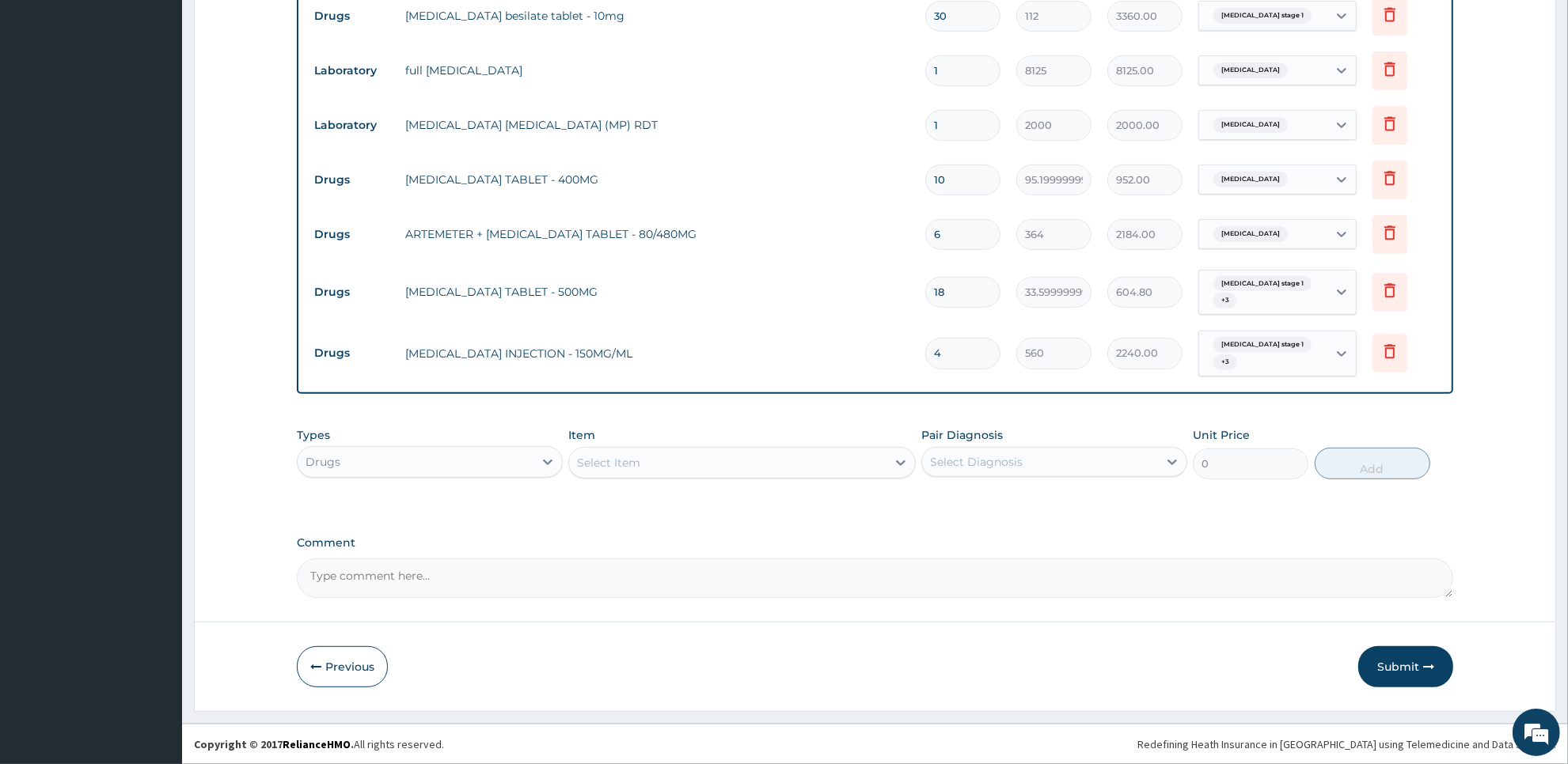
type input "4"
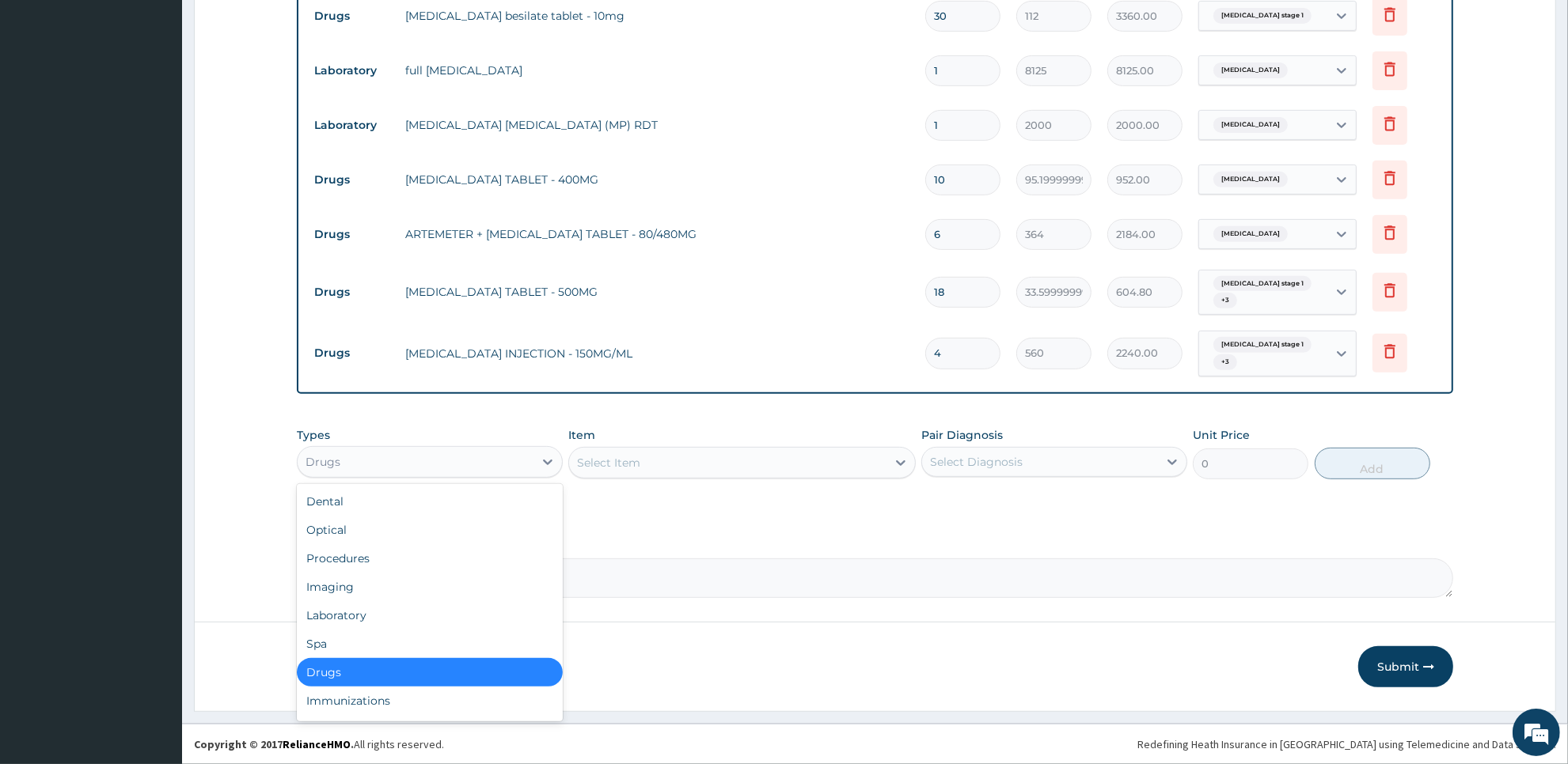
click at [475, 463] on div "Drugs" at bounding box center [415, 462] width 236 height 25
click at [479, 558] on div "Procedures" at bounding box center [430, 559] width 266 height 29
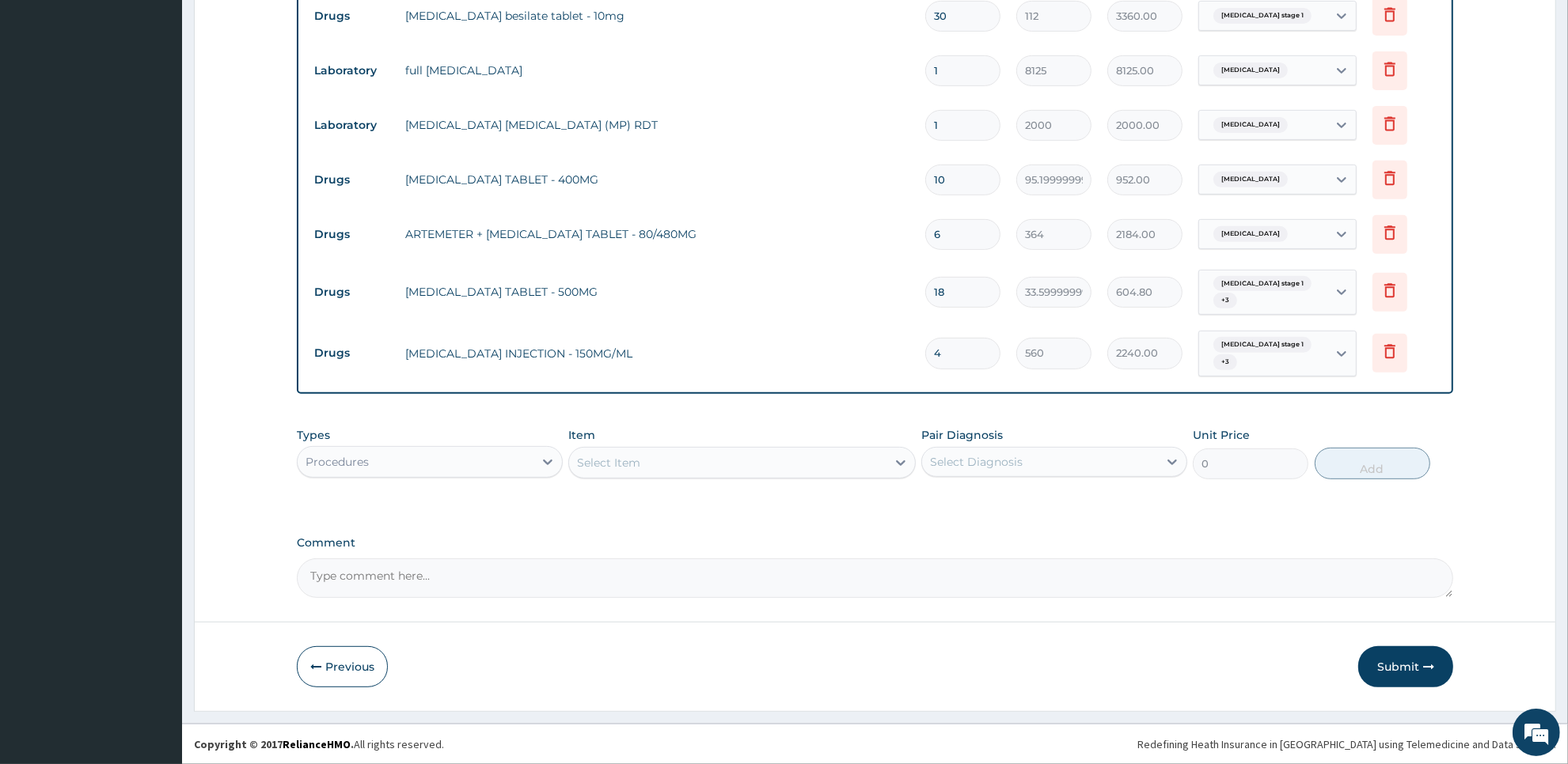
click at [786, 467] on div "Select Item" at bounding box center [726, 463] width 316 height 25
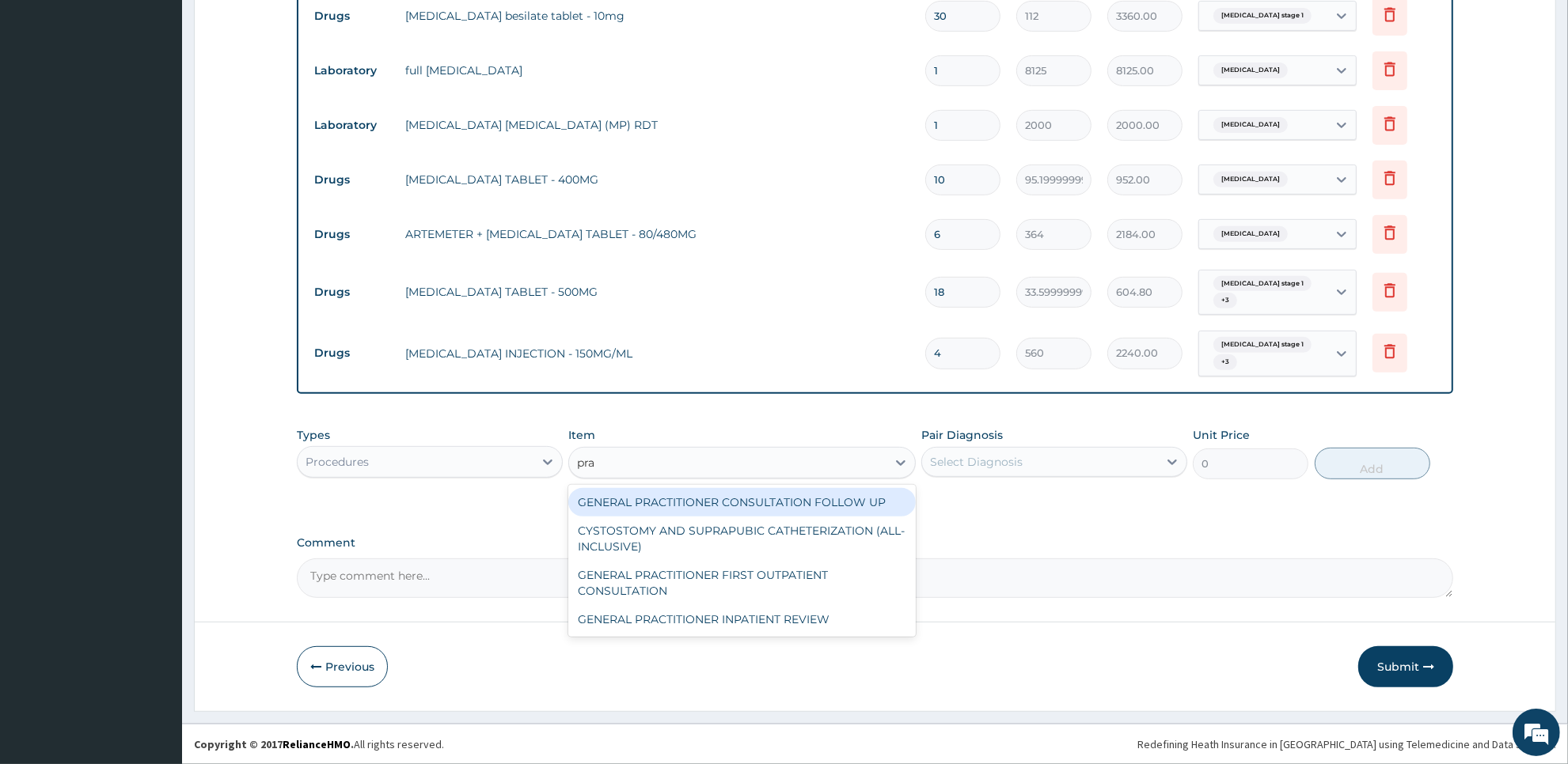
type input "prac"
click at [786, 522] on div "GENERAL PRACTITIONER FIRST OUTPATIENT CONSULTATION" at bounding box center [742, 539] width 347 height 44
type input "3750"
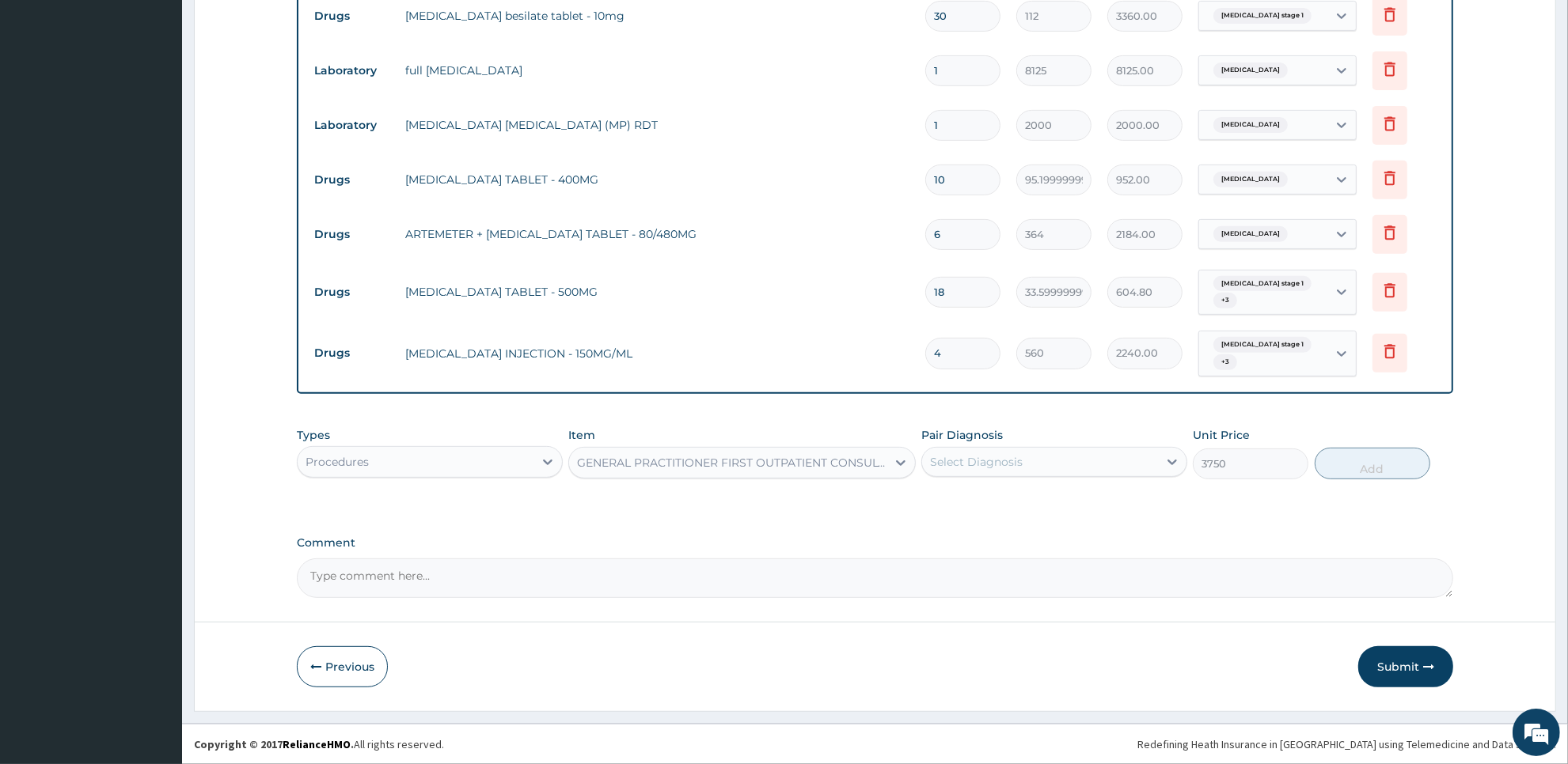
click at [1050, 463] on div "Select Diagnosis" at bounding box center [1040, 462] width 236 height 25
click at [1045, 503] on label "[MEDICAL_DATA] stage 1" at bounding box center [1017, 500] width 140 height 16
checkbox input "true"
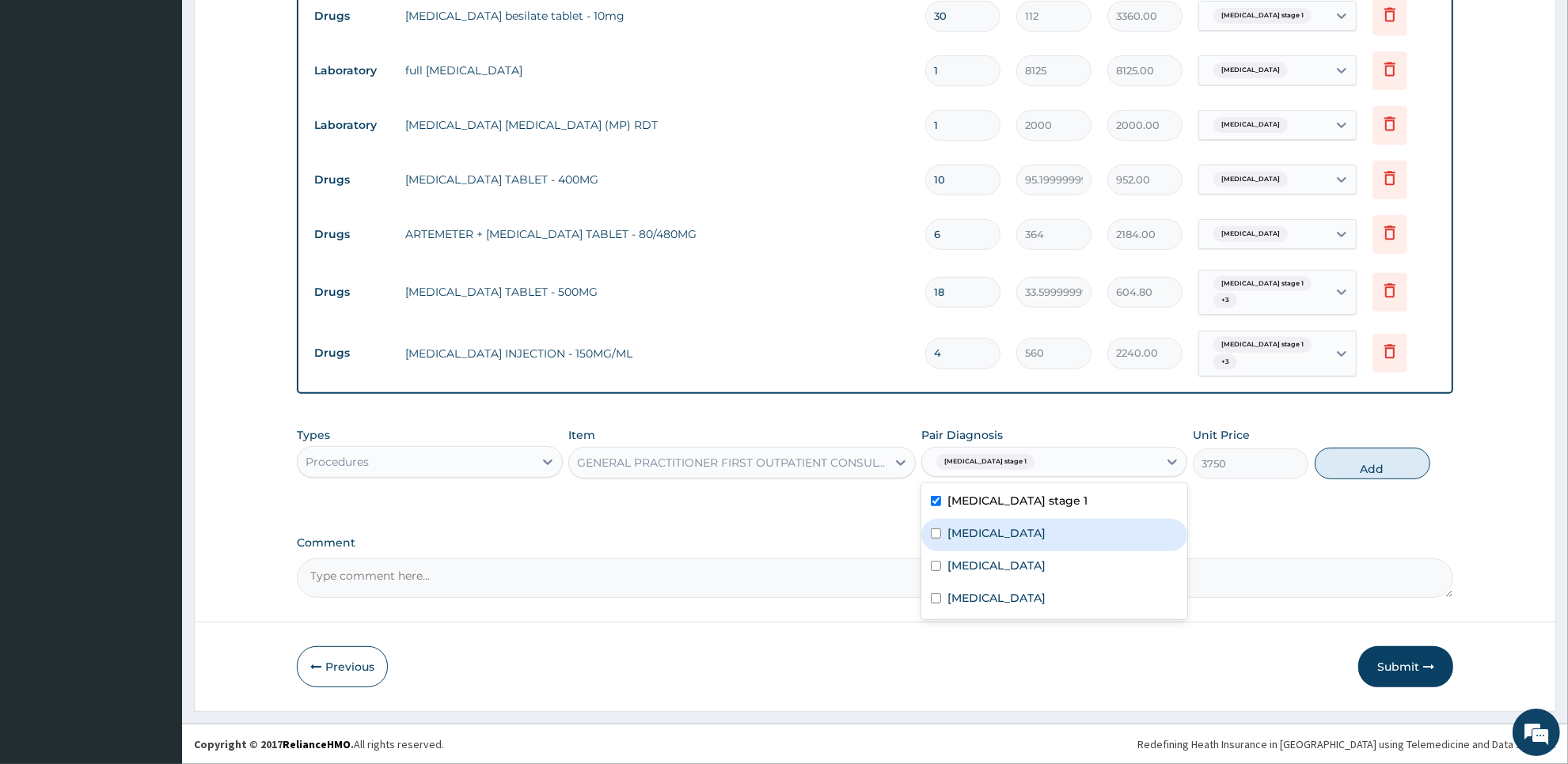
click at [1033, 543] on div "[MEDICAL_DATA]" at bounding box center [1054, 535] width 266 height 32
checkbox input "true"
click at [1033, 558] on div "[MEDICAL_DATA]" at bounding box center [1054, 567] width 266 height 32
click at [1033, 575] on div "[MEDICAL_DATA]" at bounding box center [1054, 567] width 266 height 32
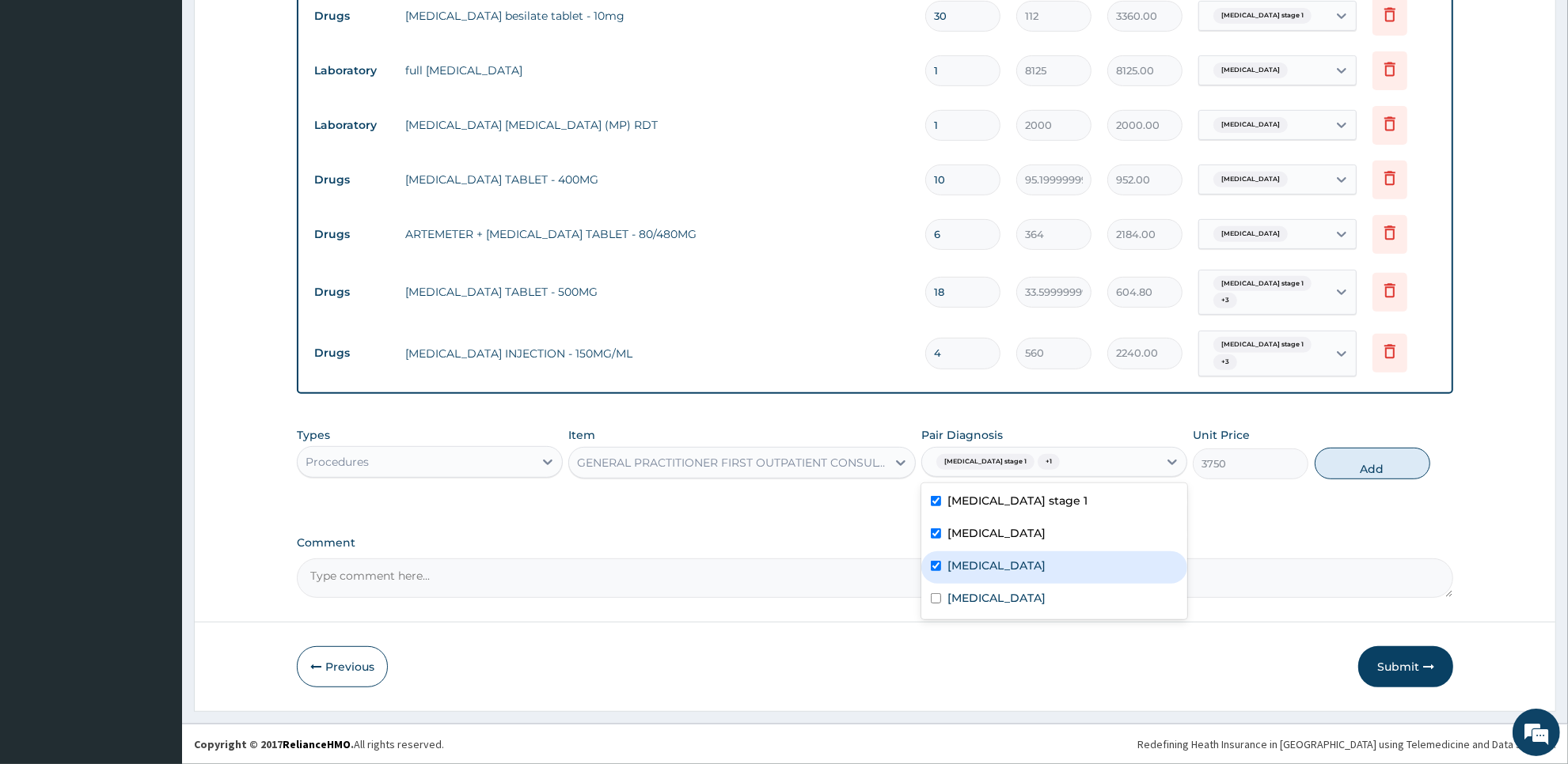
checkbox input "true"
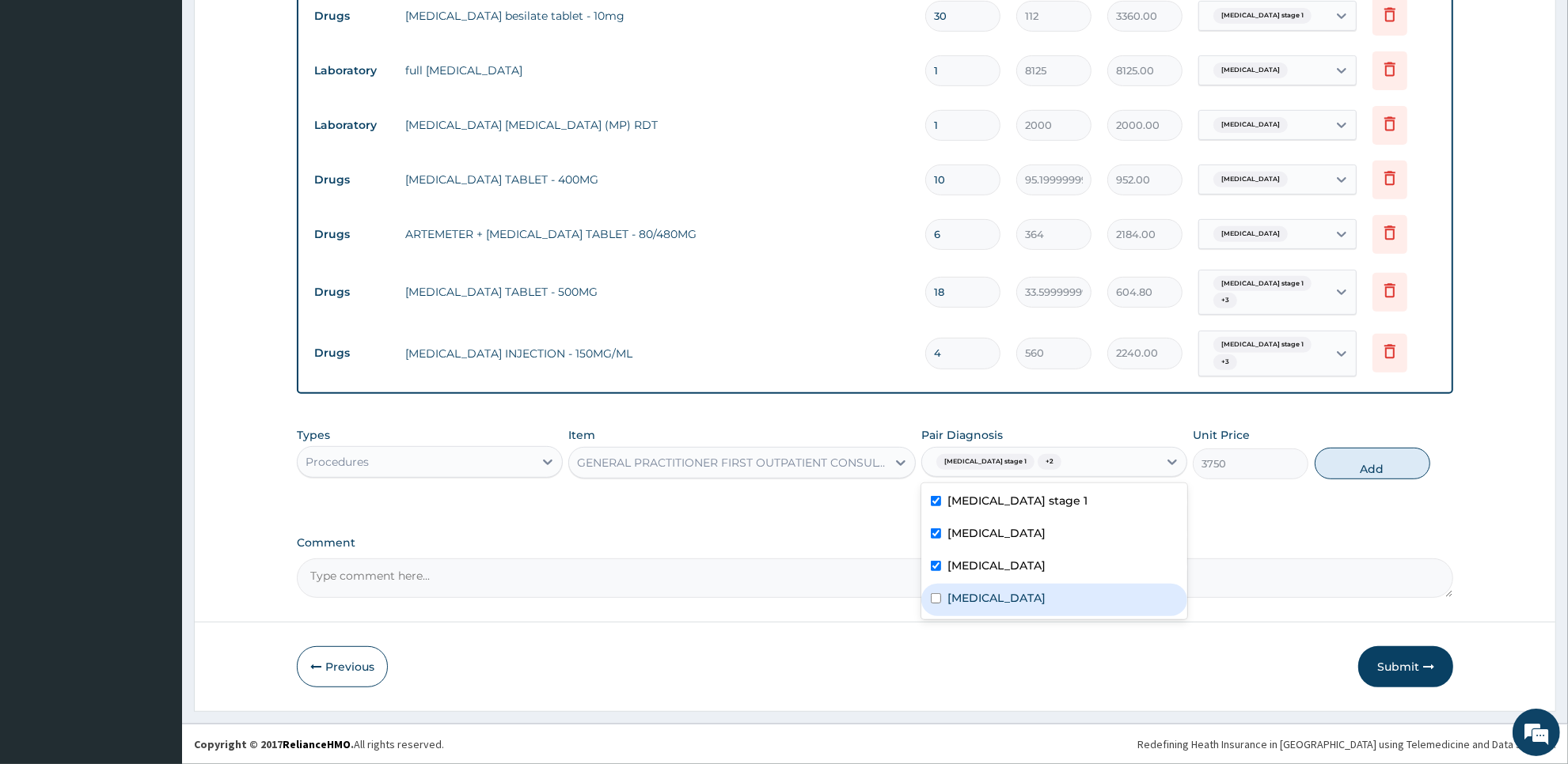
click at [1027, 596] on div "[MEDICAL_DATA]" at bounding box center [1054, 600] width 266 height 32
checkbox input "true"
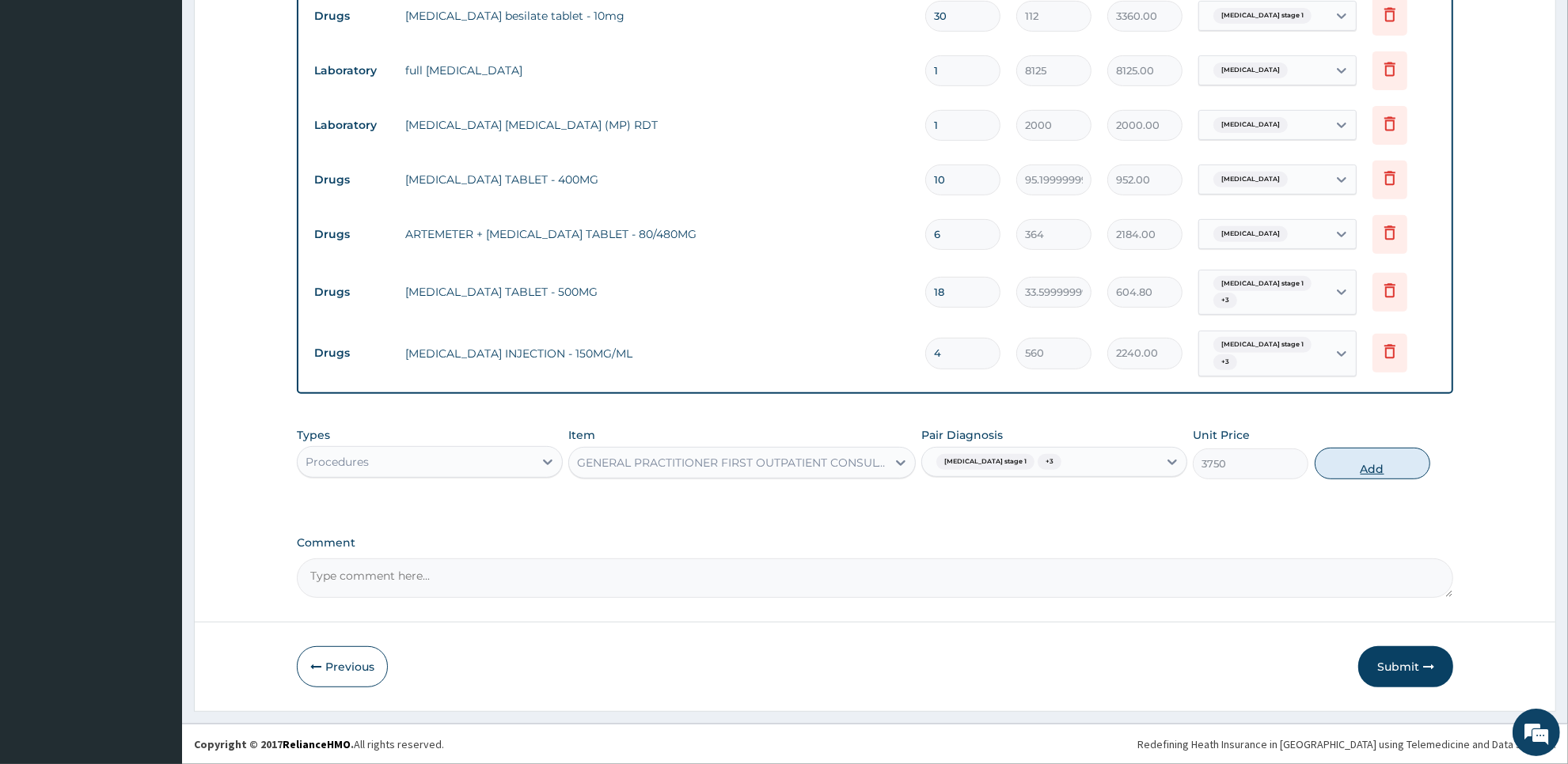
click at [1358, 451] on button "Add" at bounding box center [1372, 463] width 116 height 32
type input "0"
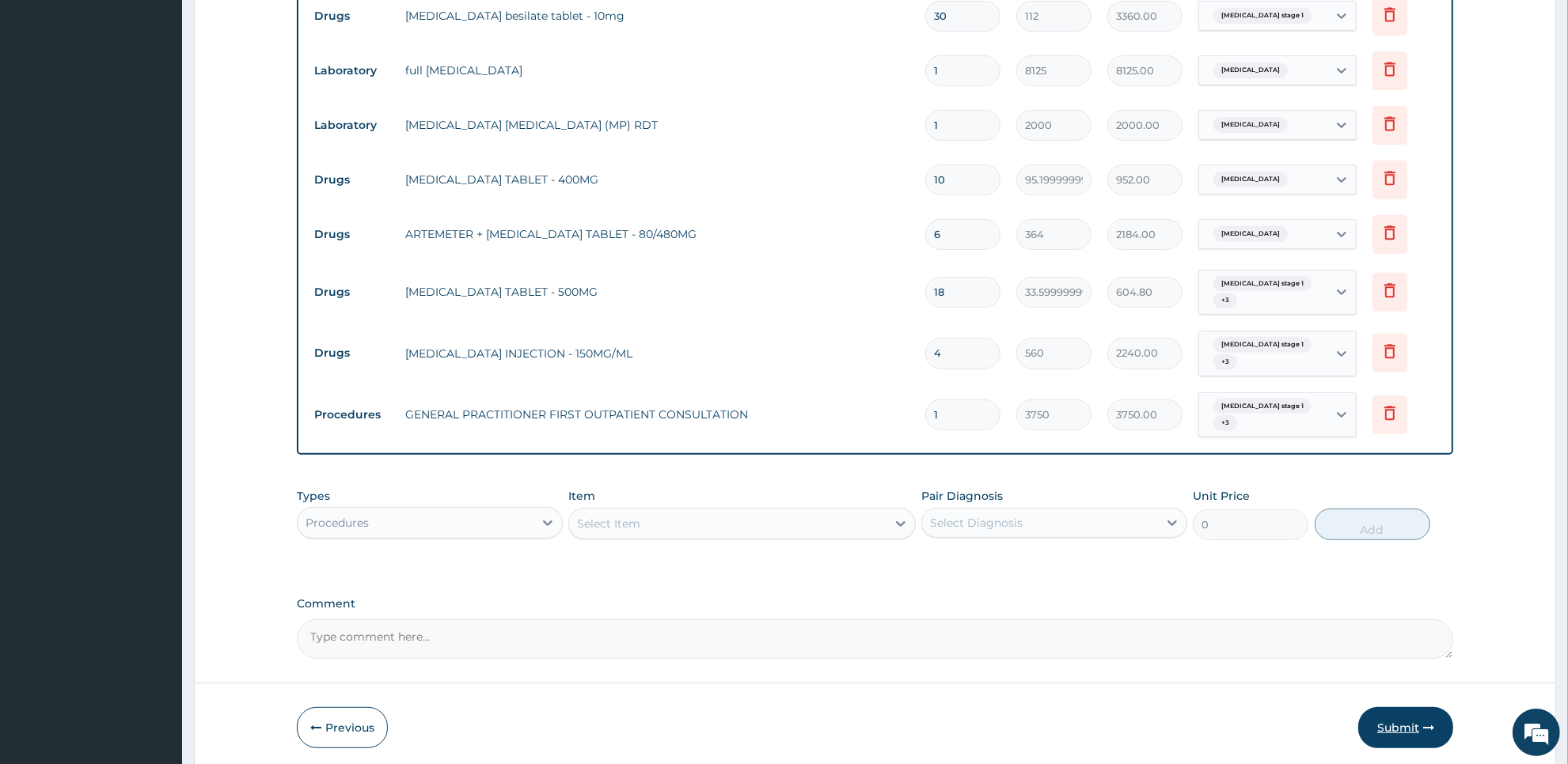
click at [1400, 739] on button "Submit" at bounding box center [1406, 728] width 95 height 41
